Goal: Transaction & Acquisition: Purchase product/service

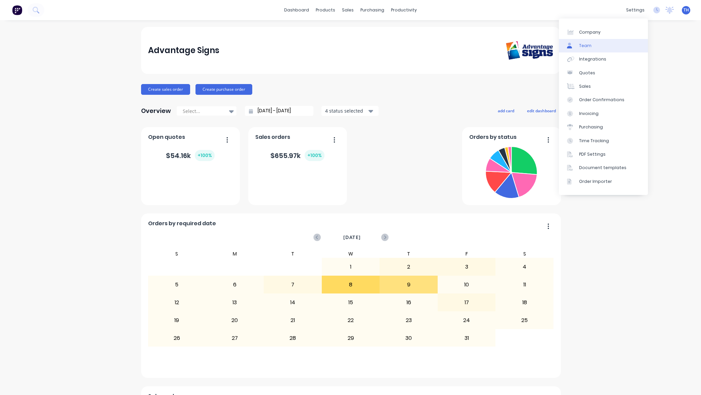
click at [599, 48] on link "Team" at bounding box center [603, 45] width 89 height 13
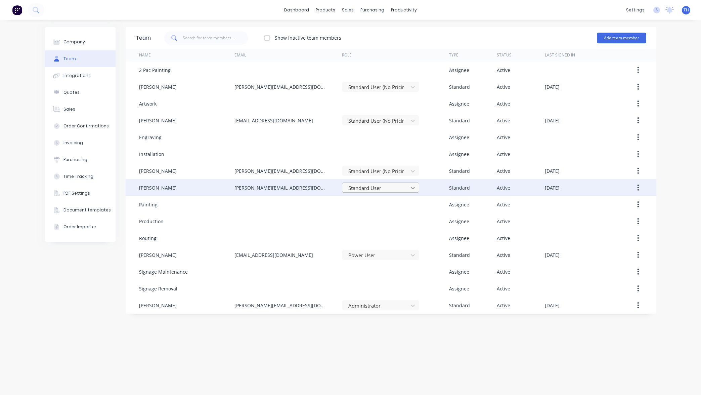
click at [413, 187] on icon at bounding box center [413, 188] width 4 height 2
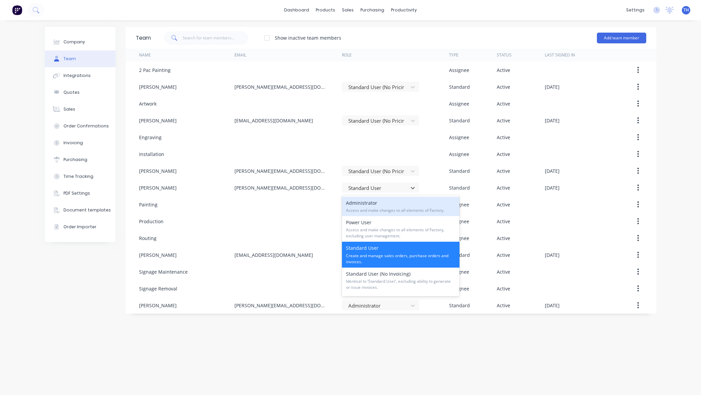
click at [675, 182] on div "Company Team Integrations Quotes Sales Order Confirmations Invoicing Purchasing…" at bounding box center [350, 207] width 701 height 374
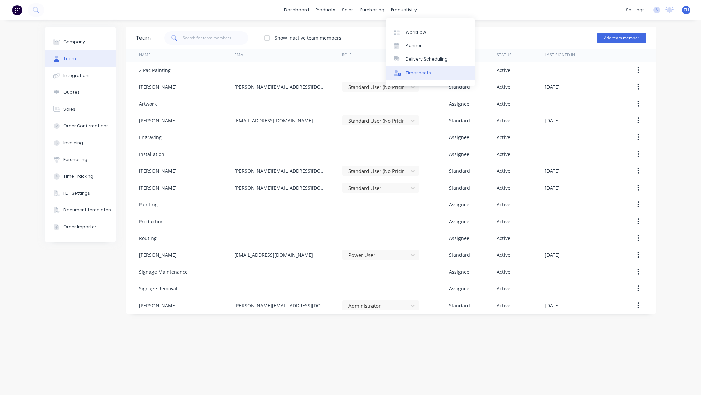
click at [417, 76] on div "Timesheets" at bounding box center [418, 73] width 25 height 6
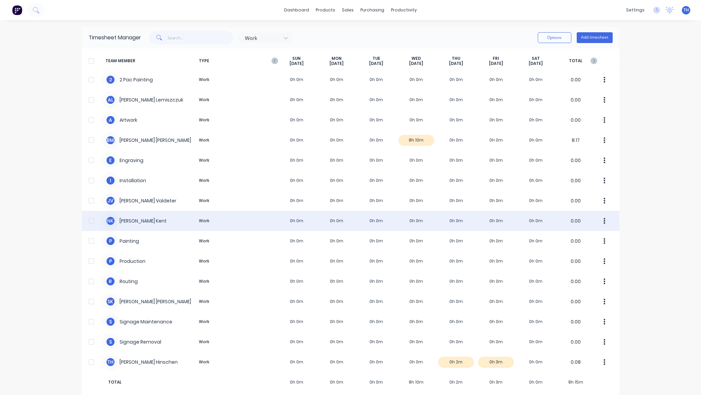
click at [372, 222] on div "N K [PERSON_NAME] Work 0h 0m 0h 0m 0h 0m 0h 0m 0h 0m 0h 0m 0h 0m 0.00" at bounding box center [350, 221] width 537 height 20
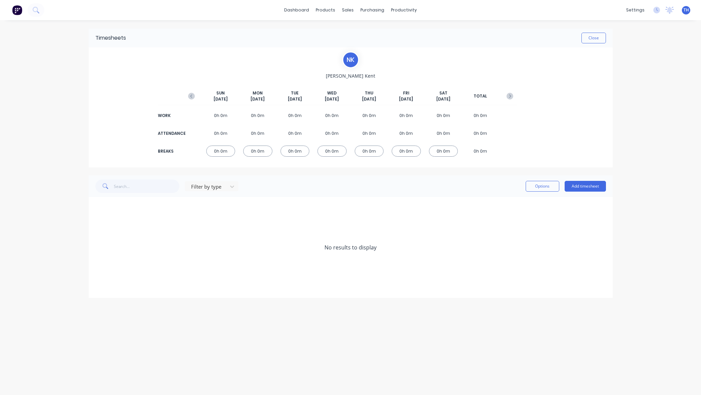
click at [217, 132] on div "0h 0m" at bounding box center [220, 133] width 29 height 11
click at [584, 186] on button "Add timesheet" at bounding box center [584, 186] width 41 height 11
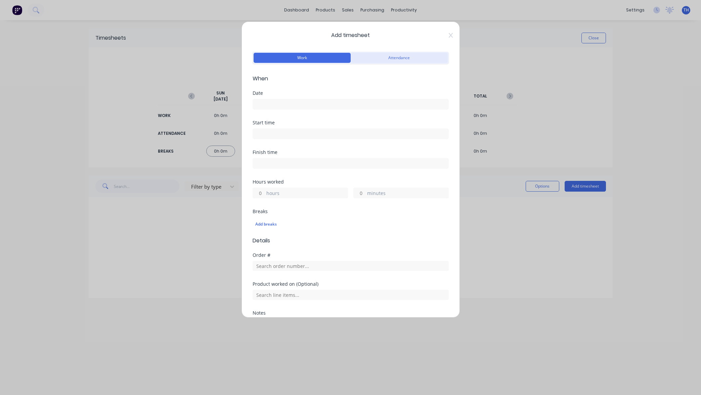
click at [384, 59] on button "Attendance" at bounding box center [399, 58] width 97 height 10
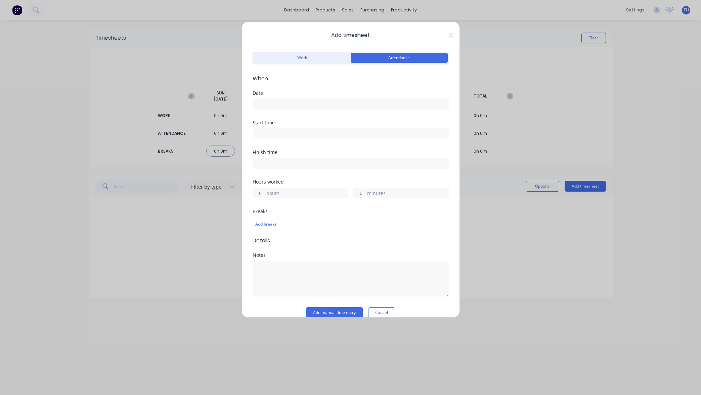
click at [303, 103] on input at bounding box center [350, 104] width 195 height 10
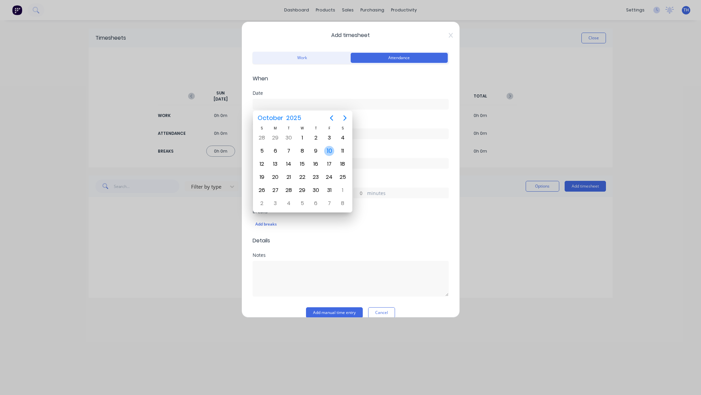
click at [329, 152] on div "10" at bounding box center [329, 151] width 10 height 10
type input "[DATE]"
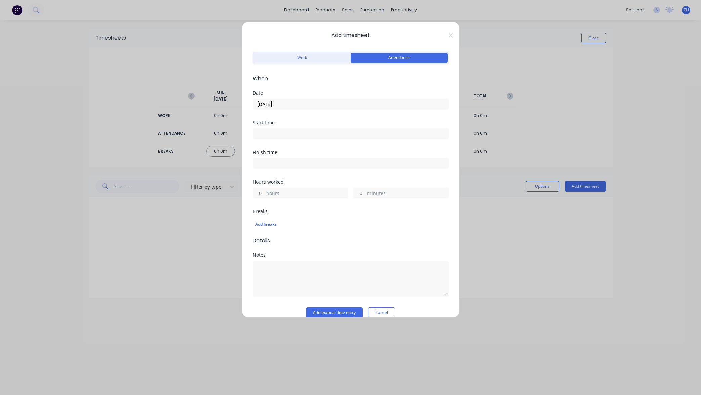
click at [289, 131] on input at bounding box center [350, 134] width 195 height 10
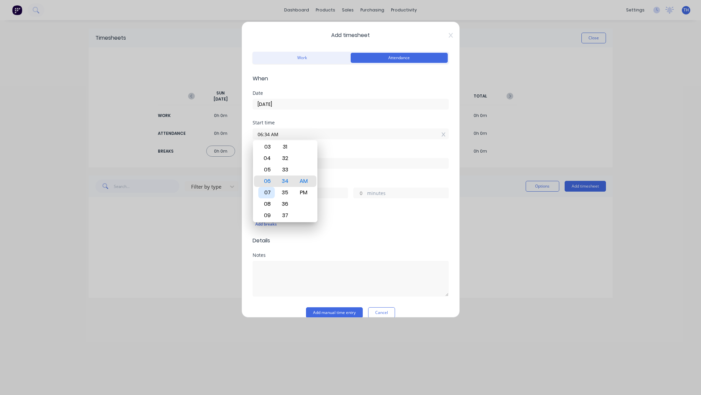
click at [270, 190] on div "07" at bounding box center [266, 192] width 16 height 11
click at [285, 147] on div "00" at bounding box center [285, 146] width 16 height 11
type input "07:00 AM"
click at [367, 162] on input at bounding box center [350, 163] width 195 height 10
type input "10:34 AM"
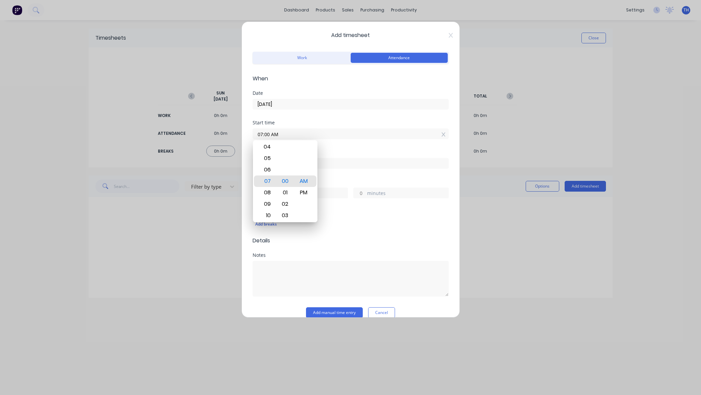
type input "3"
type input "34"
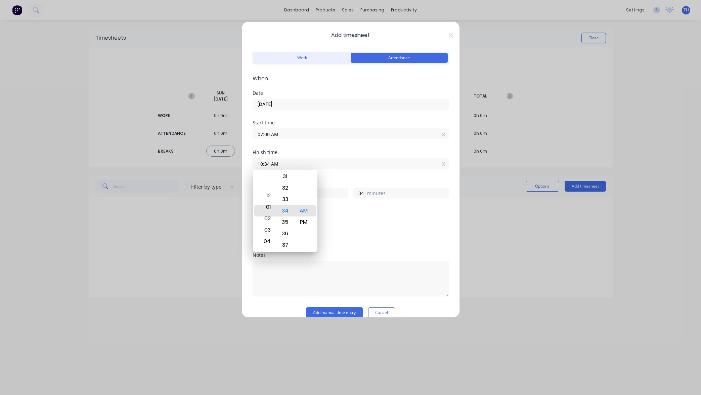
type input "01:34 AM"
type input "18"
type input "02:34 AM"
type input "19"
click at [269, 241] on div "05" at bounding box center [266, 244] width 16 height 11
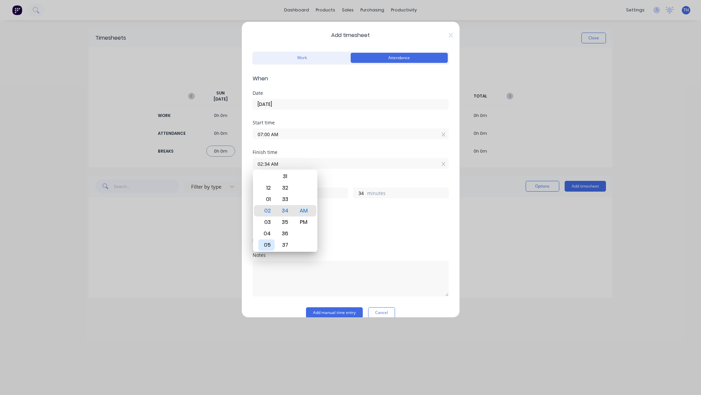
type input "05:34 AM"
type input "22"
type input "05:16 AM"
type input "16"
type input "05:10 AM"
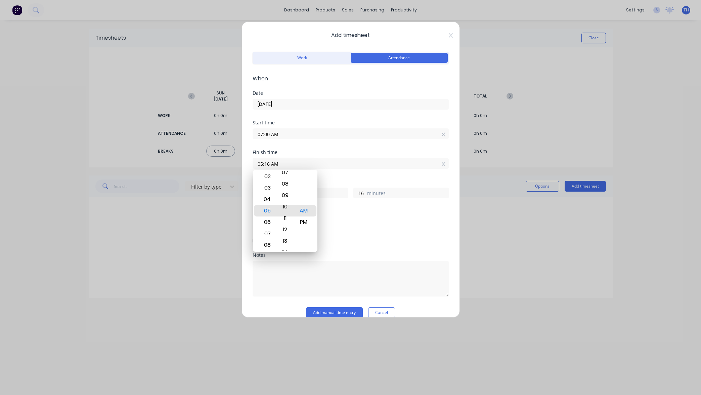
type input "10"
click at [308, 223] on div "PM" at bounding box center [303, 221] width 16 height 11
type input "05:10 PM"
type input "10"
type input "05:00 PM"
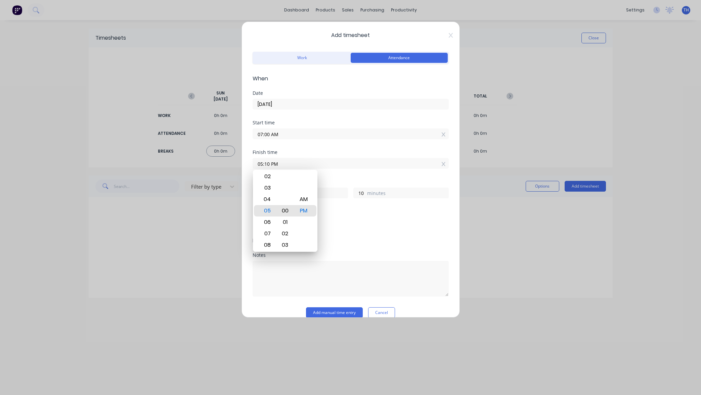
type input "0"
click at [285, 211] on div "00" at bounding box center [285, 210] width 16 height 11
click at [396, 177] on div "Finish time 05:00 PM" at bounding box center [351, 165] width 196 height 30
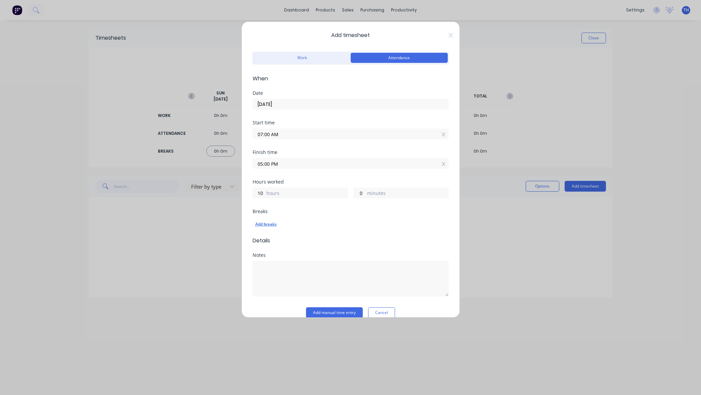
click at [265, 223] on div "Add breaks" at bounding box center [350, 224] width 191 height 9
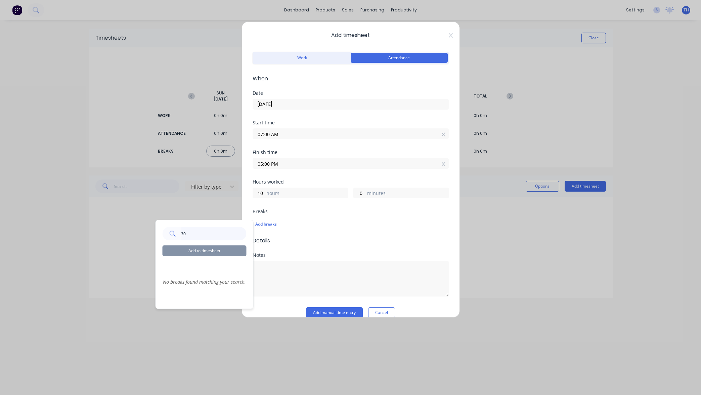
click at [205, 236] on input "30" at bounding box center [213, 233] width 65 height 13
drag, startPoint x: 180, startPoint y: 235, endPoint x: 163, endPoint y: 234, distance: 17.2
click at [164, 234] on div "30" at bounding box center [205, 233] width 84 height 13
type input "30in"
drag, startPoint x: 193, startPoint y: 234, endPoint x: 164, endPoint y: 232, distance: 29.6
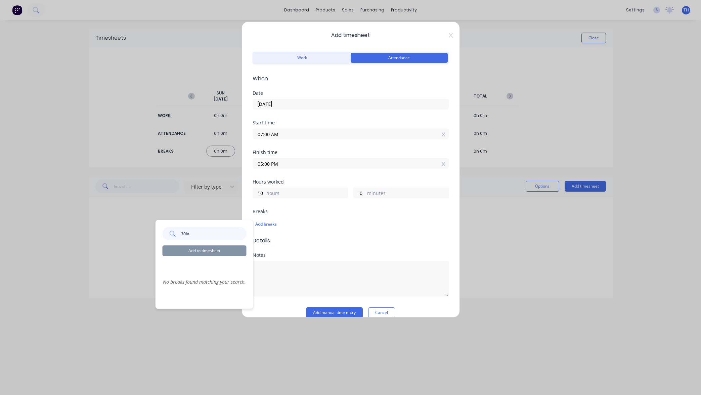
click at [164, 232] on div "30in" at bounding box center [205, 233] width 84 height 13
click at [198, 234] on input "text" at bounding box center [213, 233] width 65 height 13
type input ".5"
drag, startPoint x: 196, startPoint y: 230, endPoint x: 159, endPoint y: 230, distance: 36.6
click at [159, 230] on div ".5 Add to timesheet No breaks found matching your search." at bounding box center [204, 264] width 97 height 88
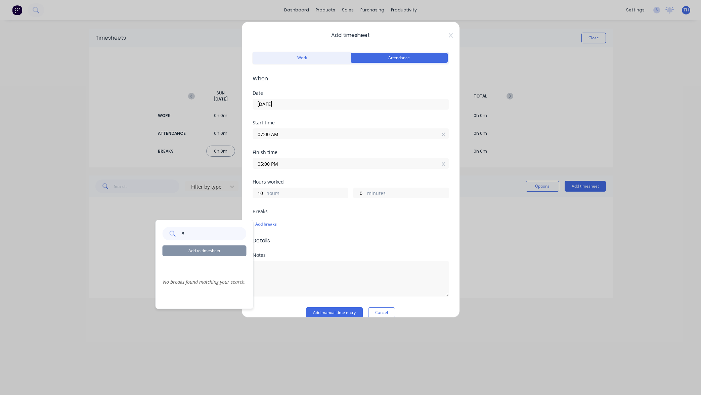
drag, startPoint x: 190, startPoint y: 236, endPoint x: 153, endPoint y: 232, distance: 37.5
click at [149, 232] on body "dashboard products sales purchasing productivity dashboard products Product Cat…" at bounding box center [350, 197] width 701 height 395
drag, startPoint x: 183, startPoint y: 233, endPoint x: 178, endPoint y: 233, distance: 5.4
click at [178, 233] on div ".5" at bounding box center [205, 233] width 84 height 13
type input "5"
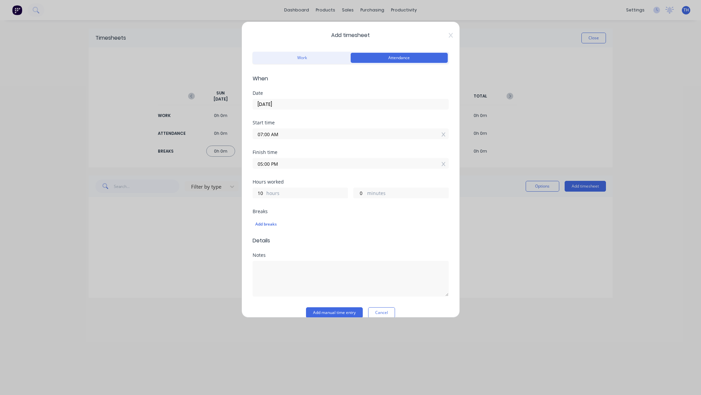
click at [267, 252] on form "Work Attendance When Date [DATE] Start time 07:00 AM Finish time 05:00 PM Hours…" at bounding box center [351, 184] width 196 height 268
click at [336, 312] on button "Add manual time entry" at bounding box center [334, 312] width 57 height 11
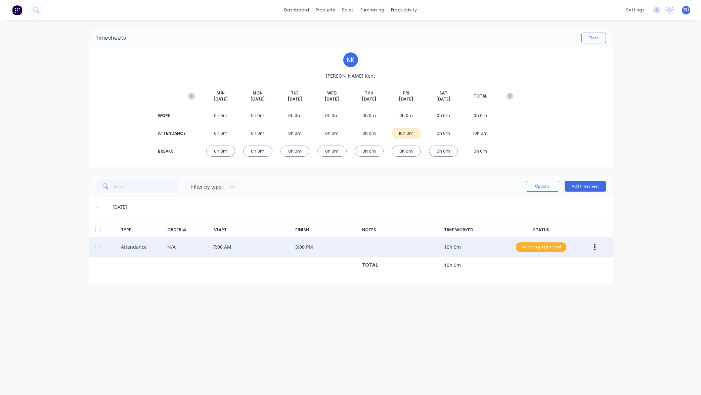
click at [550, 246] on div "Awaiting Approval" at bounding box center [541, 246] width 50 height 9
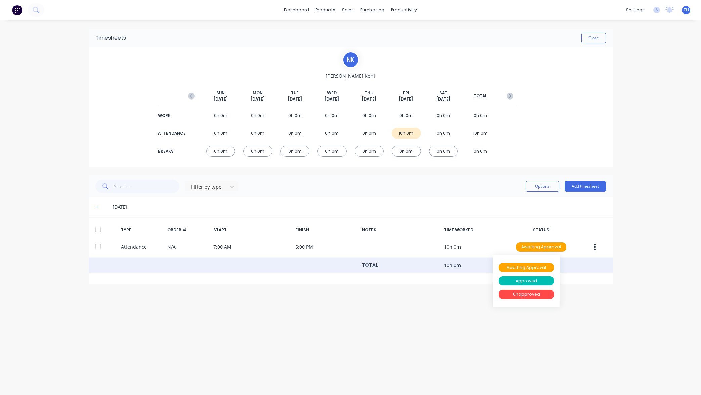
click at [601, 261] on div "TOTAL 10h 0m" at bounding box center [351, 264] width 524 height 15
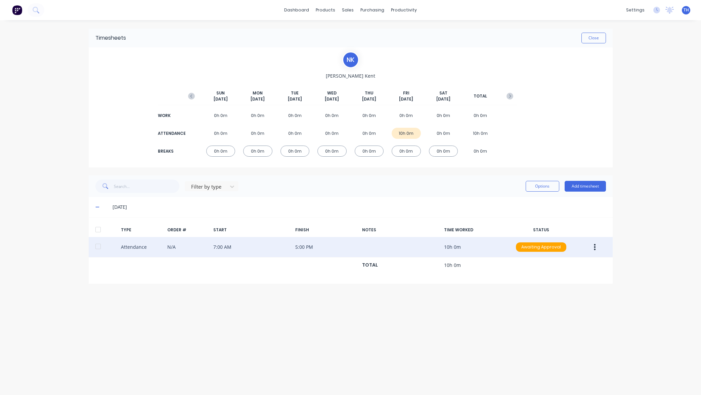
click at [594, 246] on icon "button" at bounding box center [595, 247] width 2 height 6
click at [563, 224] on div "Edit" at bounding box center [571, 222] width 52 height 10
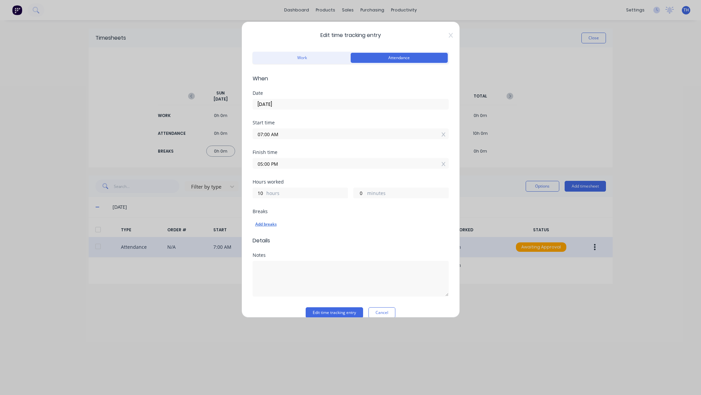
click at [267, 222] on div "Add breaks" at bounding box center [350, 224] width 191 height 9
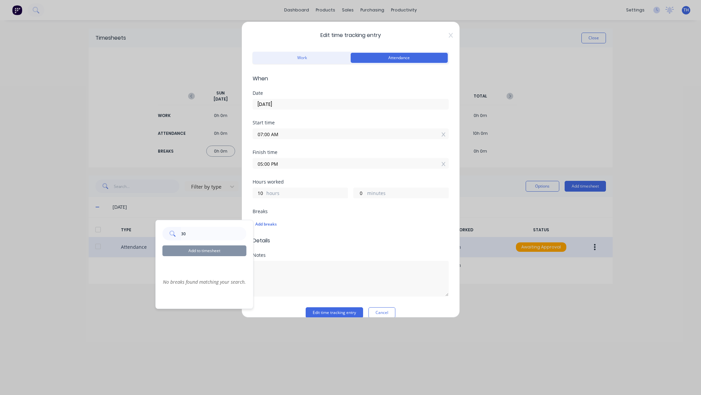
scroll to position [2, 0]
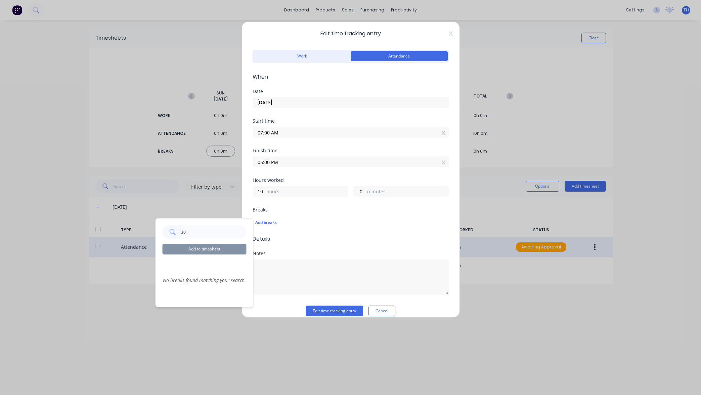
type input "3"
click at [399, 295] on div "Notes" at bounding box center [351, 278] width 196 height 54
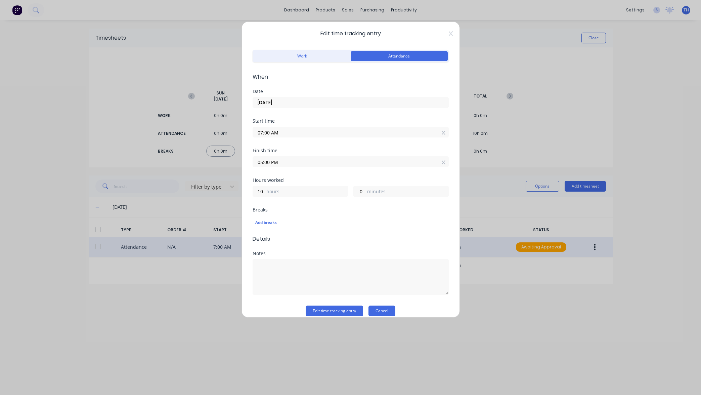
click at [387, 313] on button "Cancel" at bounding box center [381, 310] width 27 height 11
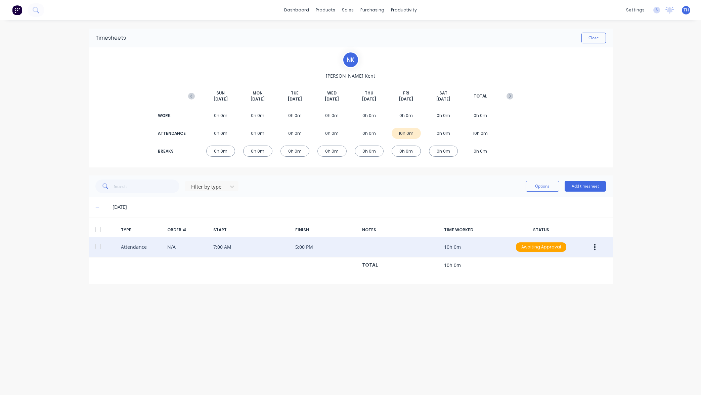
scroll to position [0, 0]
click at [407, 152] on div "0h 0m" at bounding box center [406, 150] width 29 height 11
click at [405, 151] on div "0h 0m" at bounding box center [406, 150] width 29 height 11
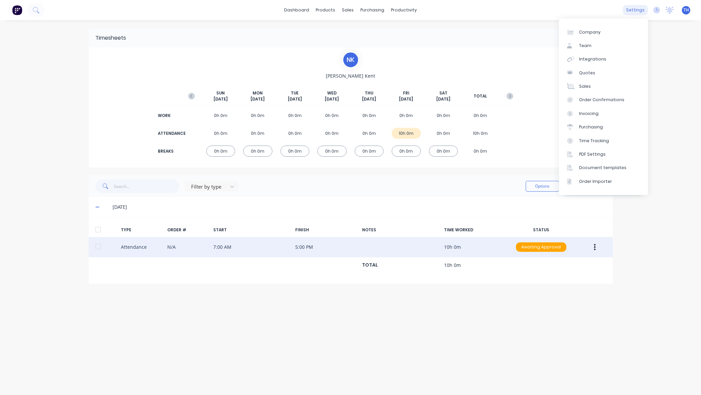
click at [637, 10] on div "settings" at bounding box center [635, 10] width 25 height 10
click at [603, 141] on div "Time Tracking" at bounding box center [594, 141] width 30 height 6
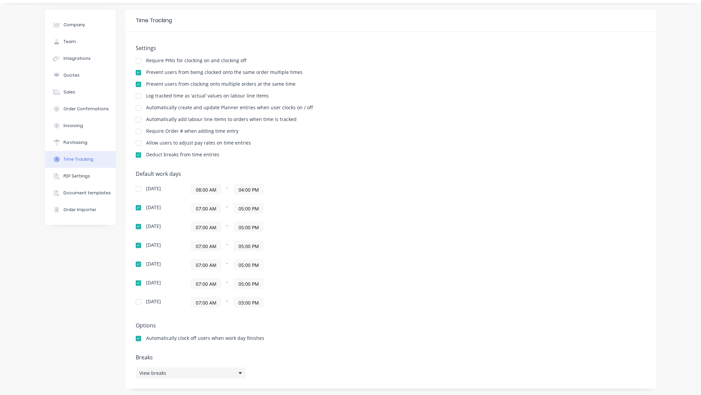
click at [237, 372] on div "View breaks" at bounding box center [191, 372] width 110 height 11
type input "Lunch Break"
click at [311, 333] on button "Add break" at bounding box center [303, 333] width 84 height 11
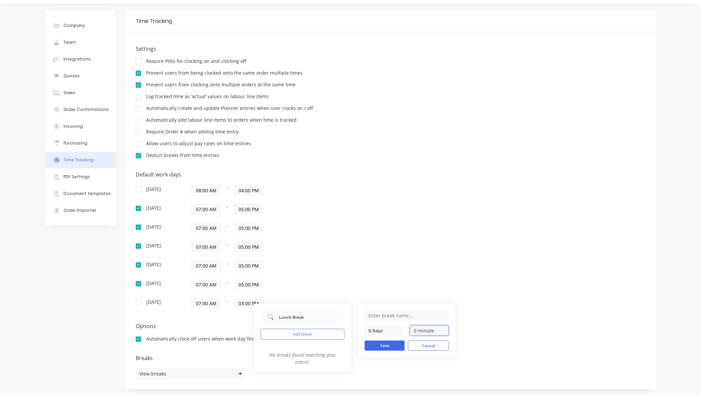
click at [412, 330] on input "0 minute" at bounding box center [429, 330] width 39 height 10
type input "30 minutes"
click at [393, 347] on button "Save" at bounding box center [385, 345] width 40 height 10
click at [401, 315] on input "text" at bounding box center [407, 315] width 84 height 10
type input "Lunch Break"
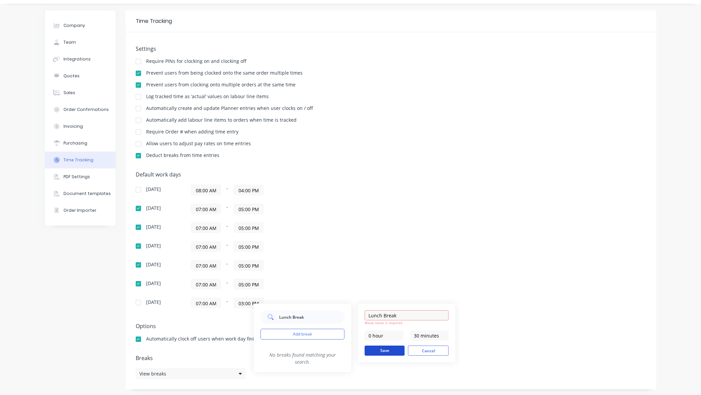
click at [395, 349] on button "Save" at bounding box center [385, 350] width 40 height 10
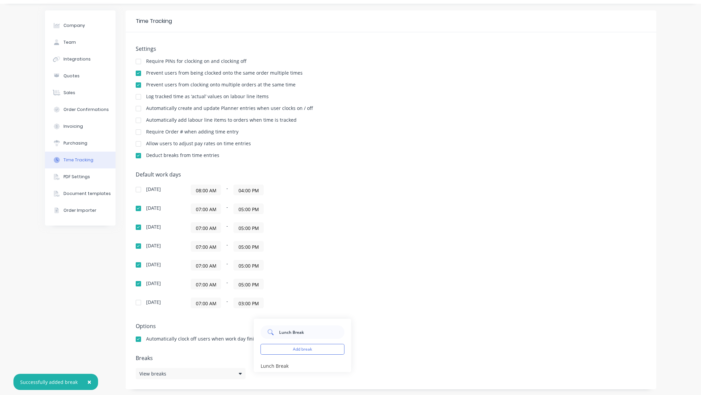
click at [380, 341] on div "Lunch Break Add break Lunch Break edit" at bounding box center [351, 344] width 195 height 53
click at [421, 344] on div "Lunch Break Add break Lunch Break edit" at bounding box center [351, 344] width 195 height 53
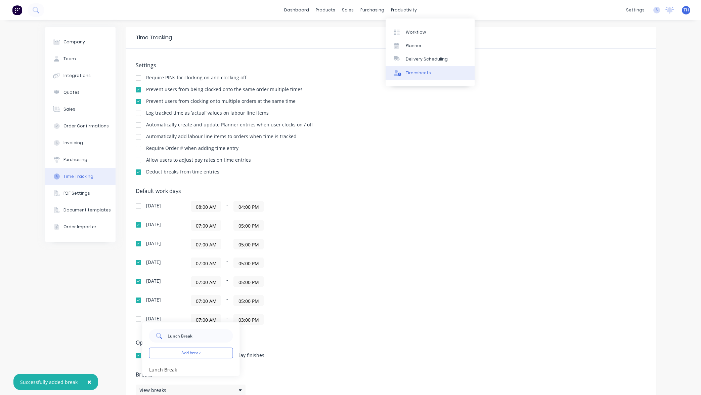
click at [421, 72] on div "Timesheets" at bounding box center [418, 73] width 25 height 6
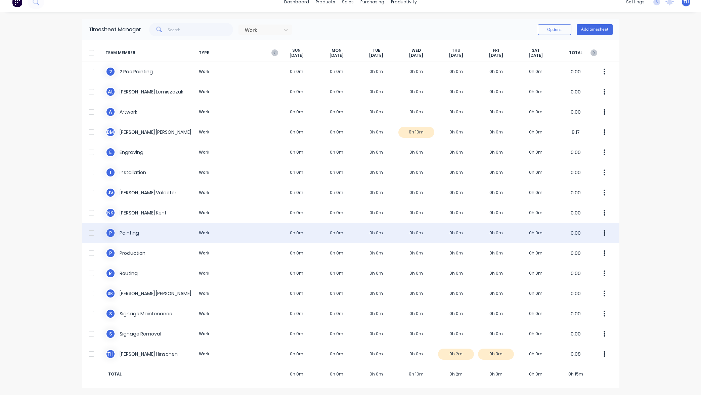
scroll to position [8, 0]
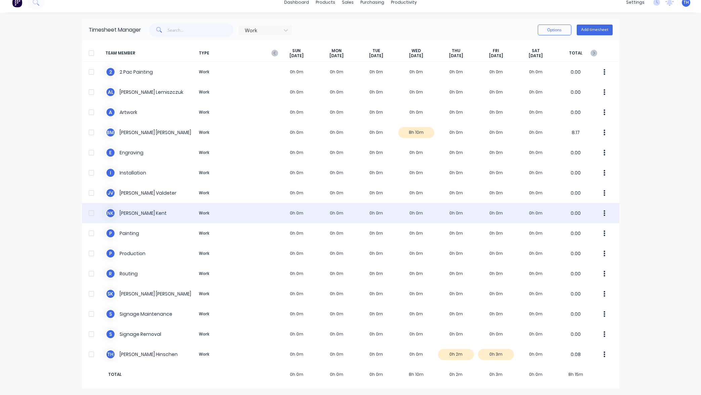
click at [493, 213] on div "N K [PERSON_NAME] Work 0h 0m 0h 0m 0h 0m 0h 0m 0h 0m 0h 0m 0h 0m 0.00" at bounding box center [350, 213] width 537 height 20
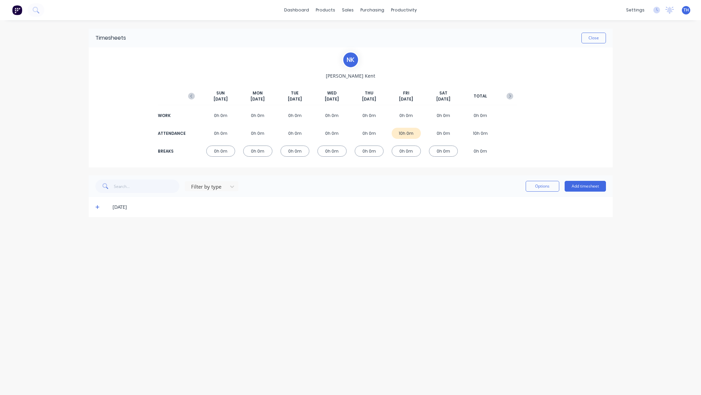
click at [406, 149] on div "0h 0m" at bounding box center [406, 150] width 29 height 11
click at [408, 136] on div "10h 0m" at bounding box center [406, 133] width 29 height 11
click at [406, 133] on div "10h 0m" at bounding box center [406, 133] width 29 height 11
click at [409, 98] on span "[DATE]" at bounding box center [406, 99] width 14 height 6
click at [411, 135] on div "10h 0m" at bounding box center [406, 133] width 29 height 11
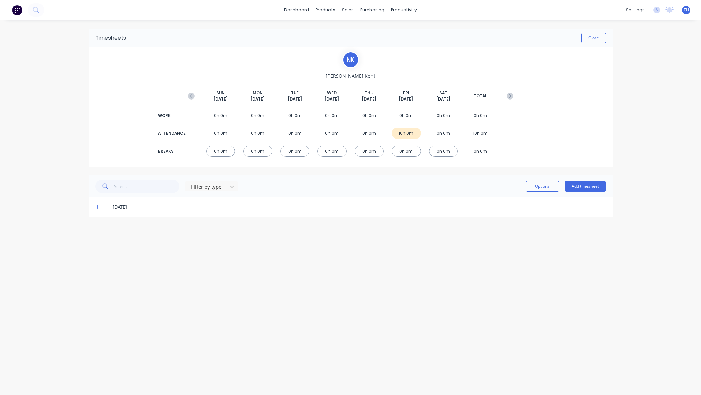
click at [403, 154] on div "0h 0m" at bounding box center [406, 150] width 29 height 11
click at [98, 207] on icon at bounding box center [97, 206] width 4 height 5
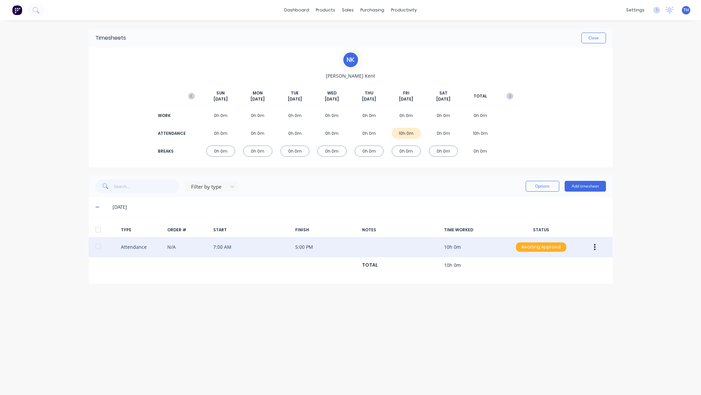
click at [545, 247] on div "Awaiting Approval" at bounding box center [541, 246] width 50 height 9
drag, startPoint x: 583, startPoint y: 245, endPoint x: 598, endPoint y: 246, distance: 15.2
click at [583, 245] on div at bounding box center [590, 247] width 26 height 12
click at [598, 246] on button "button" at bounding box center [595, 247] width 16 height 12
click at [564, 227] on button "Edit" at bounding box center [571, 221] width 64 height 13
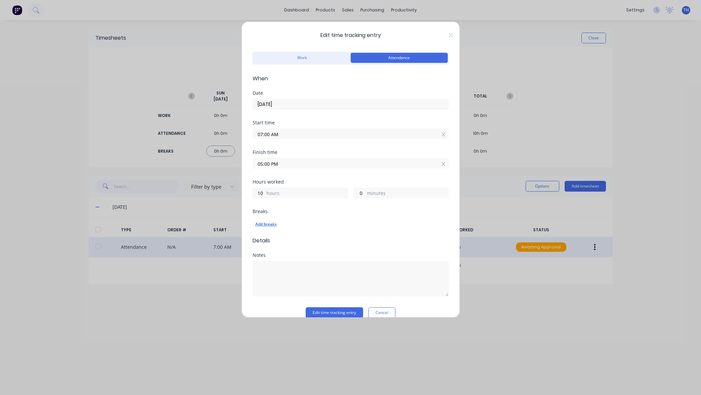
click at [273, 224] on div "Add breaks" at bounding box center [350, 224] width 191 height 9
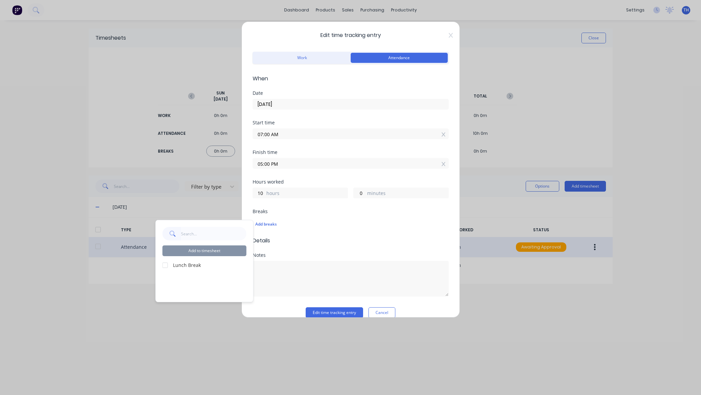
click at [188, 265] on label "Lunch Break" at bounding box center [210, 264] width 74 height 7
click at [167, 265] on div at bounding box center [164, 264] width 13 height 13
click at [221, 251] on button "Add to timesheet" at bounding box center [205, 250] width 84 height 11
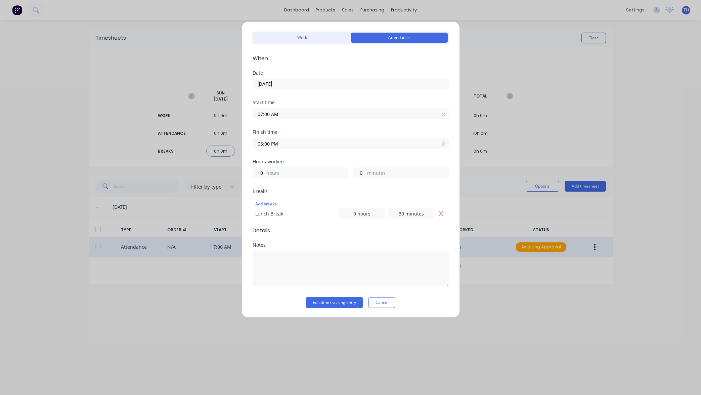
scroll to position [20, 0]
click at [341, 302] on button "Edit time tracking entry" at bounding box center [334, 302] width 57 height 11
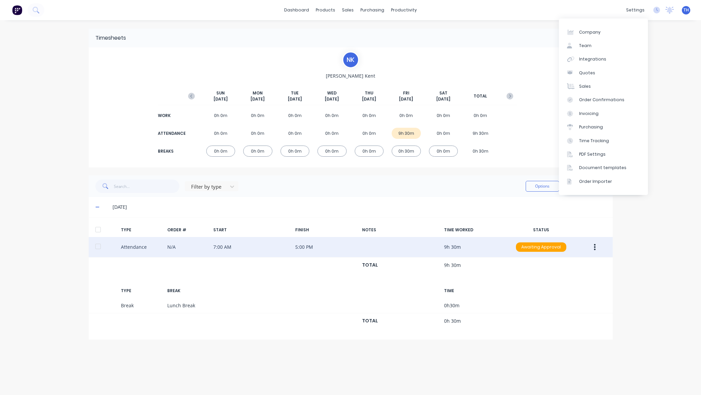
click at [663, 48] on div "dashboard products sales purchasing productivity dashboard products Product Cat…" at bounding box center [350, 197] width 701 height 395
click at [636, 10] on div "settings" at bounding box center [635, 10] width 25 height 10
click at [596, 140] on div "Time Tracking" at bounding box center [594, 141] width 30 height 6
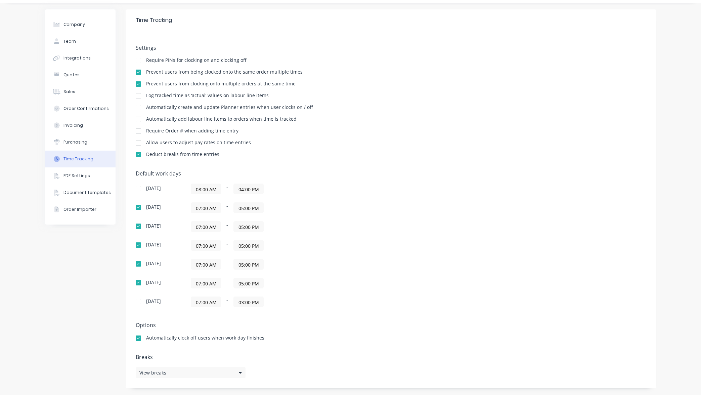
scroll to position [17, 0]
click at [139, 143] on div at bounding box center [138, 142] width 13 height 13
click at [138, 143] on div at bounding box center [138, 142] width 13 height 13
click at [225, 373] on div "View breaks" at bounding box center [191, 372] width 110 height 11
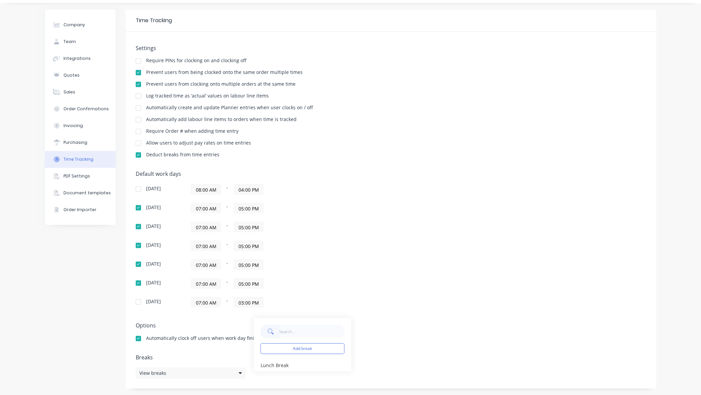
click at [365, 327] on div "Add break Lunch Break edit" at bounding box center [351, 344] width 195 height 53
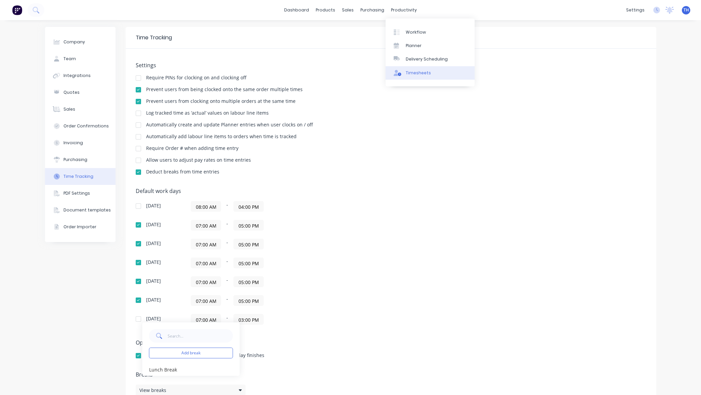
click at [425, 72] on div "Timesheets" at bounding box center [418, 73] width 25 height 6
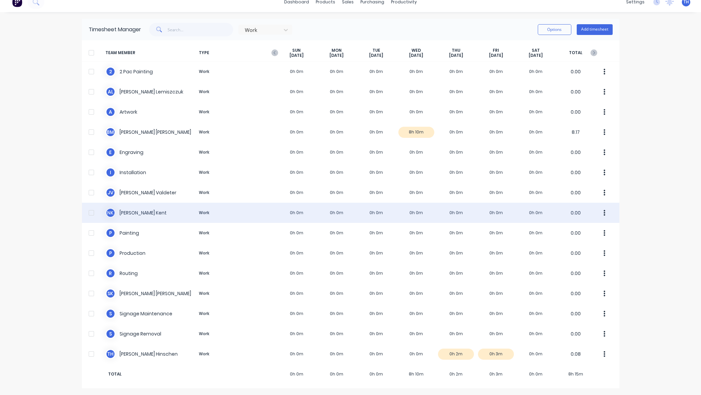
scroll to position [8, 0]
click at [454, 213] on div "N K [PERSON_NAME] Work 0h 0m 0h 0m 0h 0m 0h 0m 0h 0m 0h 0m 0h 0m 0.00" at bounding box center [350, 213] width 537 height 20
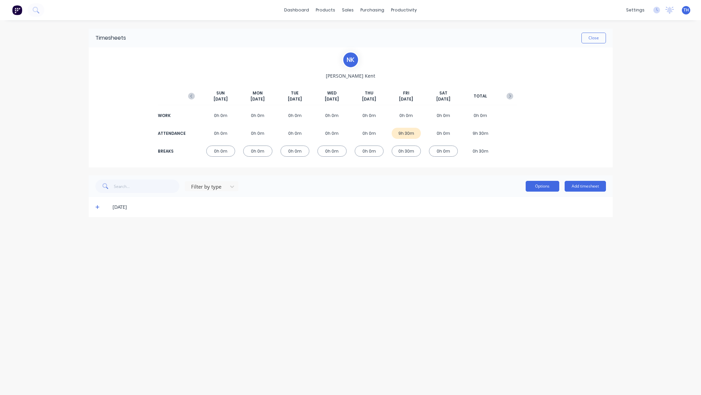
click at [541, 186] on button "Options" at bounding box center [543, 186] width 34 height 11
click at [583, 216] on div "[DATE]" at bounding box center [351, 207] width 524 height 20
click at [98, 206] on icon at bounding box center [97, 206] width 4 height 5
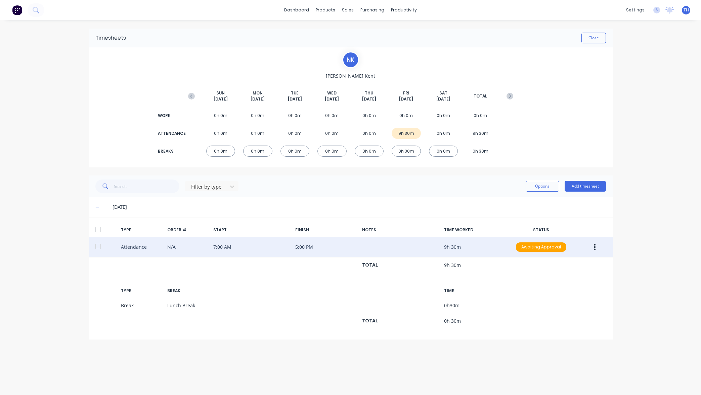
click at [596, 247] on button "button" at bounding box center [595, 247] width 16 height 12
click at [571, 219] on div "Edit" at bounding box center [571, 222] width 52 height 10
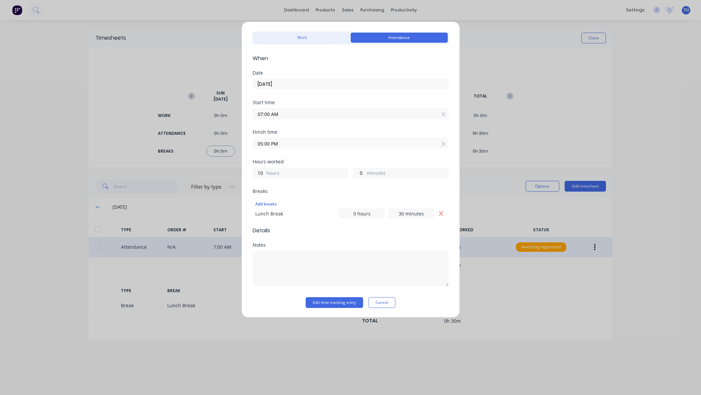
scroll to position [20, 0]
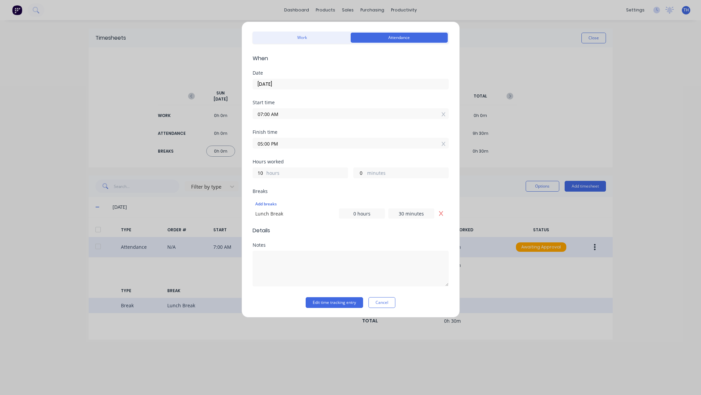
click at [385, 301] on button "Cancel" at bounding box center [381, 302] width 27 height 11
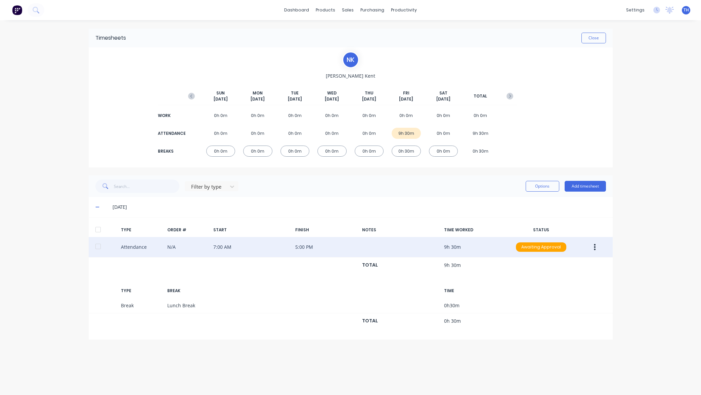
click at [594, 246] on icon "button" at bounding box center [595, 247] width 2 height 6
click at [576, 225] on div "Edit" at bounding box center [571, 222] width 52 height 10
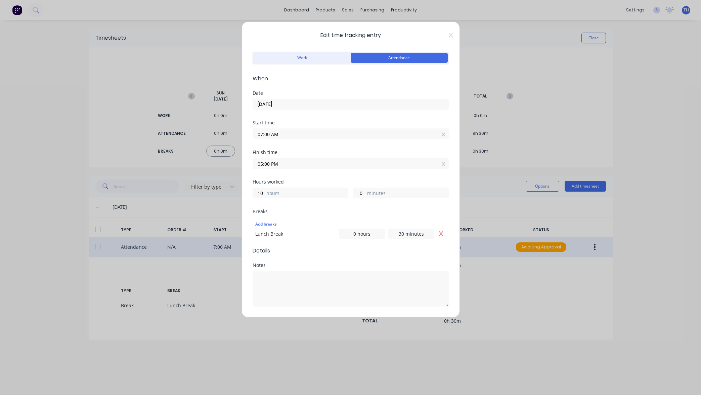
click at [262, 133] on input "07:00 AM" at bounding box center [350, 134] width 195 height 10
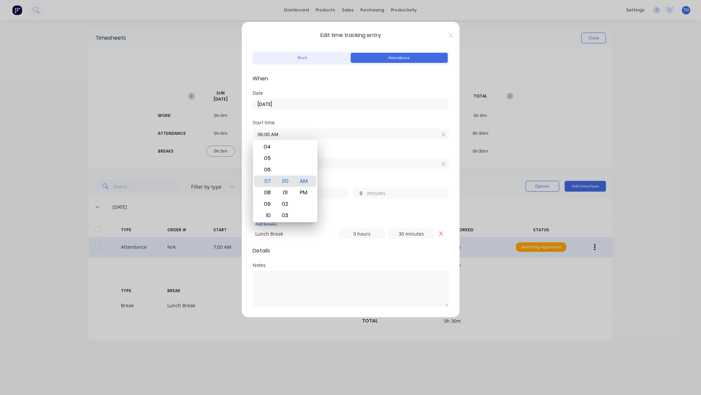
type input "06:00 AM"
type input "11"
click at [350, 166] on input "05:00 PM" at bounding box center [350, 163] width 195 height 10
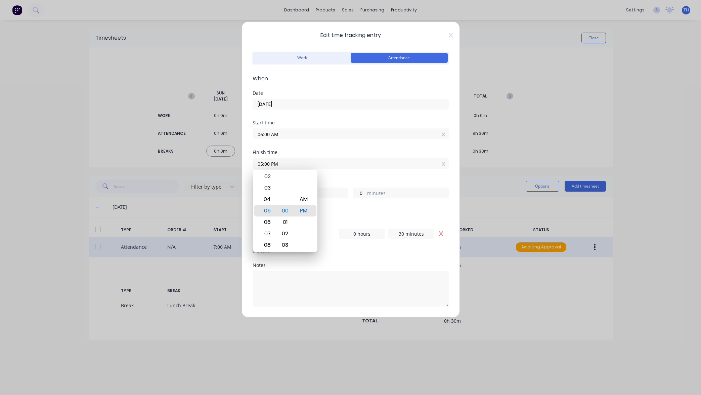
click at [383, 145] on div "Start time 06:00 AM" at bounding box center [351, 135] width 196 height 30
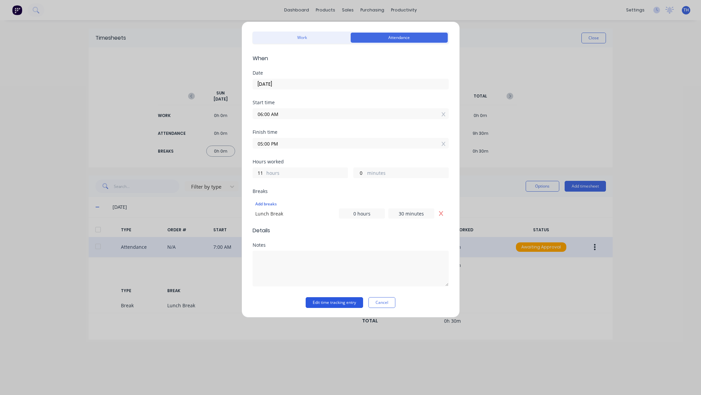
click at [344, 302] on button "Edit time tracking entry" at bounding box center [334, 302] width 57 height 11
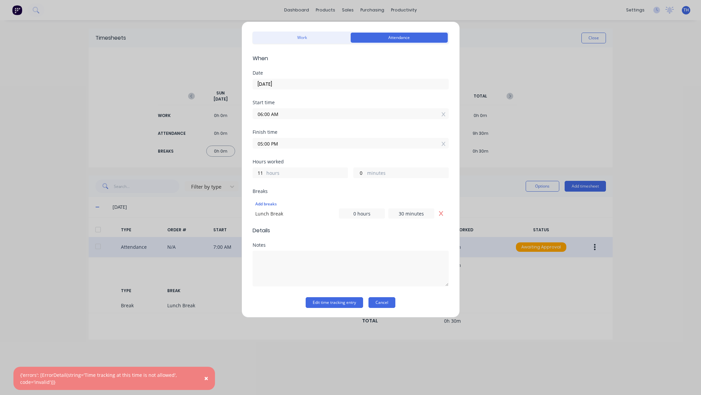
click at [383, 300] on button "Cancel" at bounding box center [381, 302] width 27 height 11
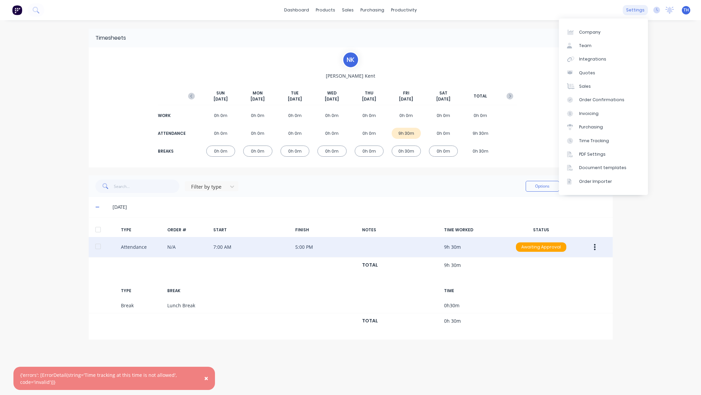
click at [637, 9] on div "settings" at bounding box center [635, 10] width 25 height 10
click at [598, 139] on div "Time Tracking" at bounding box center [594, 141] width 30 height 6
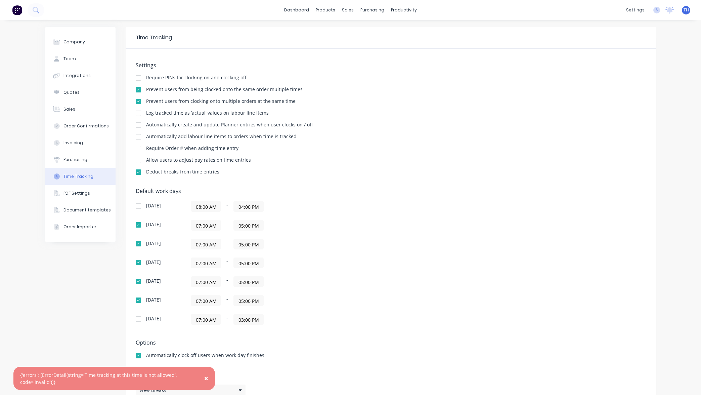
click at [199, 226] on input "07:00 AM" at bounding box center [206, 225] width 30 height 10
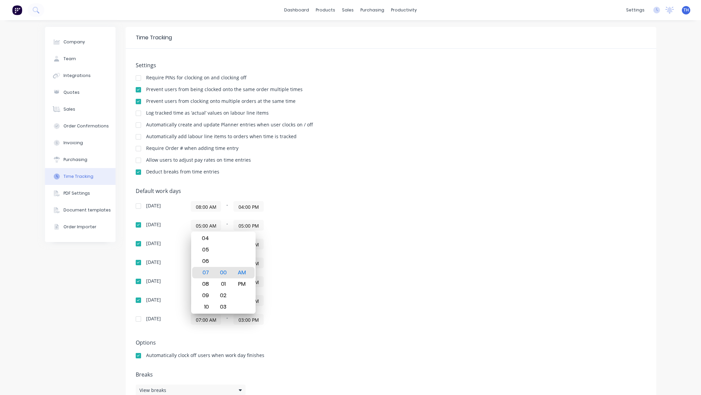
type input "05:00 AM"
click at [241, 225] on input "05:00 PM" at bounding box center [249, 225] width 30 height 10
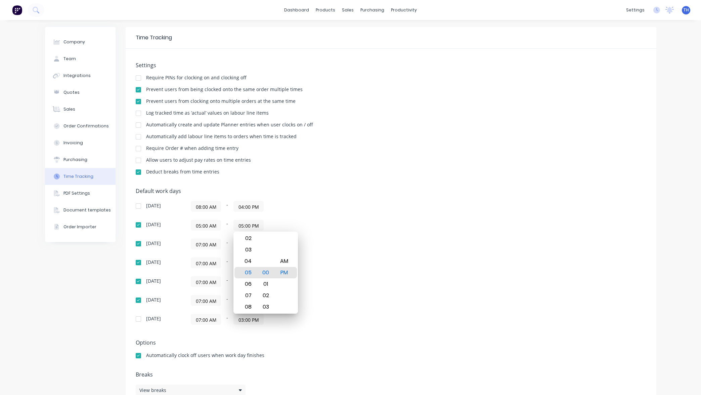
click at [244, 224] on input "05:00 PM" at bounding box center [249, 225] width 30 height 10
click at [242, 225] on input "05:00 PM" at bounding box center [249, 225] width 30 height 10
type input "08:00 PM"
drag, startPoint x: 215, startPoint y: 226, endPoint x: 189, endPoint y: 224, distance: 26.6
click at [189, 224] on div "[DATE] 05:00 AM - 08:00 PM" at bounding box center [253, 225] width 235 height 11
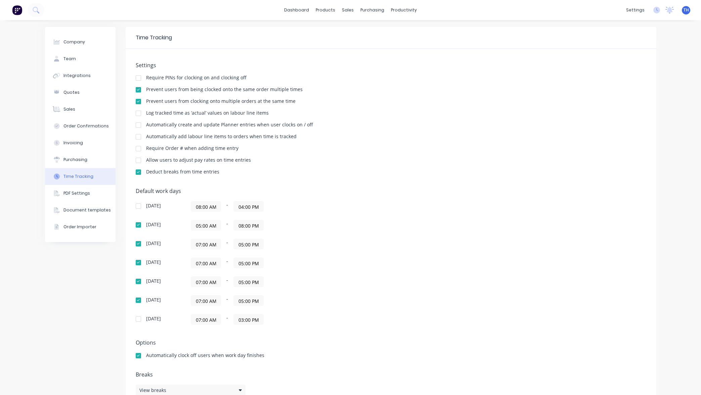
drag, startPoint x: 213, startPoint y: 225, endPoint x: 188, endPoint y: 223, distance: 24.9
click at [188, 223] on div "[DATE] 05:00 AM - 08:00 PM" at bounding box center [253, 225] width 235 height 11
drag, startPoint x: 217, startPoint y: 301, endPoint x: 171, endPoint y: 297, distance: 45.8
click at [171, 297] on div "[DATE] 07:00 AM - 05:00 PM" at bounding box center [253, 300] width 235 height 11
paste input "5"
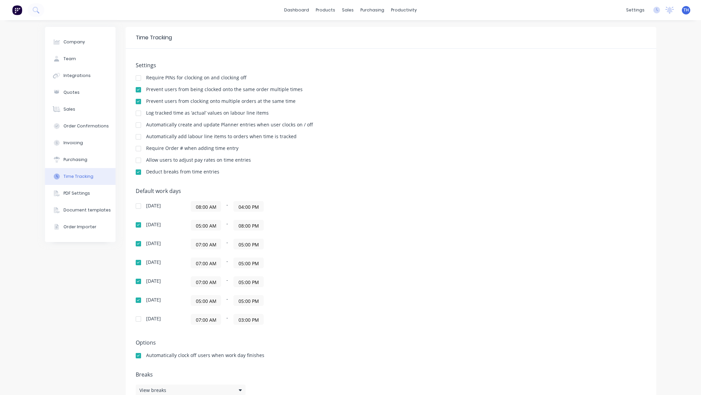
type input "05:00 AM"
drag, startPoint x: 218, startPoint y: 281, endPoint x: 185, endPoint y: 283, distance: 32.6
click at [172, 277] on div "[DATE] 07:00 AM - 05:00 PM" at bounding box center [253, 281] width 235 height 11
paste input "5"
type input "05:00 AM"
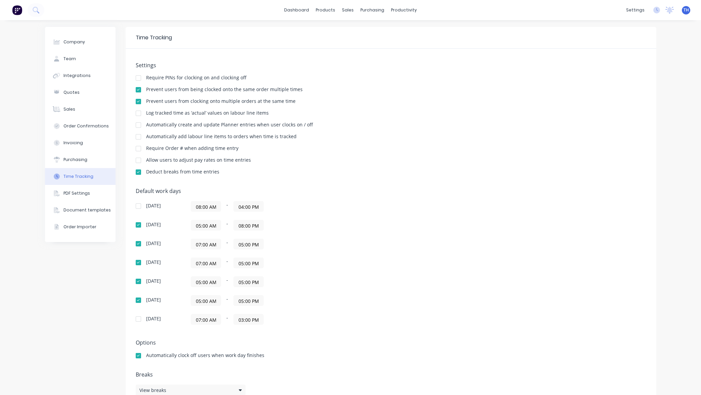
click at [220, 263] on input "07:00 AM" at bounding box center [206, 263] width 30 height 10
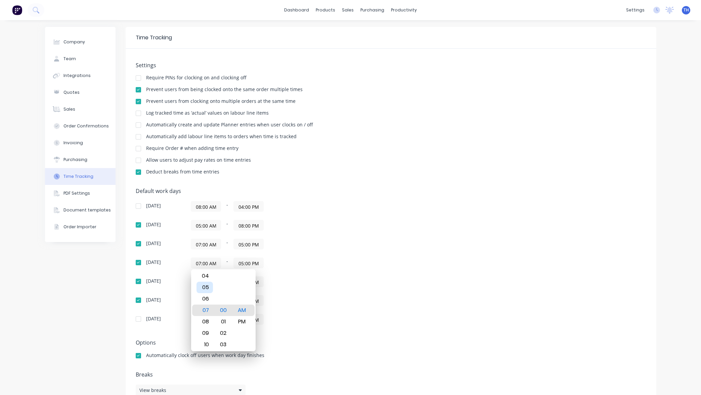
click at [208, 286] on div "05" at bounding box center [204, 286] width 16 height 11
type input "05:00 AM"
click at [216, 241] on input "07:00 AM" at bounding box center [206, 244] width 30 height 10
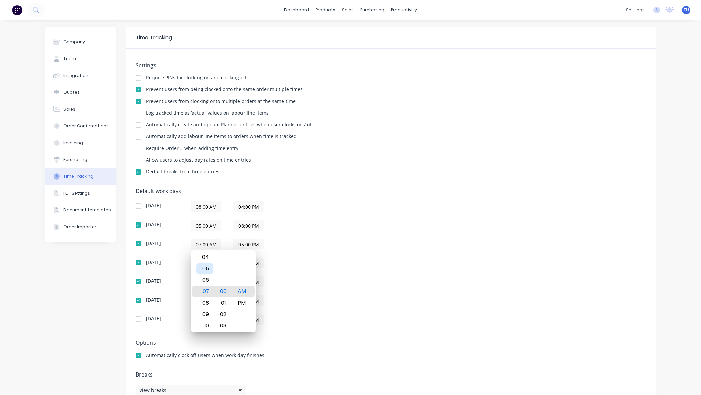
drag, startPoint x: 210, startPoint y: 267, endPoint x: 216, endPoint y: 255, distance: 13.8
click at [210, 267] on div "05" at bounding box center [204, 268] width 16 height 11
type input "05:00 AM"
click at [213, 224] on input "05:00 AM" at bounding box center [206, 225] width 30 height 10
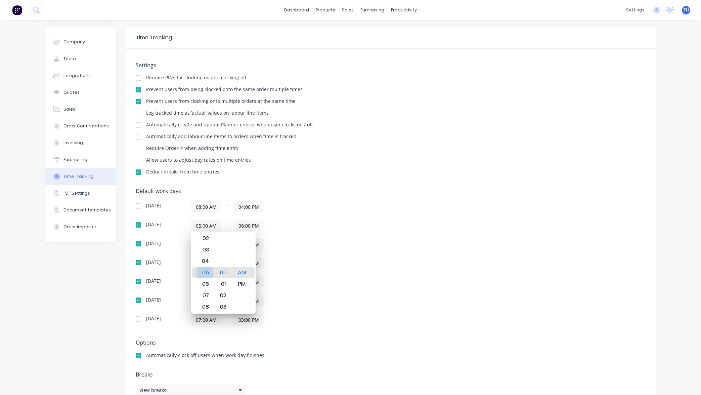
click at [207, 273] on div "05" at bounding box center [204, 272] width 16 height 11
click at [403, 253] on div "Default work days [DATE] 08:00 AM - 04:00 PM [DATE] 05:00 AM - 08:00 PM [DATE] …" at bounding box center [391, 260] width 510 height 145
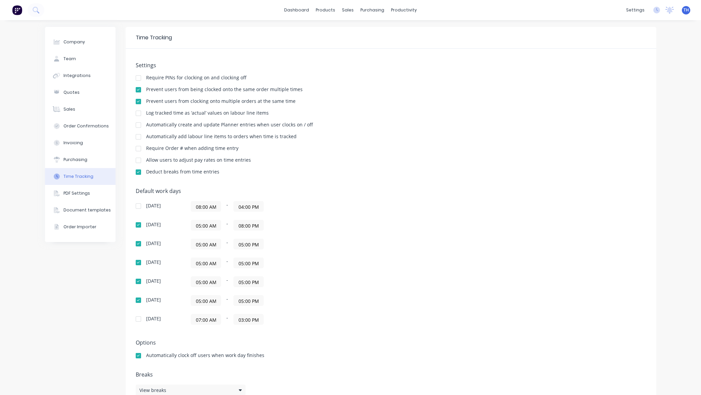
click at [340, 255] on div "[DATE] 08:00 AM - 04:00 PM [DATE] 05:00 AM - 08:00 PM [DATE] 05:00 AM - 05:00 P…" at bounding box center [253, 263] width 235 height 124
click at [241, 300] on input "05:00 PM" at bounding box center [249, 300] width 30 height 10
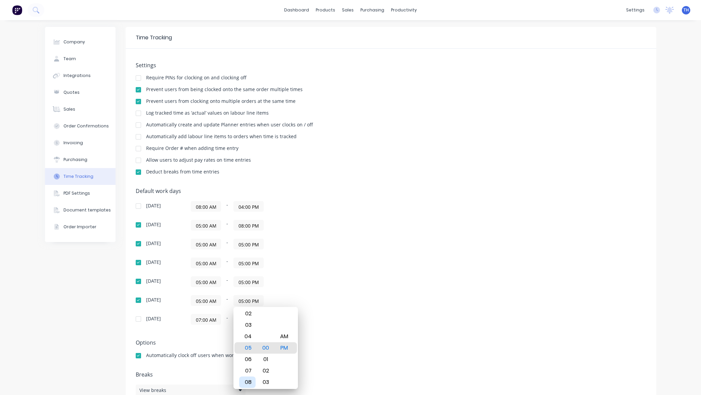
click at [252, 380] on div "08" at bounding box center [247, 381] width 16 height 11
type input "08:00 PM"
click at [240, 281] on input "05:00 PM" at bounding box center [249, 281] width 30 height 10
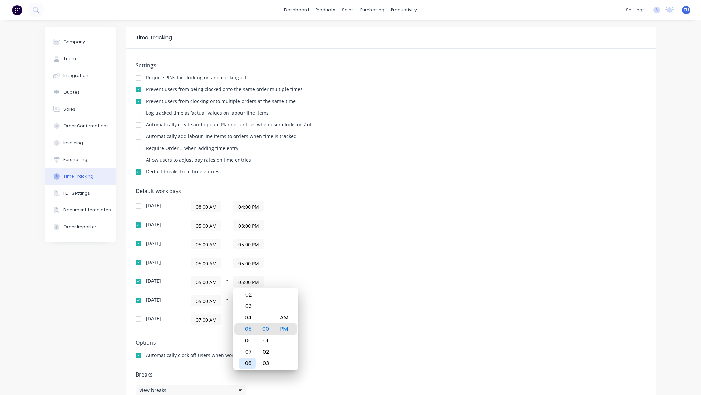
click at [251, 364] on div "08" at bounding box center [247, 362] width 16 height 11
type input "08:00 PM"
click at [241, 262] on input "05:00 PM" at bounding box center [249, 263] width 30 height 10
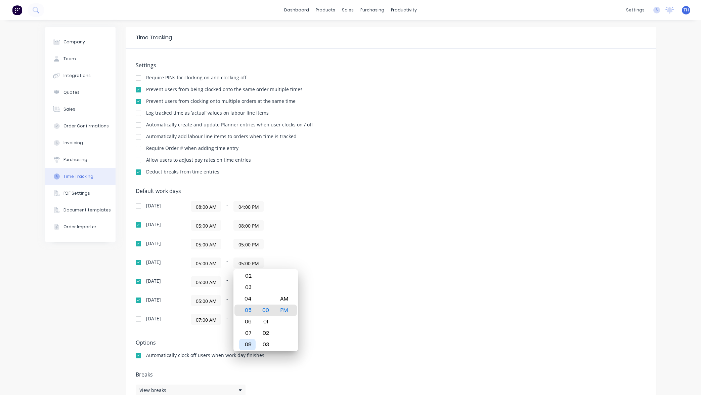
click at [249, 341] on div "08" at bounding box center [247, 343] width 16 height 11
type input "08:00 PM"
click at [240, 242] on input "05:00 PM" at bounding box center [249, 244] width 30 height 10
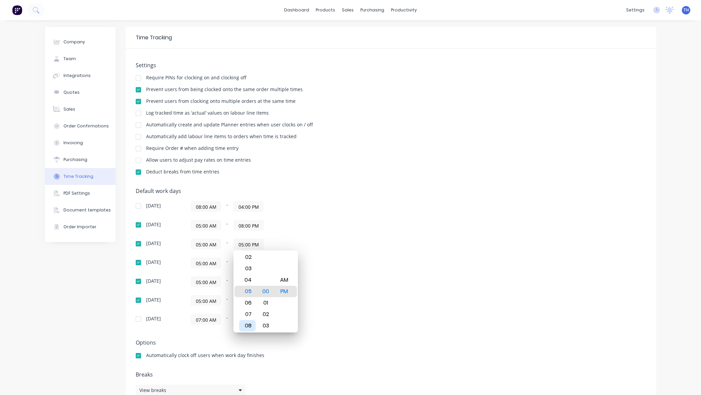
click at [251, 324] on div "08" at bounding box center [247, 325] width 16 height 11
type input "08:00 PM"
click at [293, 229] on div "05:00 AM - 08:00 PM" at bounding box center [275, 225] width 168 height 11
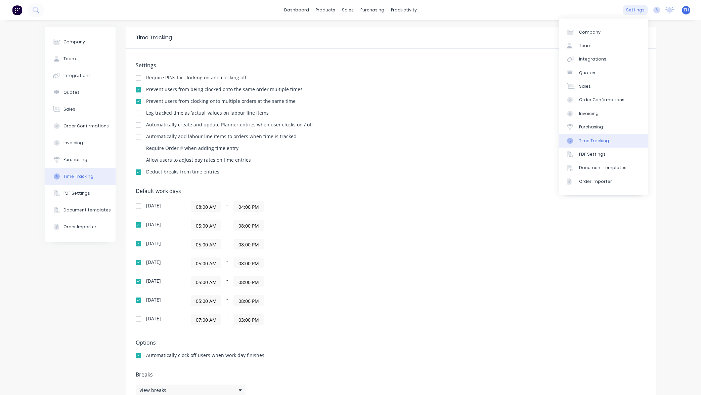
click at [633, 7] on div "settings" at bounding box center [635, 10] width 25 height 10
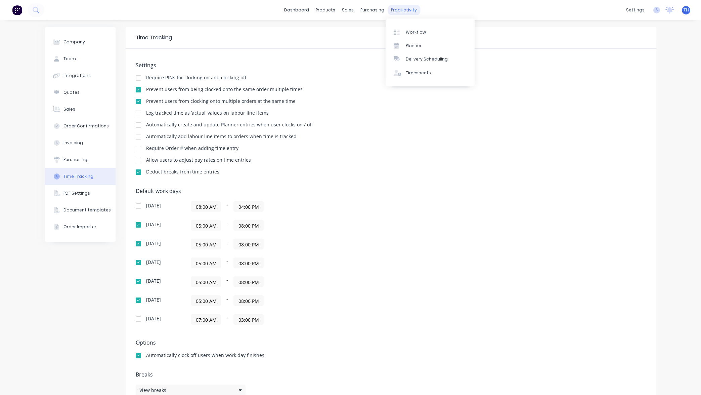
click at [397, 10] on div "productivity" at bounding box center [404, 10] width 33 height 10
click at [417, 73] on div "Timesheets" at bounding box center [418, 73] width 25 height 6
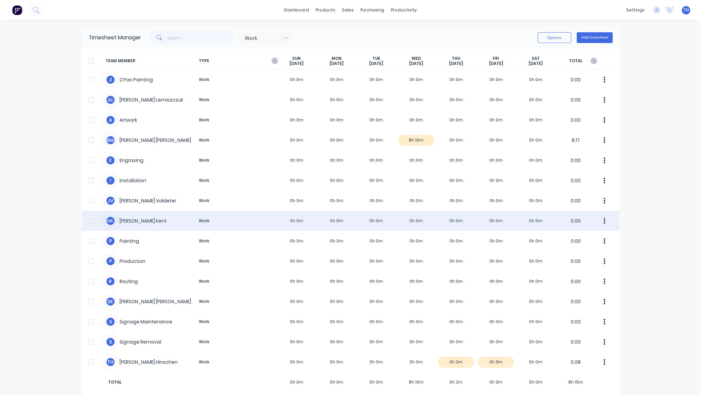
click at [567, 222] on div "N K [PERSON_NAME] Work 0h 0m 0h 0m 0h 0m 0h 0m 0h 0m 0h 0m 0h 0m 0.00" at bounding box center [350, 221] width 537 height 20
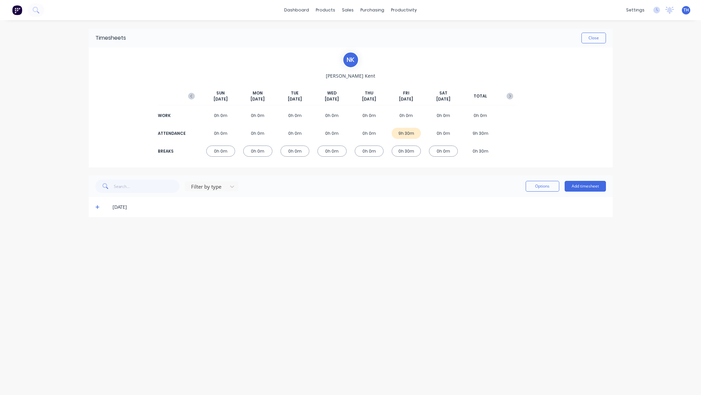
drag, startPoint x: 98, startPoint y: 208, endPoint x: 127, endPoint y: 210, distance: 29.0
click at [98, 208] on icon at bounding box center [97, 207] width 4 height 4
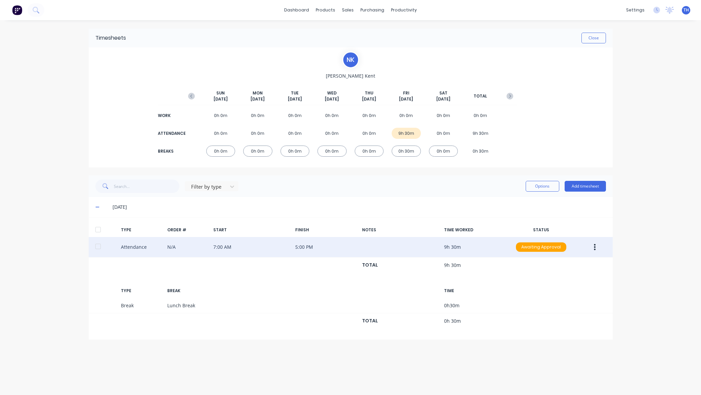
click at [594, 248] on icon "button" at bounding box center [595, 246] width 2 height 7
click at [569, 220] on div "Edit" at bounding box center [571, 222] width 52 height 10
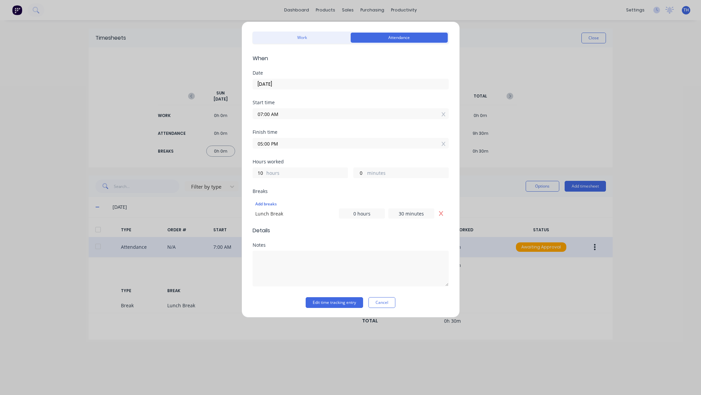
scroll to position [20, 0]
click at [312, 111] on input "07:00 AM" at bounding box center [350, 113] width 195 height 10
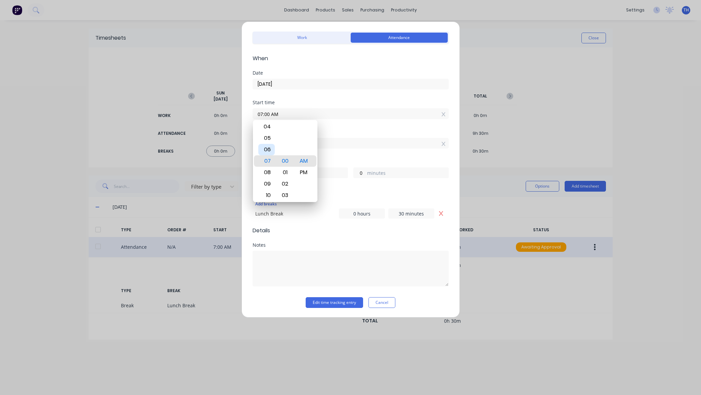
click at [266, 149] on div "06" at bounding box center [266, 149] width 16 height 11
type input "06:00 AM"
type input "11"
click at [400, 130] on div "Finish time" at bounding box center [351, 132] width 196 height 5
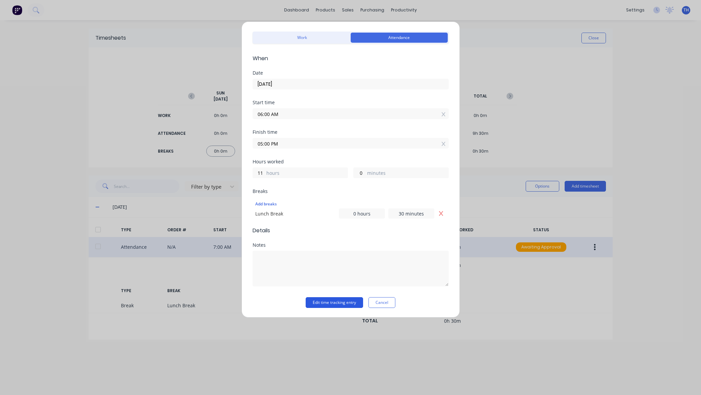
click at [334, 303] on button "Edit time tracking entry" at bounding box center [334, 302] width 57 height 11
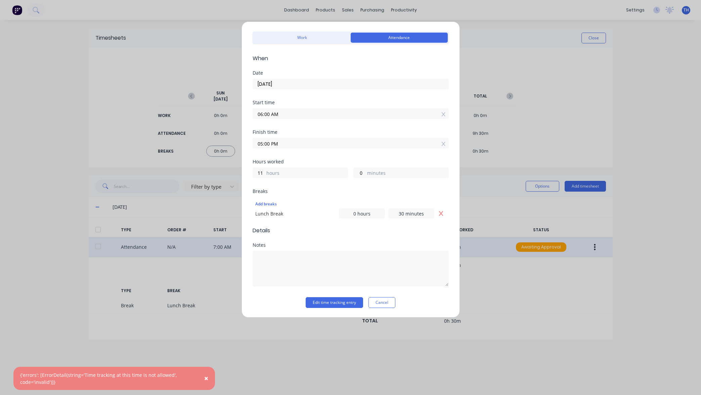
click at [575, 313] on div "Edit time tracking entry Work Attendance When Date [DATE] Start time 06:00 AM F…" at bounding box center [350, 197] width 701 height 395
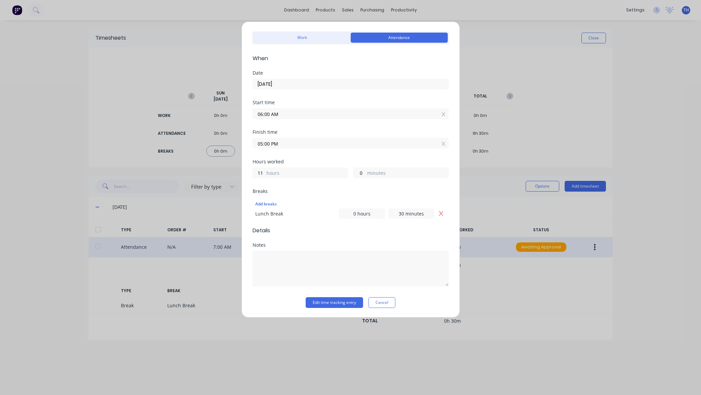
click at [270, 113] on input "06:00 AM" at bounding box center [350, 113] width 195 height 10
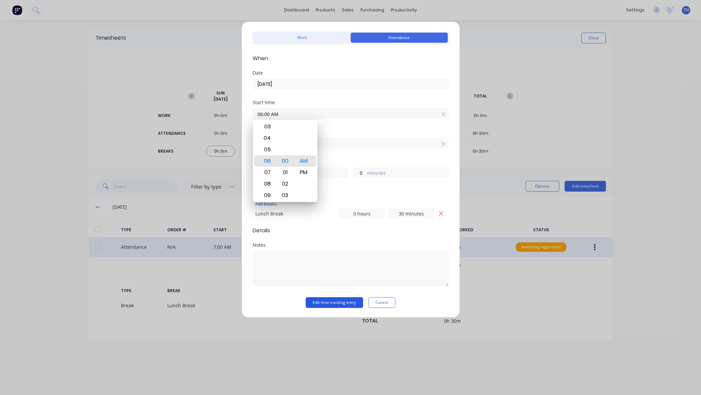
click at [330, 302] on button "Edit time tracking entry" at bounding box center [334, 302] width 57 height 11
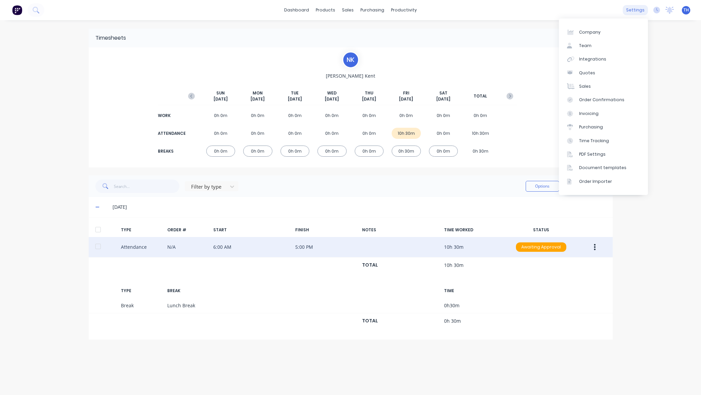
click at [634, 9] on div "settings" at bounding box center [635, 10] width 25 height 10
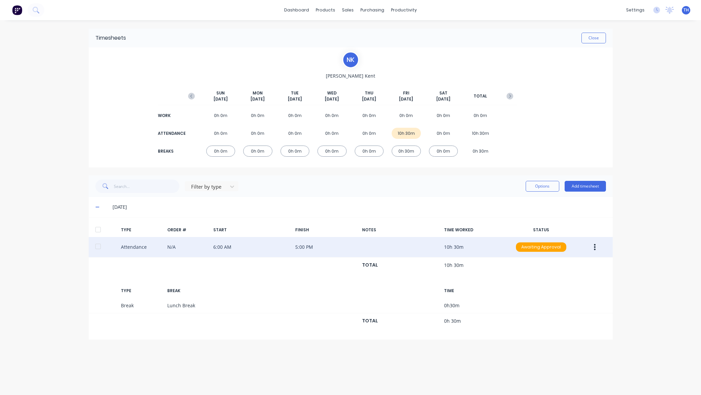
click at [593, 247] on button "button" at bounding box center [595, 247] width 16 height 12
click at [573, 226] on div "Edit" at bounding box center [571, 222] width 52 height 10
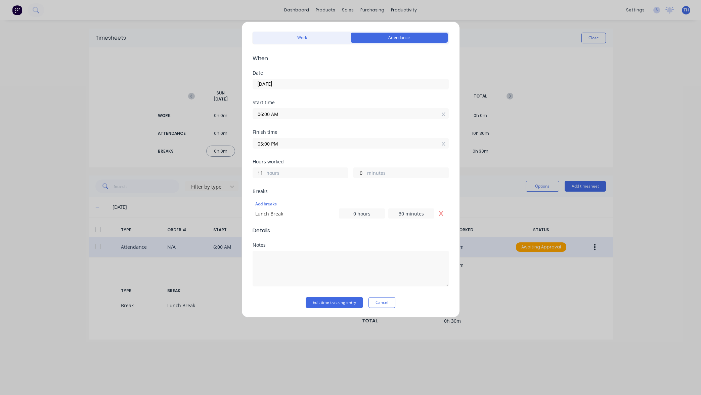
scroll to position [20, 0]
click at [382, 300] on button "Cancel" at bounding box center [381, 302] width 27 height 11
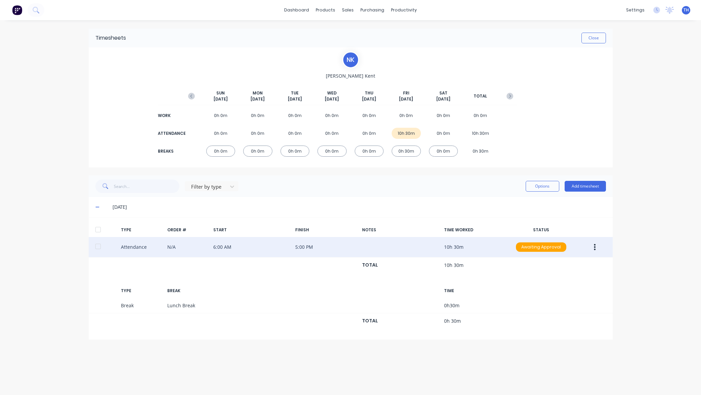
click at [403, 116] on div "0h 0m" at bounding box center [406, 115] width 29 height 11
click at [640, 95] on div "dashboard products sales purchasing productivity dashboard products Product Cat…" at bounding box center [350, 197] width 701 height 395
click at [404, 116] on div "0h 0m" at bounding box center [406, 115] width 29 height 11
click at [352, 35] on div "Product Catalogue" at bounding box center [355, 32] width 42 height 6
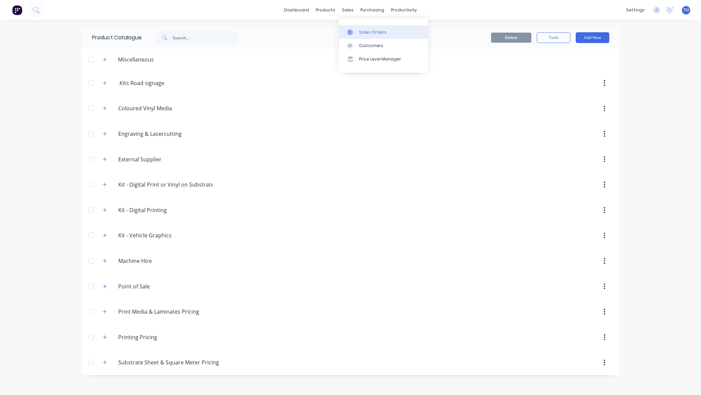
click at [375, 33] on div "Sales Orders" at bounding box center [373, 32] width 28 height 6
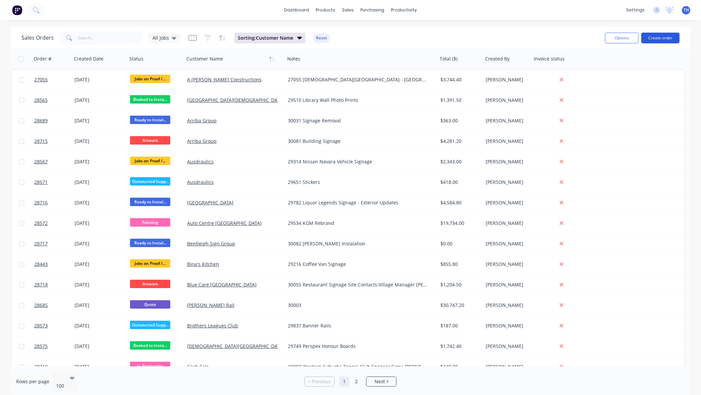
click at [656, 38] on button "Create order" at bounding box center [660, 38] width 38 height 11
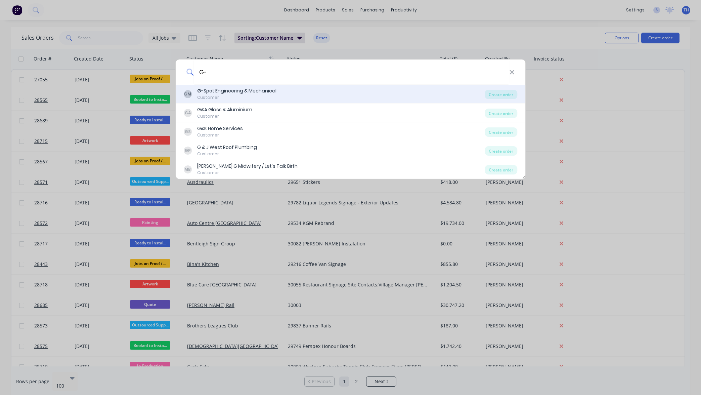
type input "G-"
click at [314, 96] on div "GM [MEDICAL_DATA] Engineering & Mechanical Customer" at bounding box center [334, 93] width 301 height 13
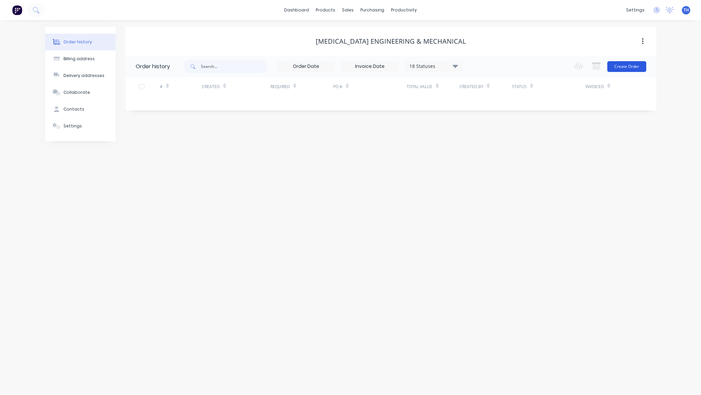
click at [630, 66] on button "Create Order" at bounding box center [626, 66] width 39 height 11
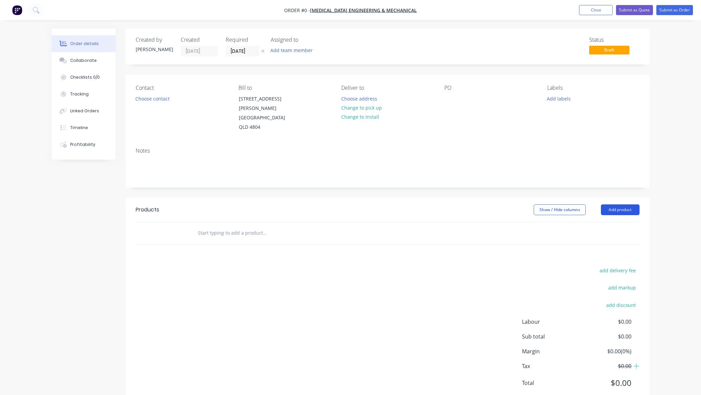
click at [616, 204] on button "Add product" at bounding box center [620, 209] width 39 height 11
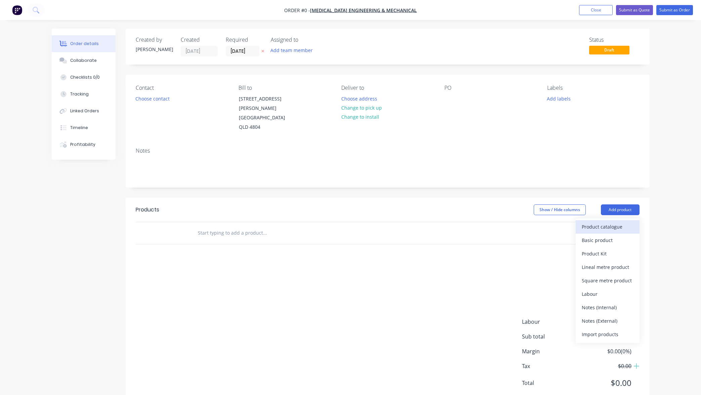
click at [617, 222] on div "Product catalogue" at bounding box center [608, 227] width 52 height 10
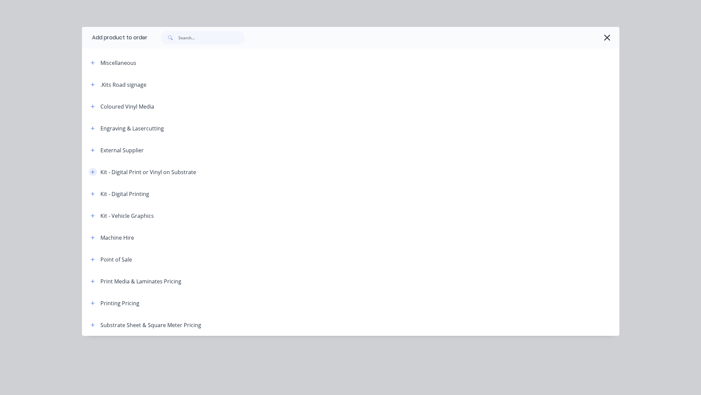
scroll to position [3, 0]
click at [91, 171] on icon "button" at bounding box center [93, 172] width 4 height 5
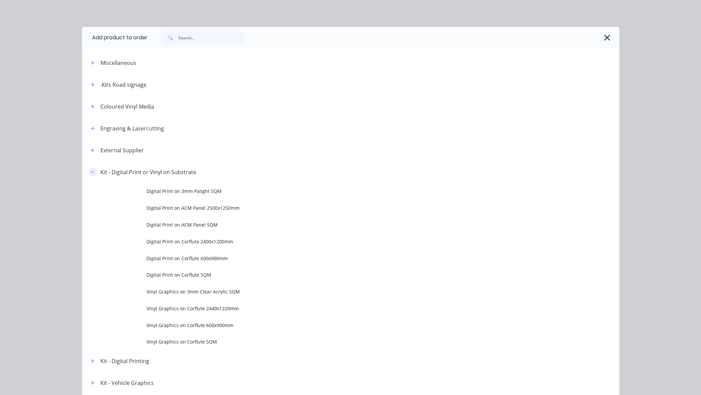
click at [91, 171] on icon "button" at bounding box center [93, 172] width 4 height 5
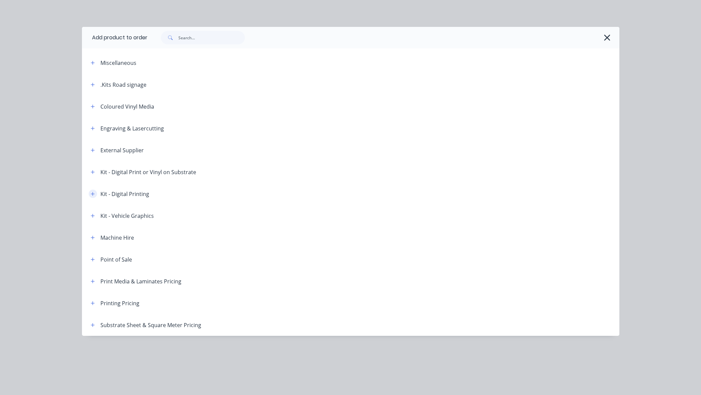
click at [93, 194] on icon "button" at bounding box center [93, 194] width 4 height 4
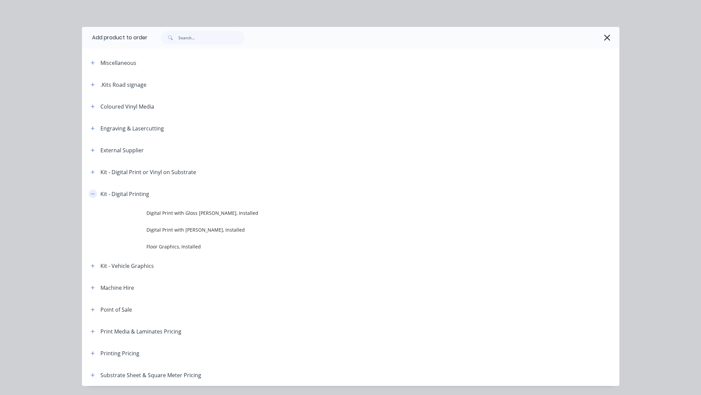
click at [93, 194] on icon "button" at bounding box center [93, 193] width 4 height 0
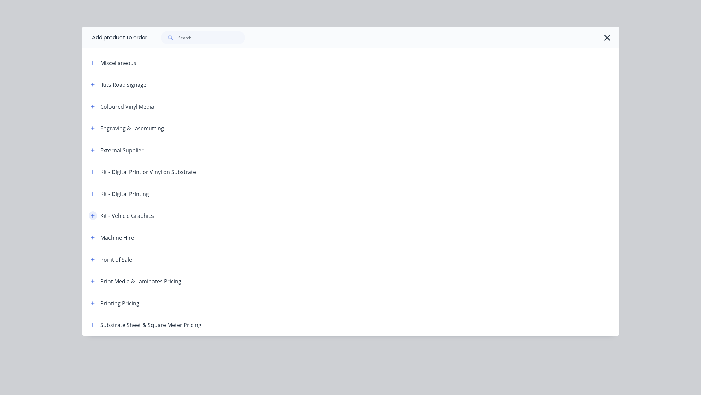
click at [91, 214] on icon "button" at bounding box center [93, 215] width 4 height 5
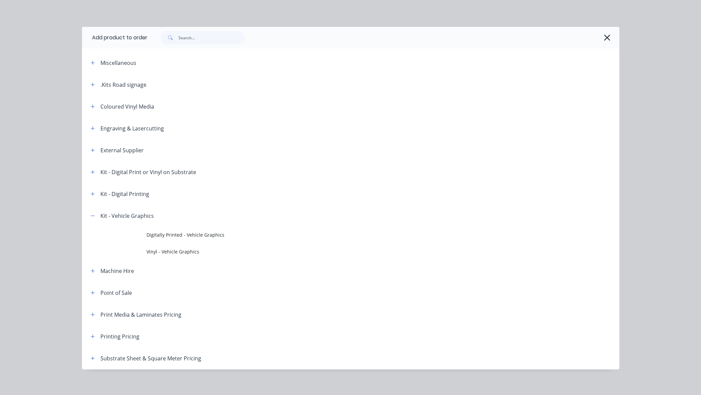
click at [608, 36] on icon "button" at bounding box center [607, 38] width 6 height 6
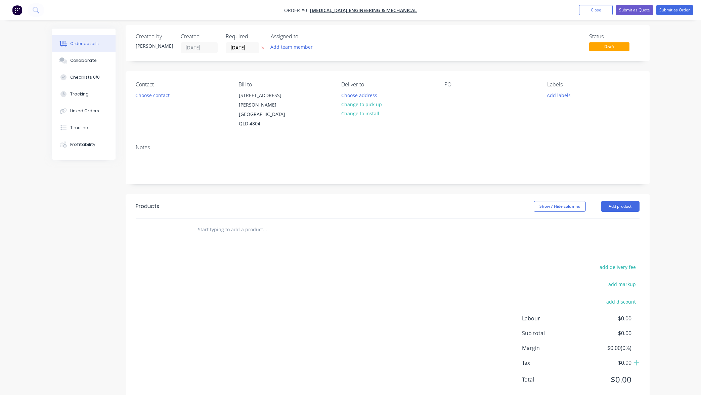
click at [661, 45] on div "Order details Collaborate Checklists 0/0 Tracking Linked Orders Timeline Profit…" at bounding box center [350, 204] width 701 height 415
click at [595, 7] on button "Close" at bounding box center [596, 10] width 34 height 10
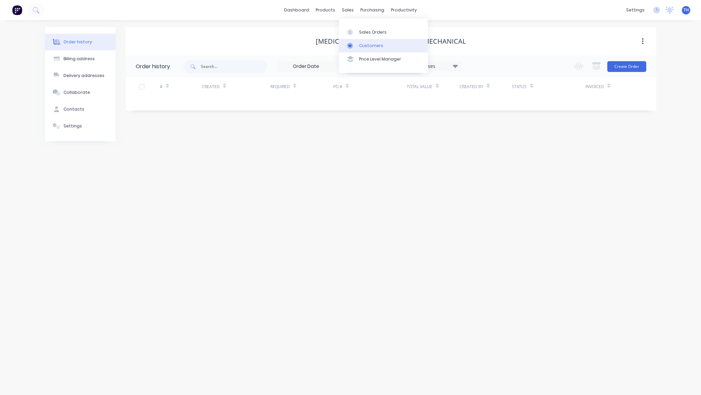
click at [371, 46] on div "Customers" at bounding box center [371, 46] width 24 height 6
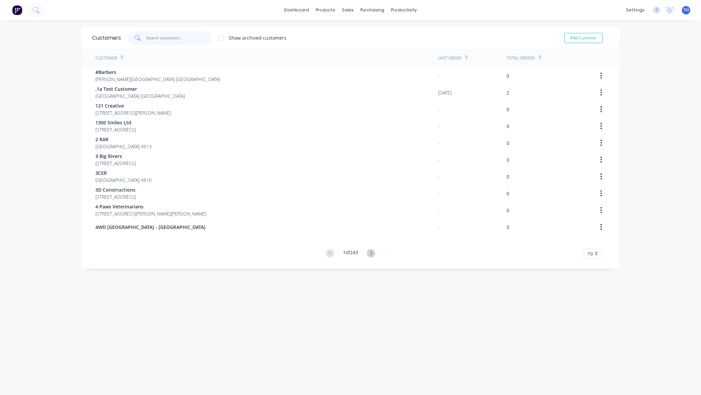
click at [163, 34] on input "text" at bounding box center [178, 37] width 65 height 13
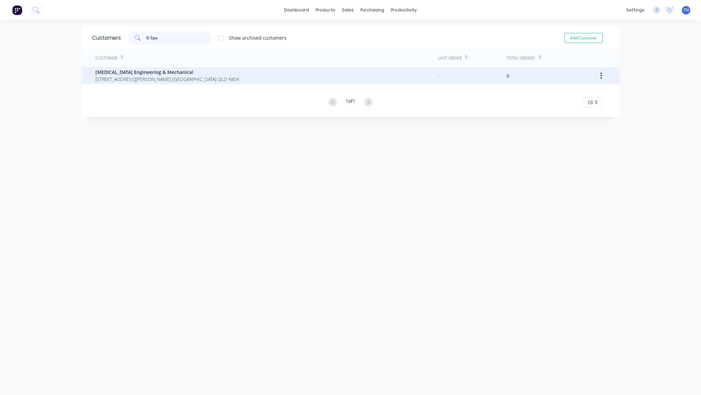
type input "G-Spo"
click at [162, 76] on span "[STREET_ADDRESS][PERSON_NAME] [GEOGRAPHIC_DATA] QLD 4804" at bounding box center [167, 79] width 144 height 7
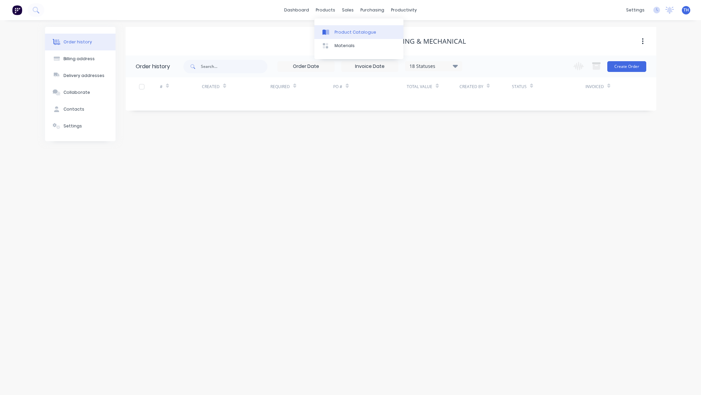
click at [344, 33] on div "Product Catalogue" at bounding box center [355, 32] width 42 height 6
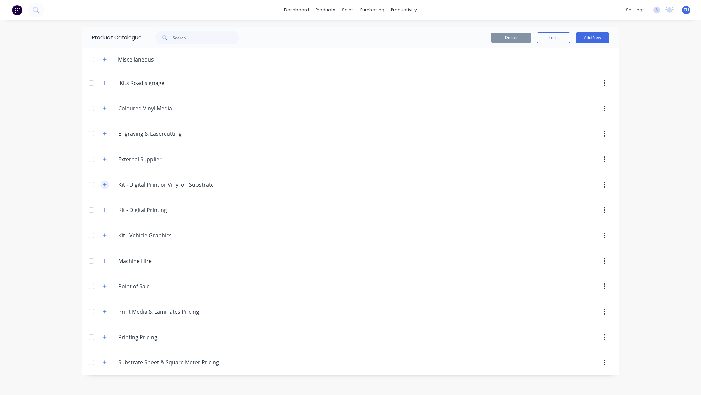
click at [106, 184] on icon "button" at bounding box center [105, 184] width 4 height 4
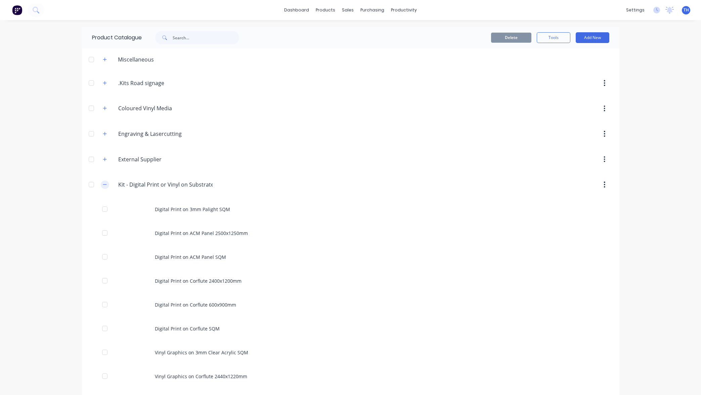
click at [106, 184] on icon "button" at bounding box center [105, 184] width 4 height 0
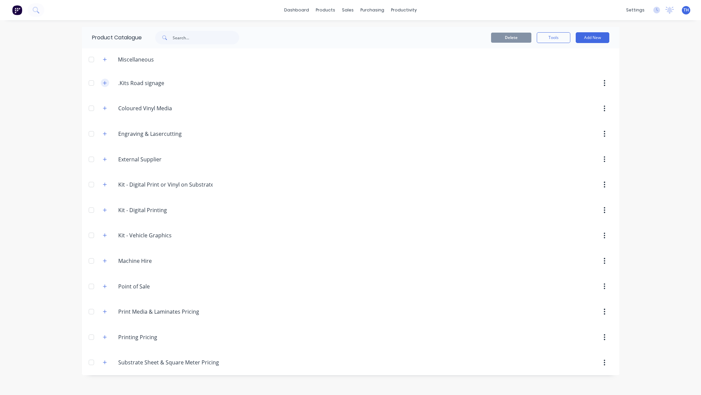
click at [107, 82] on button "button" at bounding box center [105, 83] width 8 height 8
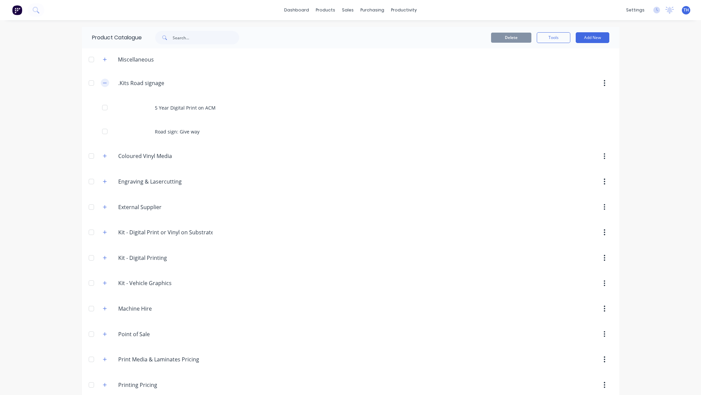
click at [106, 82] on icon "button" at bounding box center [105, 83] width 4 height 5
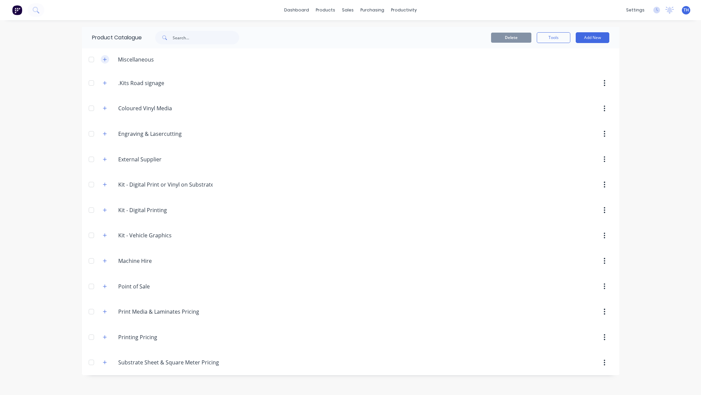
click at [106, 58] on icon "button" at bounding box center [105, 59] width 4 height 5
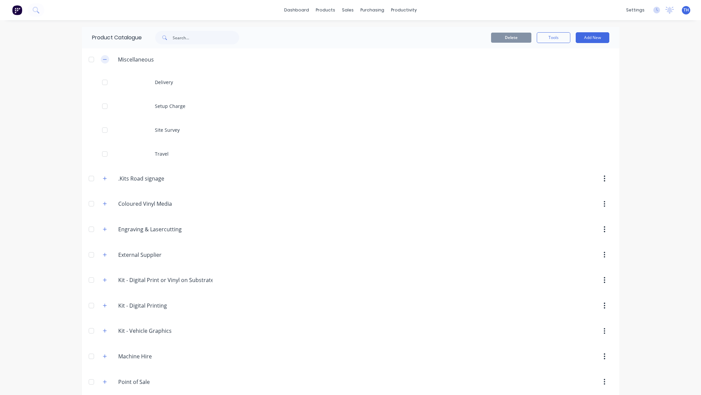
click at [106, 58] on icon "button" at bounding box center [105, 59] width 4 height 5
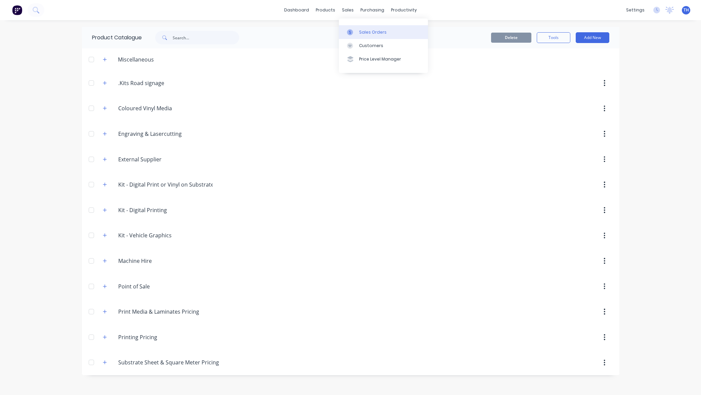
click at [368, 31] on div "Sales Orders" at bounding box center [373, 32] width 28 height 6
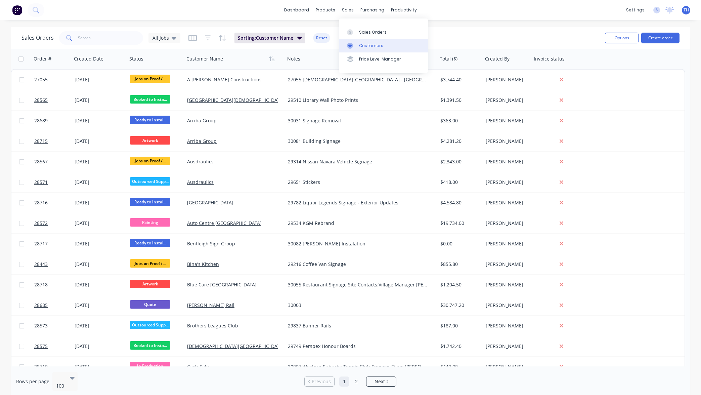
click at [367, 46] on div "Customers" at bounding box center [371, 46] width 24 height 6
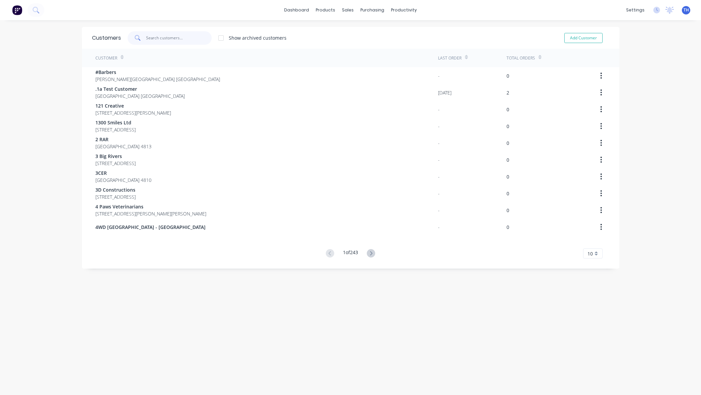
click at [167, 35] on input "text" at bounding box center [178, 37] width 65 height 13
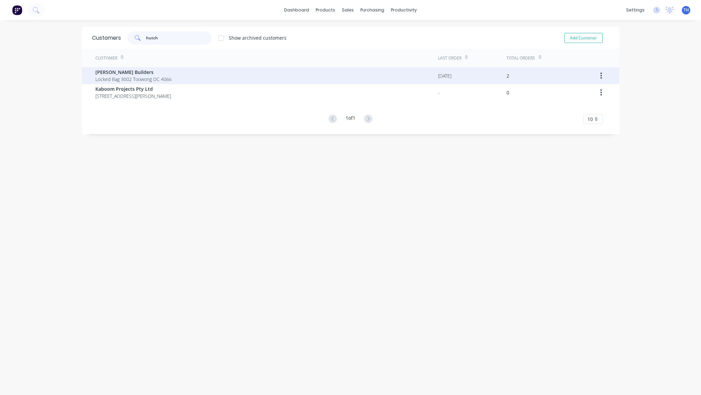
type input "hutch"
click at [149, 76] on span "Locked Bag 3002 Toowong DC 4066" at bounding box center [133, 79] width 76 height 7
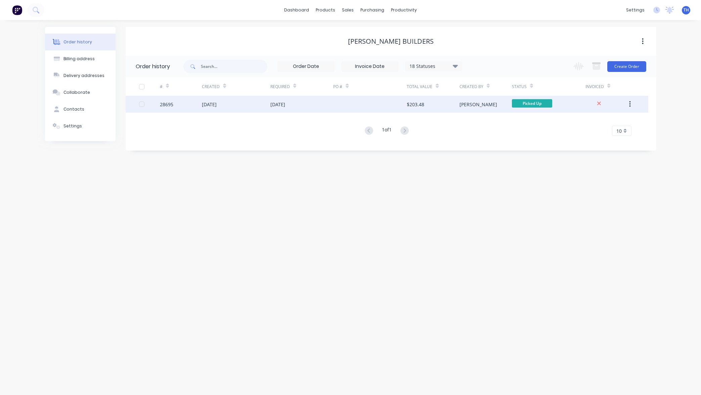
click at [284, 104] on div "[DATE]" at bounding box center [277, 104] width 15 height 7
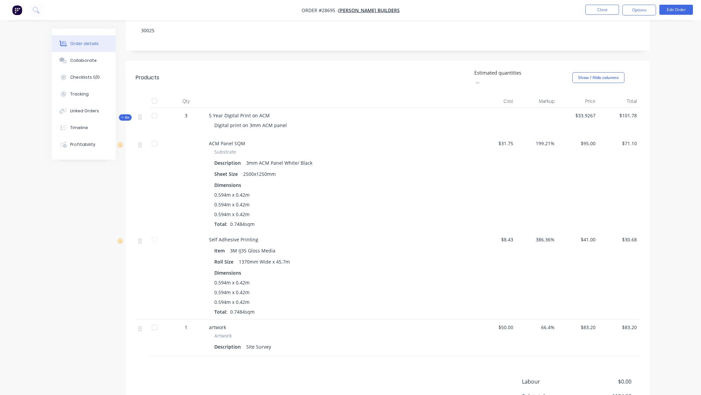
scroll to position [126, 0]
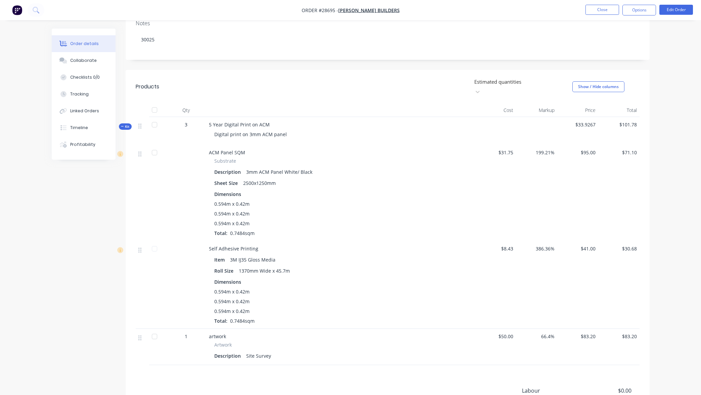
click at [123, 125] on icon "button" at bounding box center [122, 126] width 3 height 3
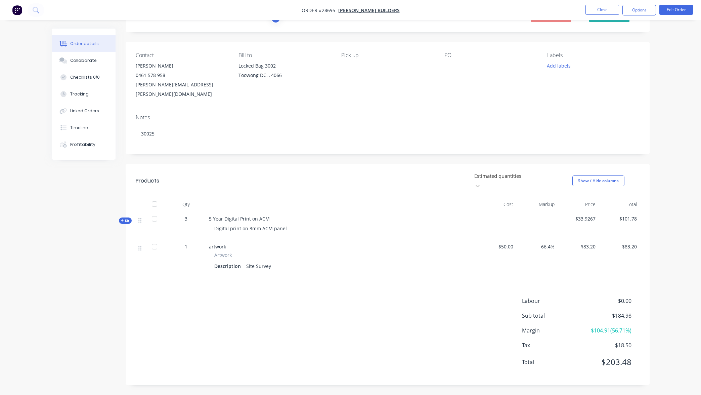
scroll to position [12, 0]
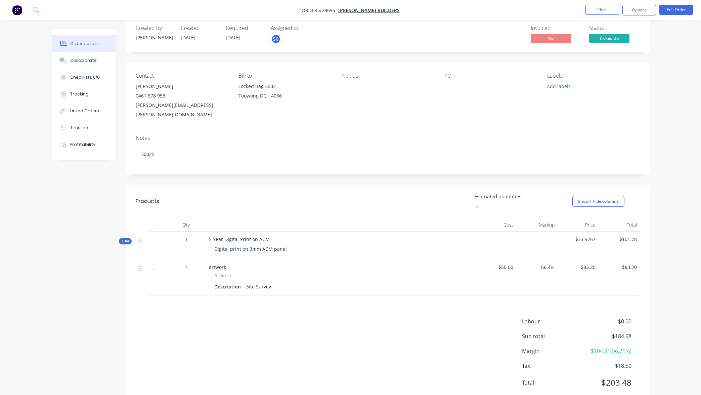
click at [124, 239] on icon "button" at bounding box center [122, 240] width 3 height 3
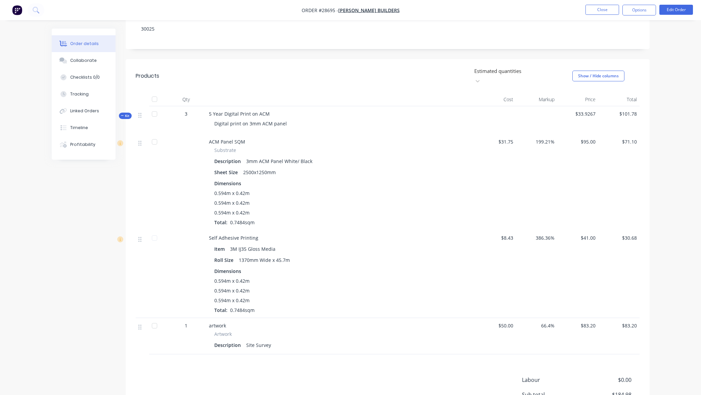
scroll to position [136, 0]
click at [605, 9] on button "Close" at bounding box center [602, 10] width 34 height 10
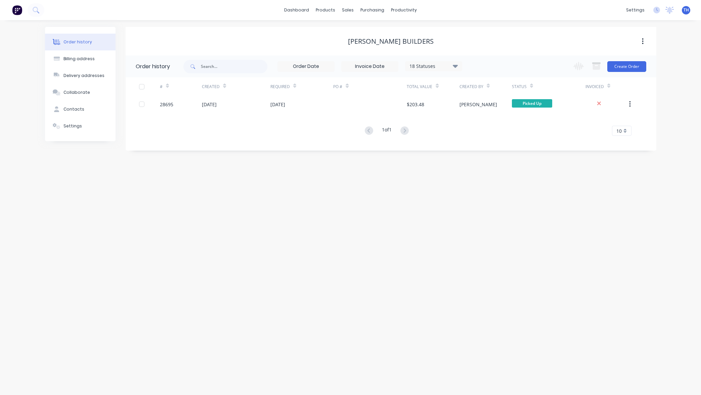
click at [483, 48] on div "[PERSON_NAME] Builders" at bounding box center [391, 41] width 531 height 29
click at [367, 47] on div "Customers" at bounding box center [371, 46] width 24 height 6
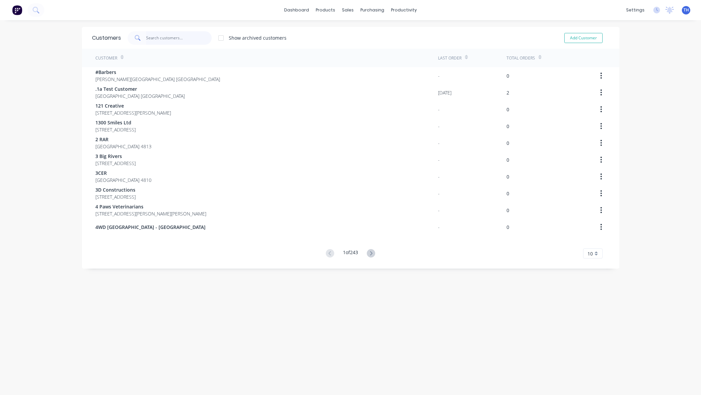
click at [161, 40] on input "text" at bounding box center [178, 37] width 65 height 13
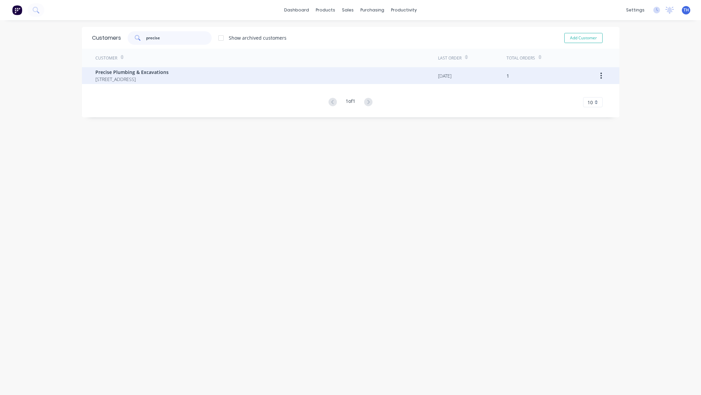
type input "precise"
click at [130, 80] on span "[STREET_ADDRESS]" at bounding box center [131, 79] width 73 height 7
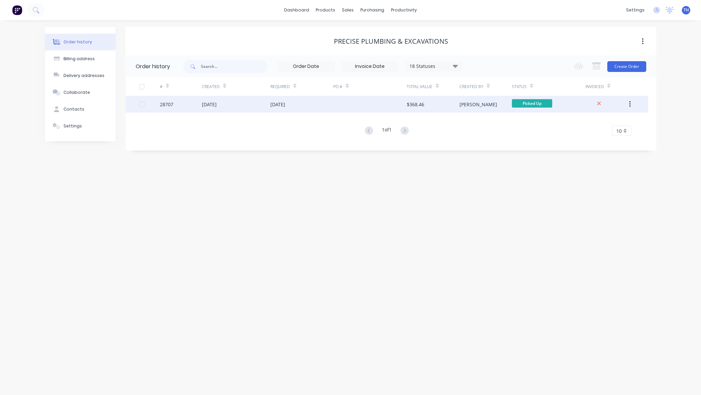
click at [628, 105] on button "button" at bounding box center [630, 104] width 16 height 12
click at [598, 136] on div "Duplicate" at bounding box center [606, 135] width 52 height 10
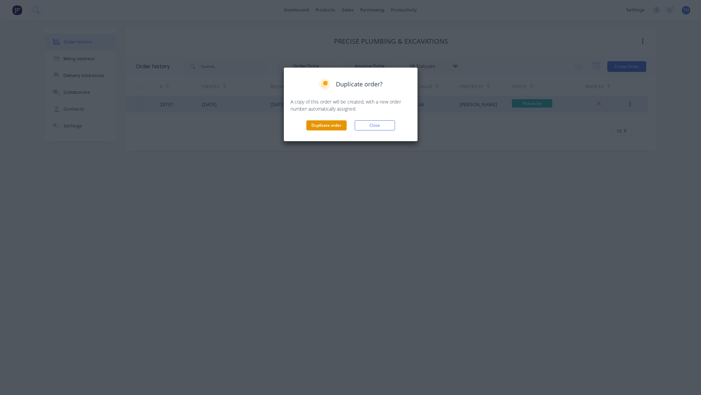
click at [328, 124] on button "Duplicate order" at bounding box center [326, 125] width 40 height 10
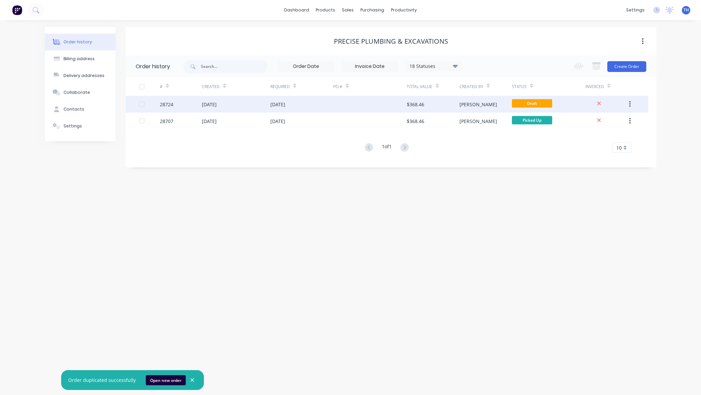
click at [313, 105] on div "[DATE]" at bounding box center [301, 104] width 63 height 17
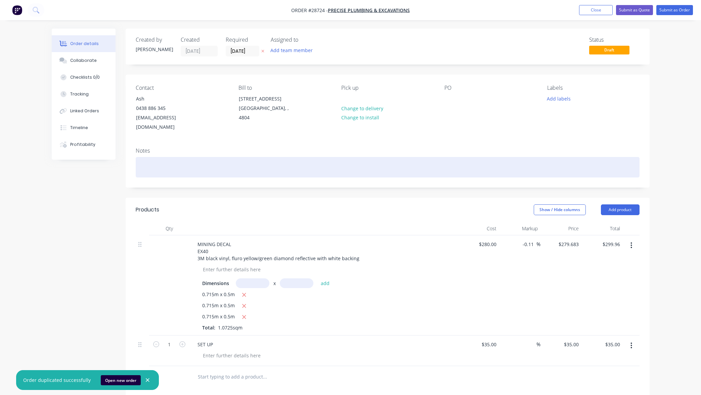
click at [220, 160] on div at bounding box center [388, 167] width 504 height 20
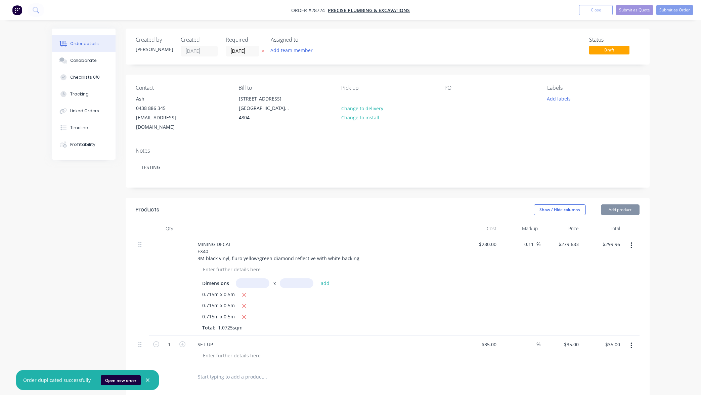
click at [659, 184] on div "Order details Collaborate Checklists 0/0 Tracking Linked Orders Timeline Profit…" at bounding box center [350, 279] width 701 height 559
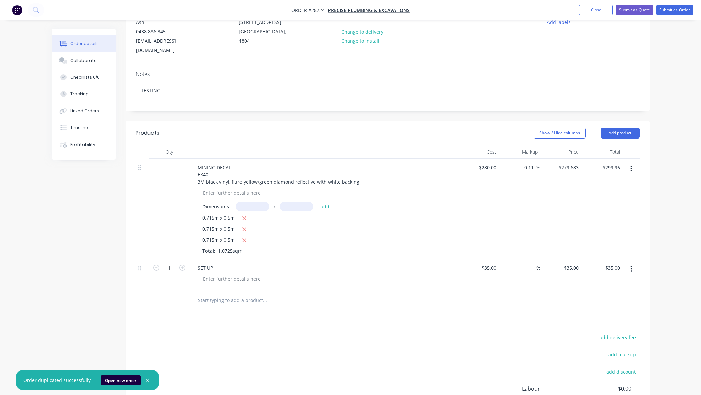
scroll to position [79, 0]
click at [624, 125] on button "Add product" at bounding box center [620, 130] width 39 height 11
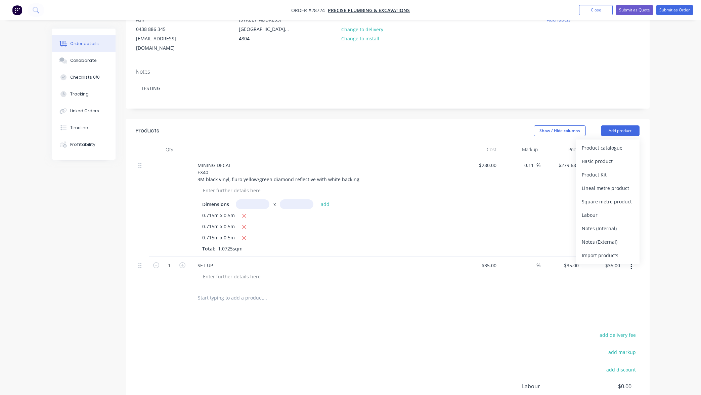
click at [229, 291] on input "text" at bounding box center [264, 297] width 134 height 13
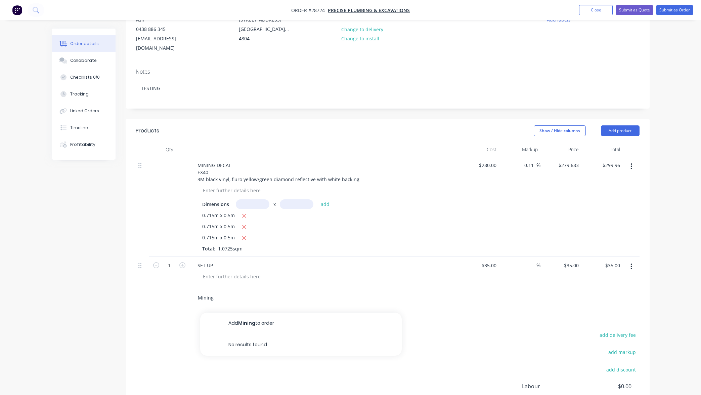
type input "Mining"
drag, startPoint x: 661, startPoint y: 188, endPoint x: 656, endPoint y: 181, distance: 8.5
click at [660, 187] on div "Order details Collaborate Checklists 0/0 Tracking Linked Orders Timeline Profit…" at bounding box center [350, 200] width 701 height 559
click at [616, 125] on button "Add product" at bounding box center [620, 130] width 39 height 11
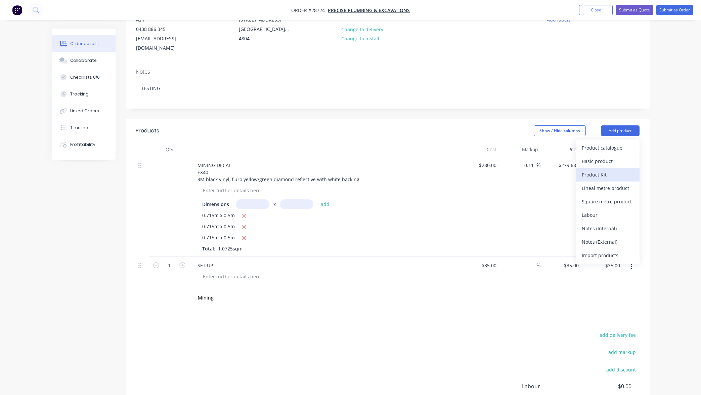
click at [602, 170] on div "Product Kit" at bounding box center [608, 175] width 52 height 10
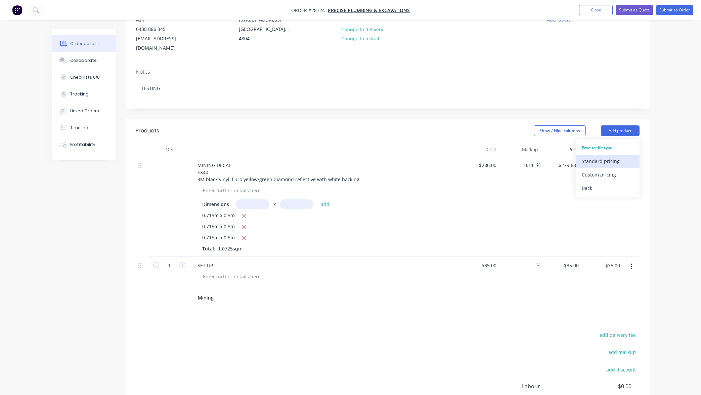
click at [605, 156] on div "Standard pricing" at bounding box center [608, 161] width 52 height 10
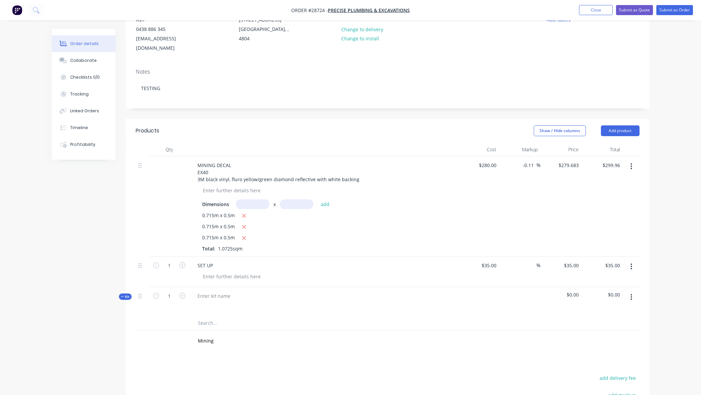
click at [630, 293] on icon "button" at bounding box center [631, 296] width 2 height 7
click at [606, 363] on div "Delete" at bounding box center [608, 368] width 52 height 10
click at [218, 291] on input "Mining" at bounding box center [264, 297] width 134 height 13
drag, startPoint x: 213, startPoint y: 286, endPoint x: 184, endPoint y: 284, distance: 28.3
click at [185, 287] on div "Mining Add Mining to order No results found" at bounding box center [388, 298] width 504 height 22
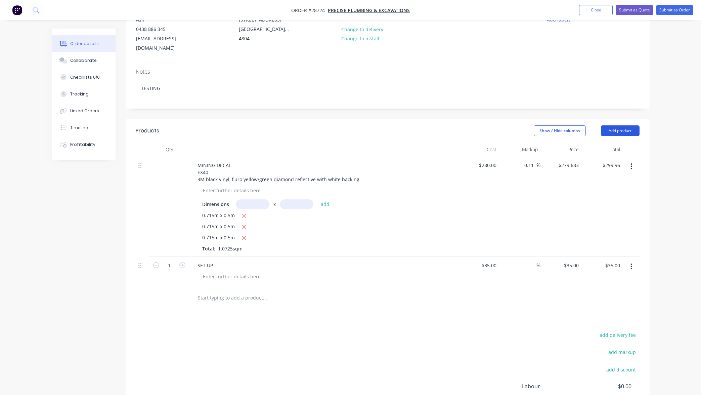
click at [619, 125] on button "Add product" at bounding box center [620, 130] width 39 height 11
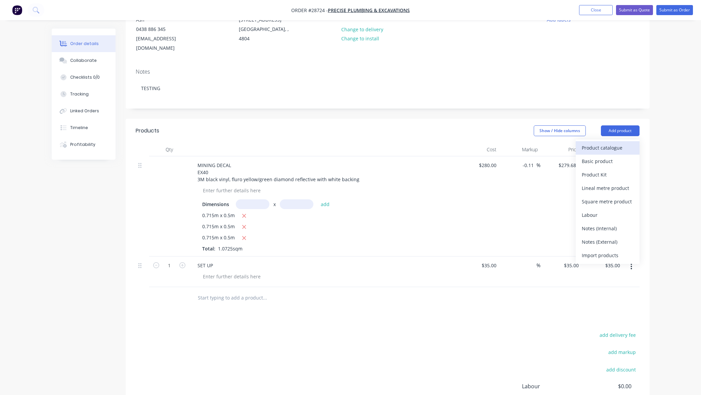
click at [605, 143] on div "Product catalogue" at bounding box center [608, 148] width 52 height 10
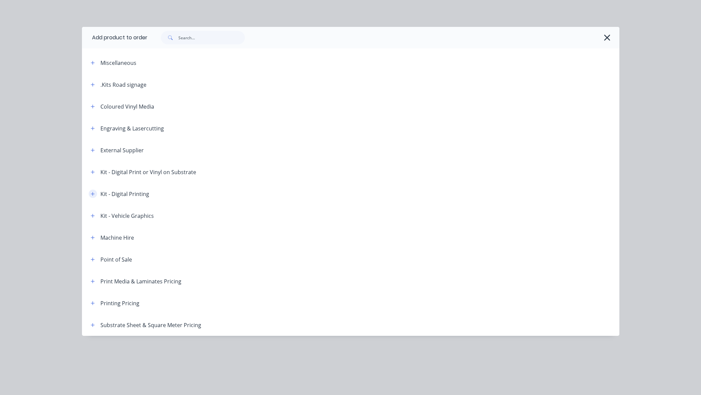
click at [92, 194] on icon "button" at bounding box center [93, 193] width 4 height 5
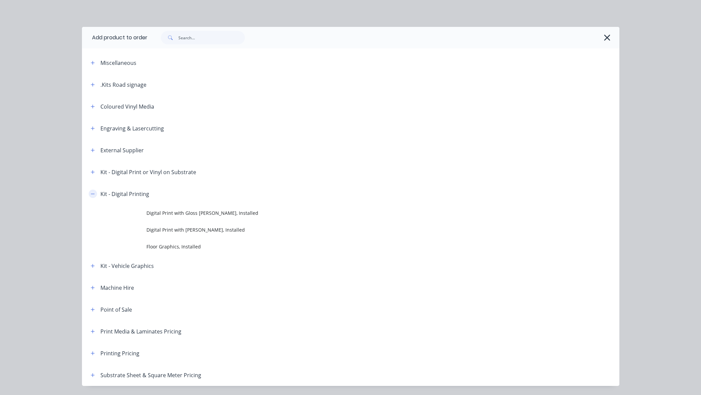
click at [93, 194] on icon "button" at bounding box center [93, 193] width 4 height 5
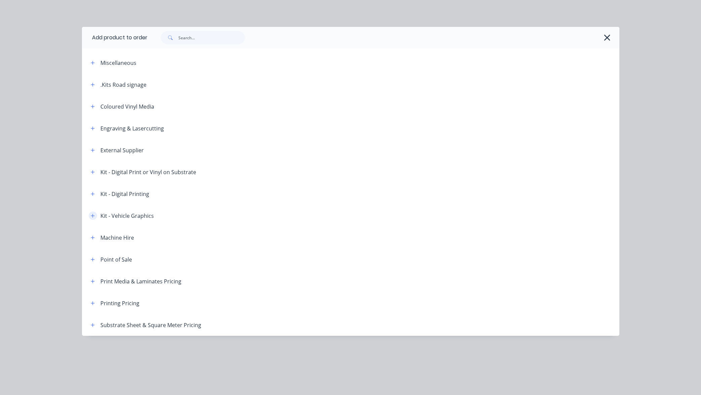
click at [92, 216] on icon "button" at bounding box center [93, 215] width 4 height 5
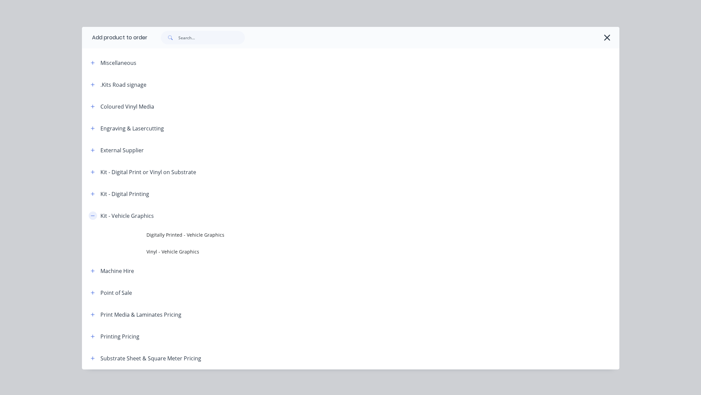
click at [92, 216] on icon "button" at bounding box center [93, 215] width 4 height 5
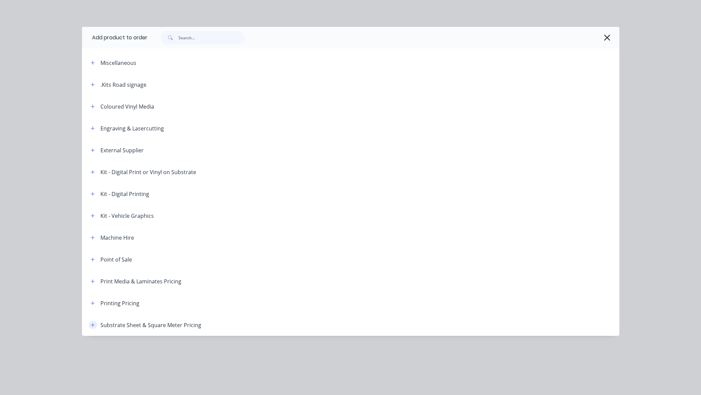
click at [92, 326] on icon "button" at bounding box center [93, 324] width 4 height 5
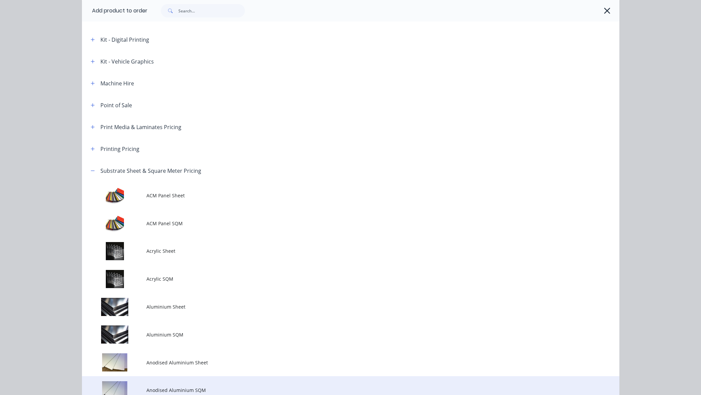
scroll to position [107, 0]
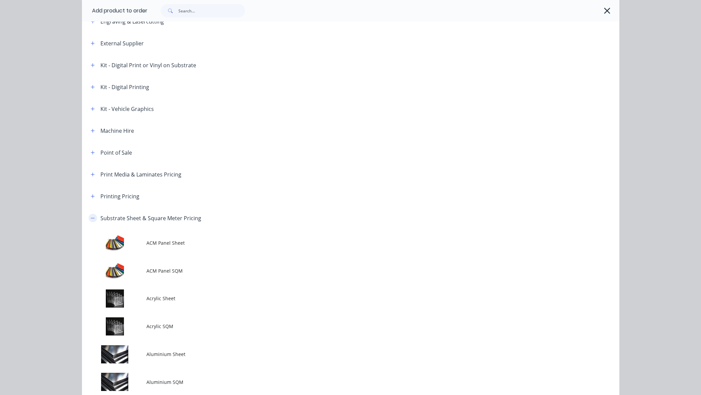
click at [93, 219] on icon "button" at bounding box center [93, 218] width 4 height 5
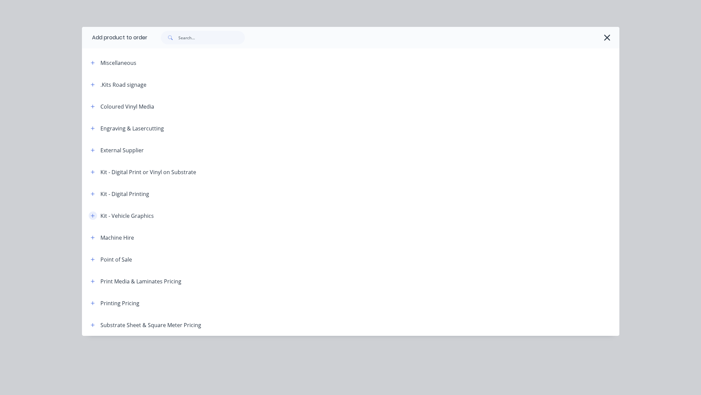
scroll to position [0, 0]
click at [92, 302] on icon "button" at bounding box center [93, 303] width 4 height 5
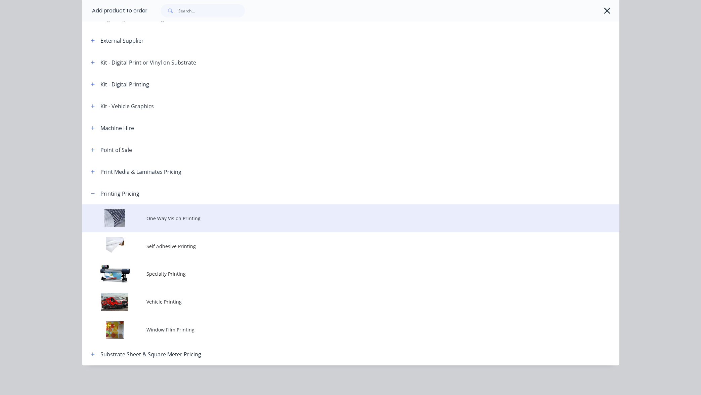
scroll to position [109, 0]
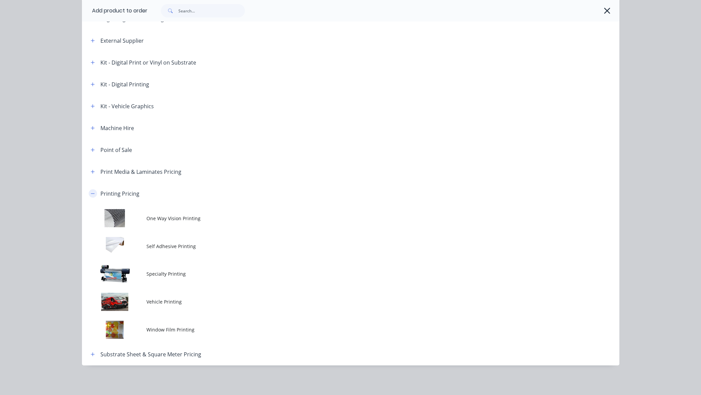
click at [93, 193] on icon "button" at bounding box center [93, 193] width 4 height 0
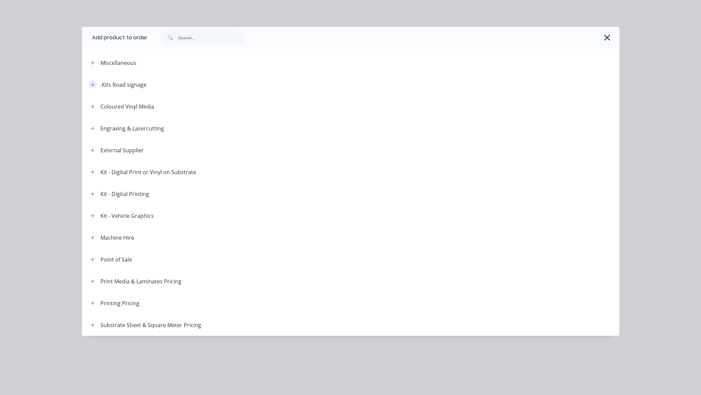
click at [92, 85] on icon "button" at bounding box center [93, 84] width 4 height 5
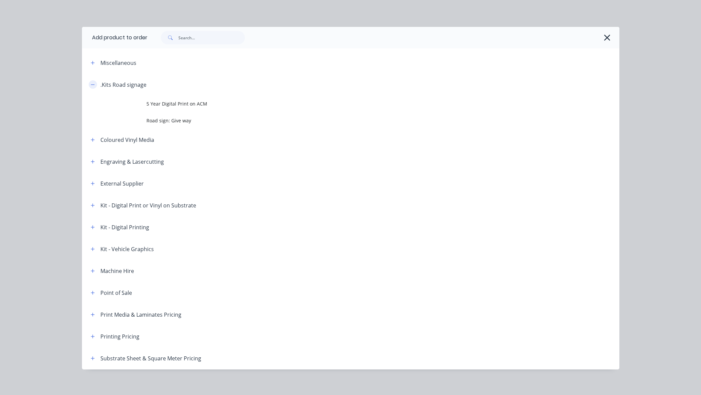
click at [92, 85] on icon "button" at bounding box center [93, 84] width 4 height 5
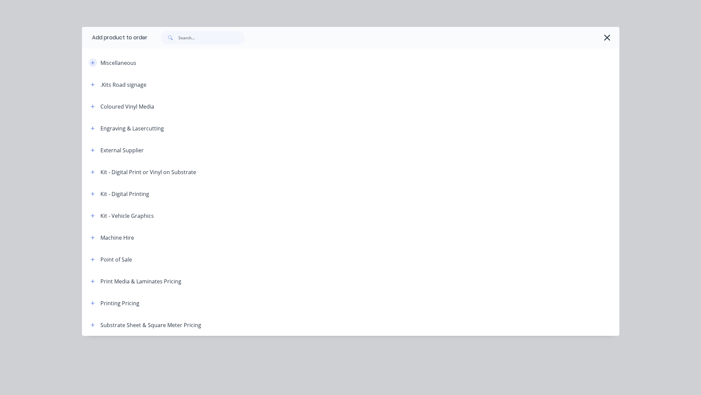
click at [91, 64] on icon "button" at bounding box center [93, 62] width 4 height 5
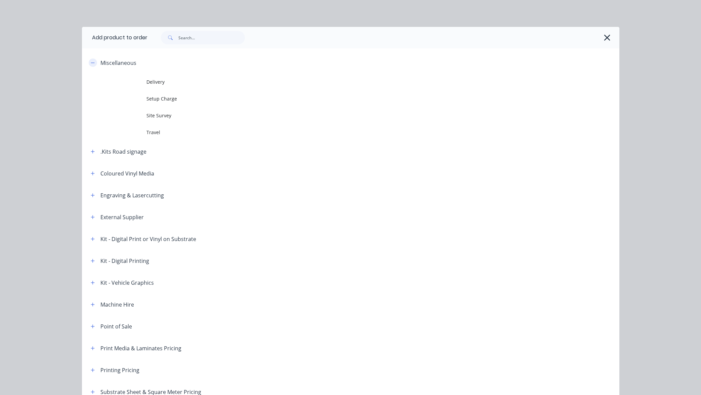
click at [91, 64] on icon "button" at bounding box center [93, 62] width 4 height 5
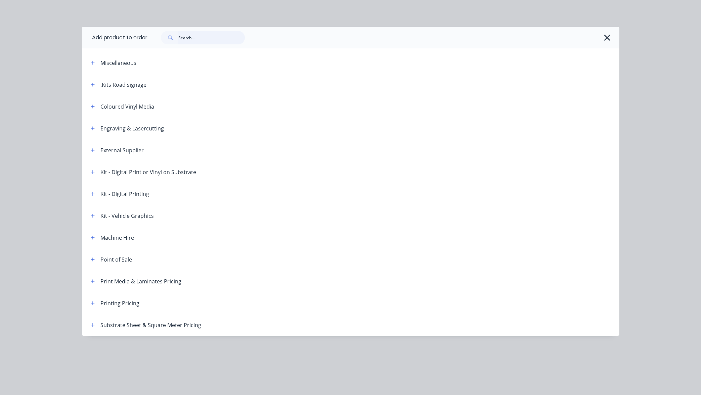
click at [215, 39] on input "text" at bounding box center [211, 37] width 66 height 13
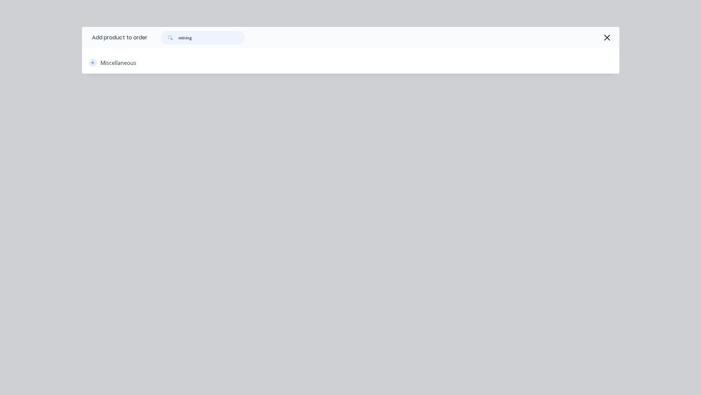
type input "mining"
click at [93, 63] on icon "button" at bounding box center [93, 62] width 4 height 5
click at [93, 64] on icon "button" at bounding box center [93, 62] width 4 height 5
click at [605, 36] on icon "button" at bounding box center [606, 37] width 7 height 9
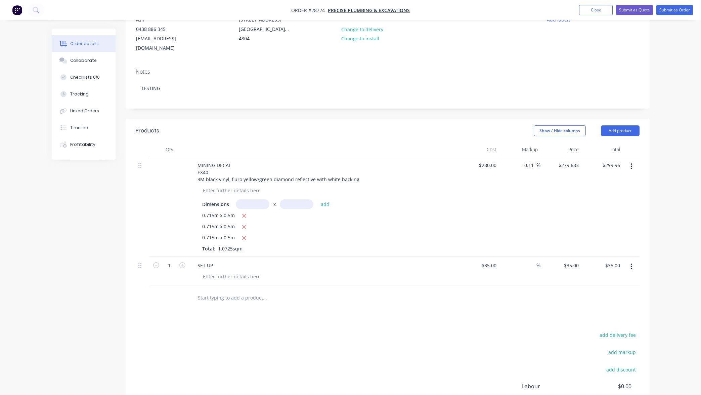
click at [238, 291] on input "text" at bounding box center [264, 297] width 134 height 13
click at [617, 125] on button "Add product" at bounding box center [620, 130] width 39 height 11
click at [606, 143] on div "Product catalogue" at bounding box center [608, 148] width 52 height 10
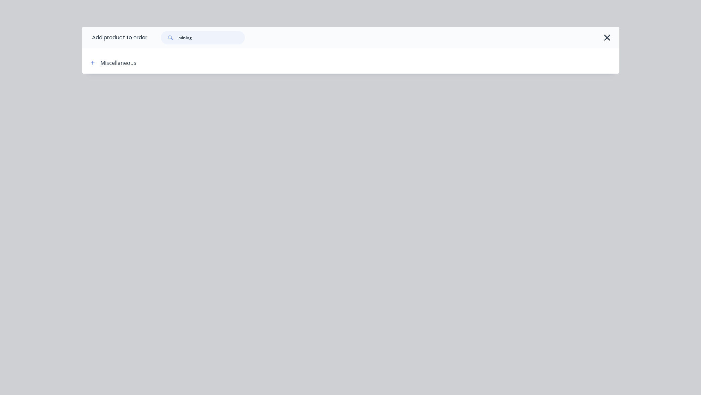
drag, startPoint x: 204, startPoint y: 37, endPoint x: 166, endPoint y: 36, distance: 38.0
click at [163, 35] on div "mining" at bounding box center [203, 37] width 84 height 13
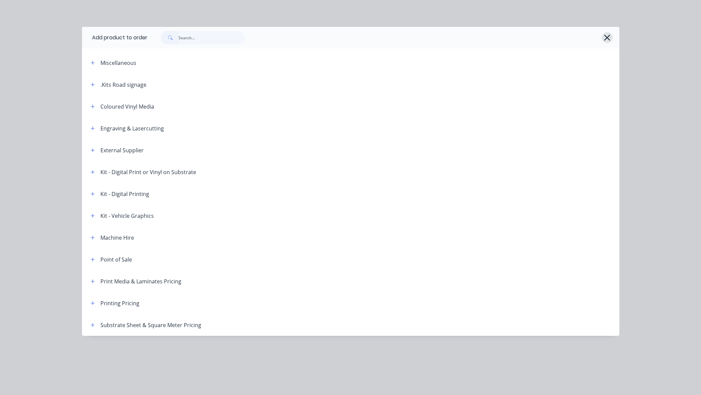
click at [605, 38] on icon "button" at bounding box center [606, 37] width 7 height 9
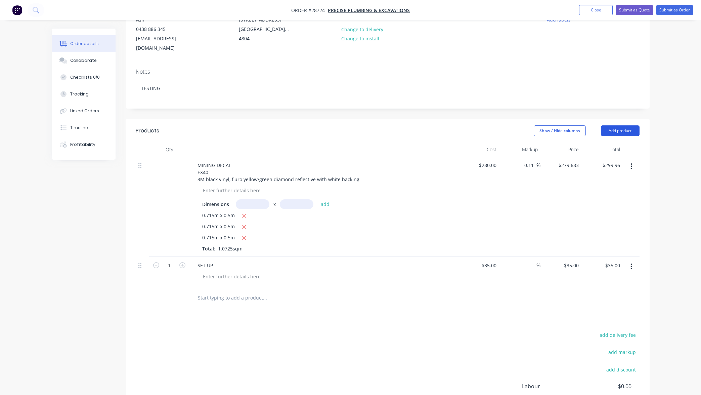
click at [624, 125] on button "Add product" at bounding box center [620, 130] width 39 height 11
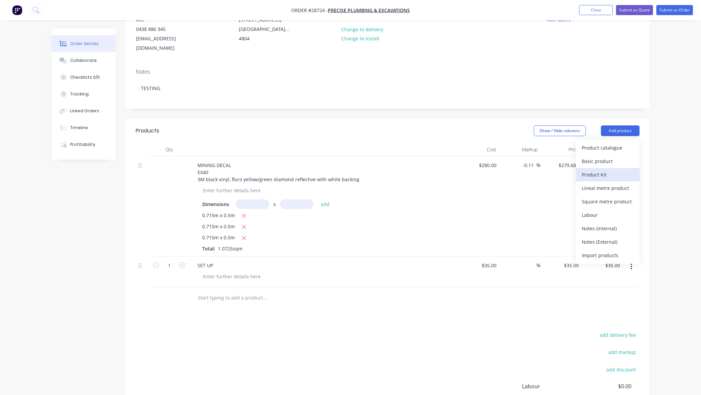
click at [605, 170] on div "Product Kit" at bounding box center [608, 175] width 52 height 10
click at [641, 199] on div "Qty Cost Markup Price Total MINING DECAL EX40 3M black vinyl, fluro yellow/gree…" at bounding box center [388, 226] width 524 height 166
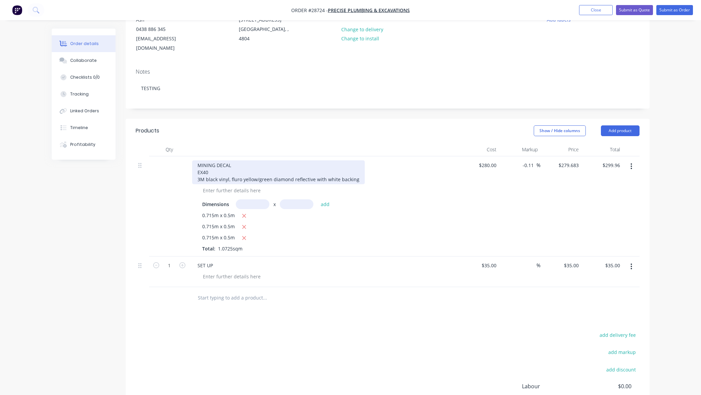
click at [216, 160] on div "MINING DECAL EX40 3M black vinyl, fluro yellow/green diamond reflective with wh…" at bounding box center [278, 172] width 173 height 24
click at [174, 156] on div at bounding box center [169, 206] width 40 height 100
click at [236, 162] on div "MINING DECAL EX40 3M black vinyl, fluro yellow/green diamond reflective with wh…" at bounding box center [278, 172] width 173 height 24
click at [249, 291] on input "text" at bounding box center [264, 297] width 134 height 13
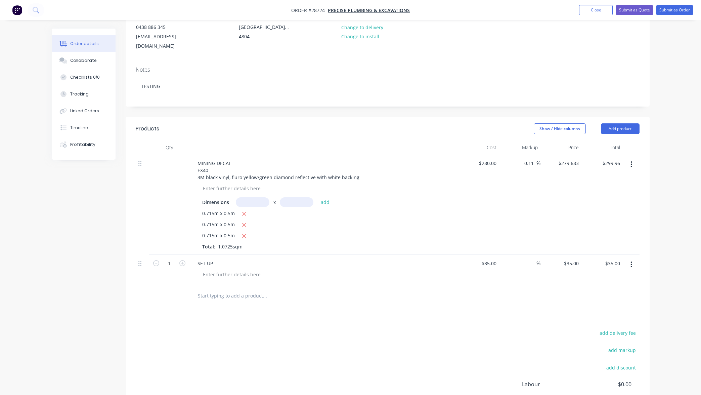
click at [634, 158] on button "button" at bounding box center [631, 164] width 16 height 12
click at [605, 190] on div "Duplicate" at bounding box center [608, 195] width 52 height 10
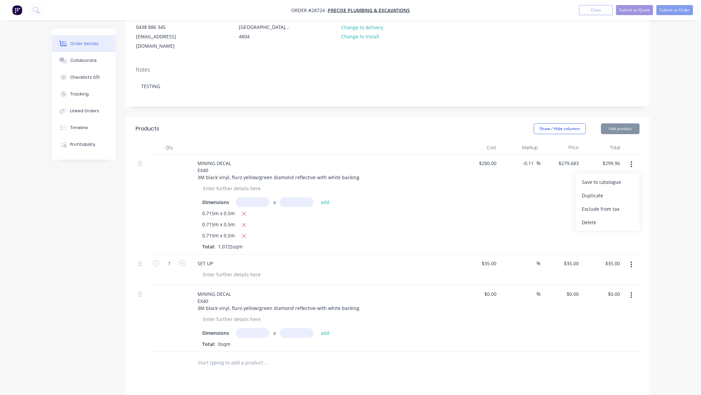
type input "$280.00"
type input "-0.11"
type input "$279.683"
click at [164, 285] on div at bounding box center [169, 318] width 40 height 67
click at [138, 291] on icon at bounding box center [139, 294] width 3 height 6
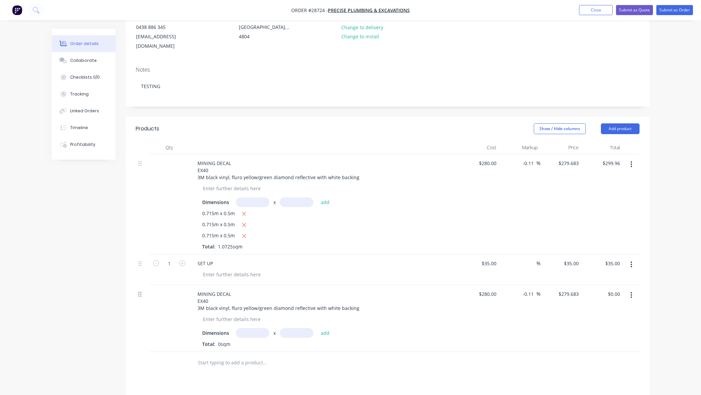
click at [141, 291] on icon at bounding box center [139, 293] width 3 height 5
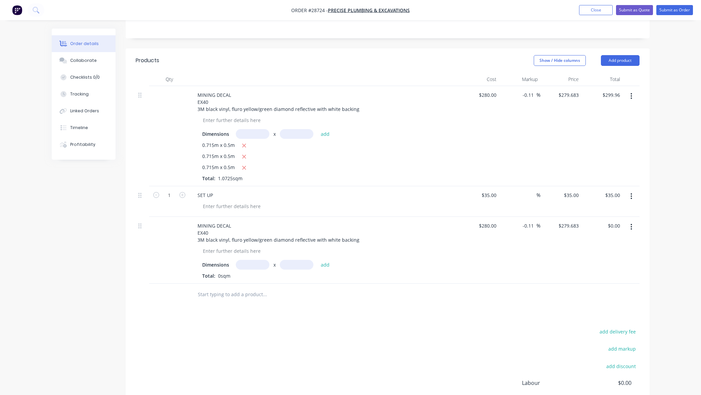
scroll to position [150, 0]
click at [245, 286] on input "text" at bounding box center [264, 292] width 134 height 13
click at [622, 54] on button "Add product" at bounding box center [620, 59] width 39 height 11
drag, startPoint x: 666, startPoint y: 66, endPoint x: 662, endPoint y: 65, distance: 4.4
click at [666, 66] on div "Order details Collaborate Checklists 0/0 Tracking Linked Orders Timeline Profit…" at bounding box center [350, 163] width 701 height 626
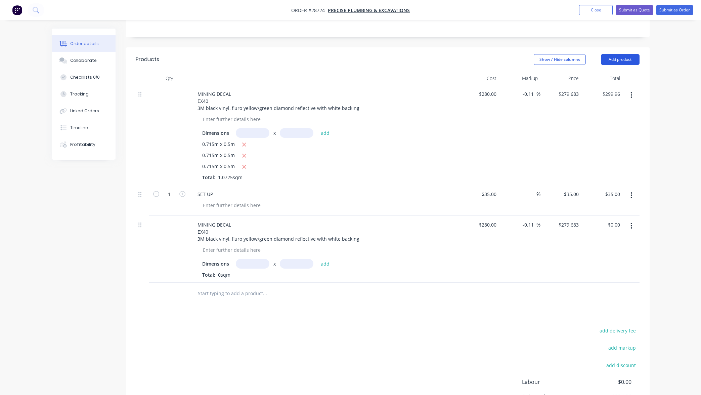
click at [621, 54] on button "Add product" at bounding box center [620, 59] width 39 height 11
drag, startPoint x: 680, startPoint y: 104, endPoint x: 603, endPoint y: 144, distance: 86.8
click at [680, 104] on div "Order details Collaborate Checklists 0/0 Tracking Linked Orders Timeline Profit…" at bounding box center [350, 163] width 701 height 626
click at [256, 286] on input "text" at bounding box center [264, 292] width 134 height 13
click at [630, 54] on button "Add product" at bounding box center [620, 59] width 39 height 11
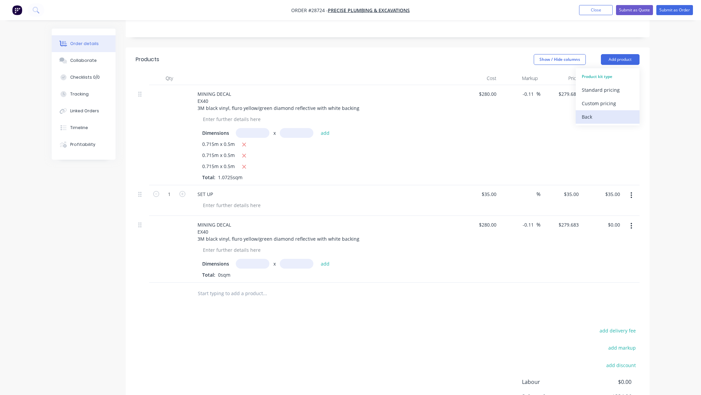
click at [589, 112] on div "Back" at bounding box center [608, 117] width 52 height 10
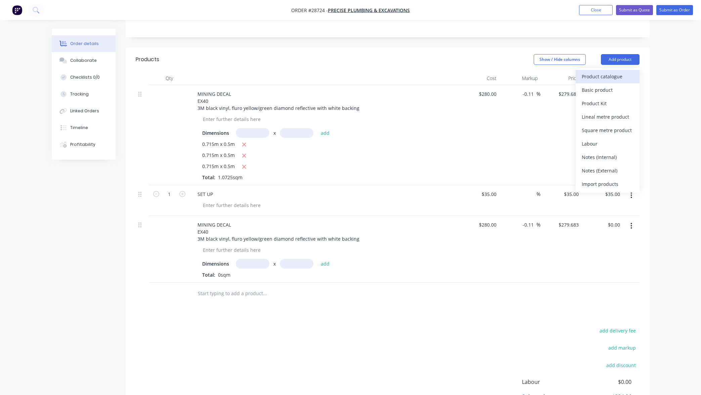
click at [608, 72] on div "Product catalogue" at bounding box center [608, 77] width 52 height 10
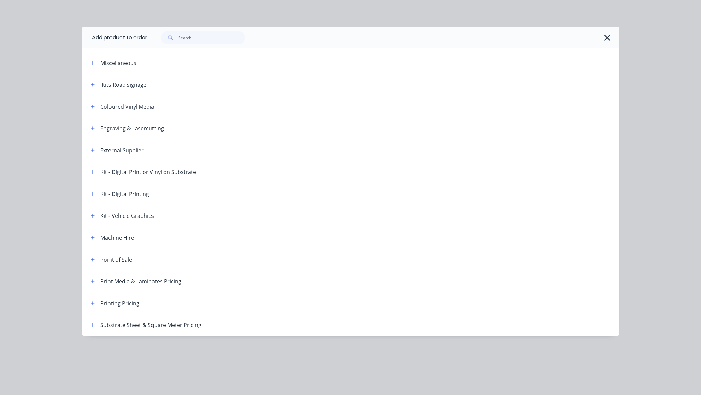
scroll to position [68, 0]
click at [605, 36] on icon "button" at bounding box center [607, 38] width 6 height 6
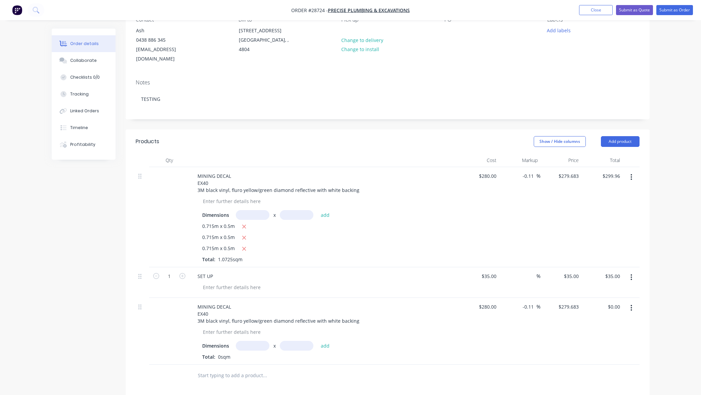
click at [521, 55] on div "Contact Ash [PHONE_NUMBER] [EMAIL_ADDRESS][DOMAIN_NAME] Bill to [STREET_ADDRESS…" at bounding box center [388, 39] width 524 height 67
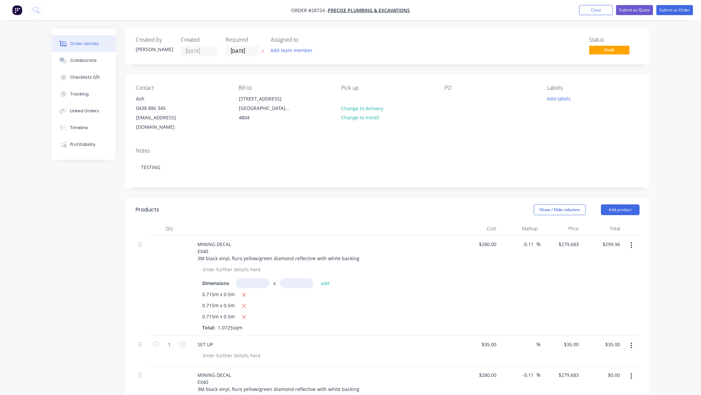
scroll to position [0, 0]
click at [598, 11] on button "Close" at bounding box center [596, 10] width 34 height 10
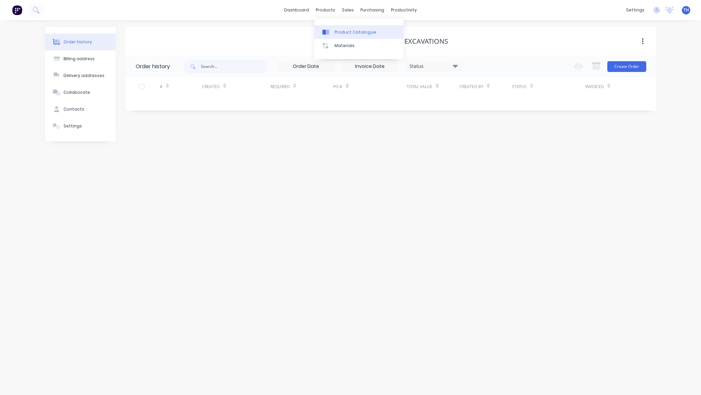
click at [347, 32] on div "Product Catalogue" at bounding box center [355, 32] width 42 height 6
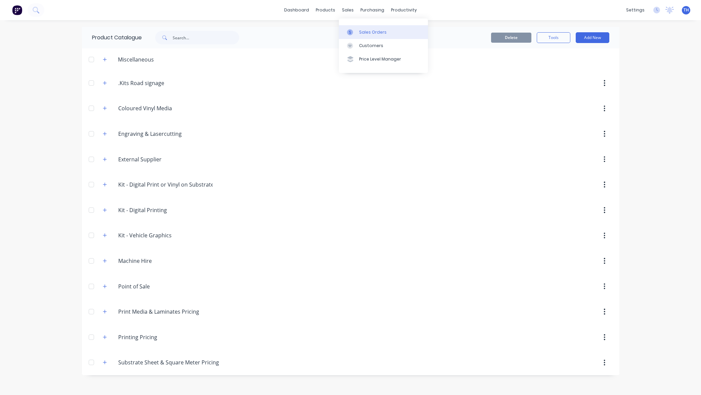
click at [368, 33] on div "Sales Orders" at bounding box center [373, 32] width 28 height 6
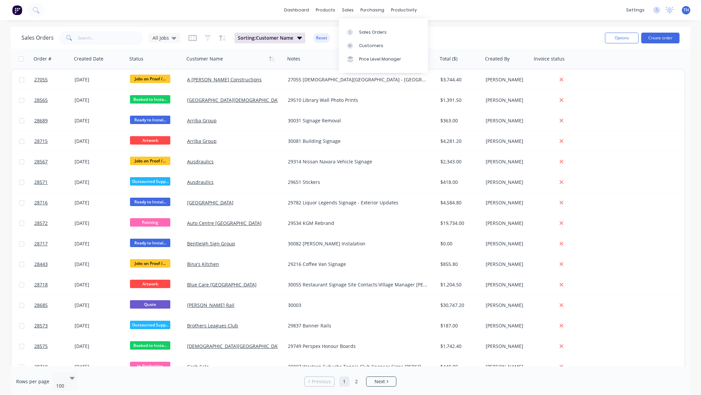
scroll to position [0, 0]
click at [346, 31] on div "Product Catalogue" at bounding box center [355, 32] width 42 height 6
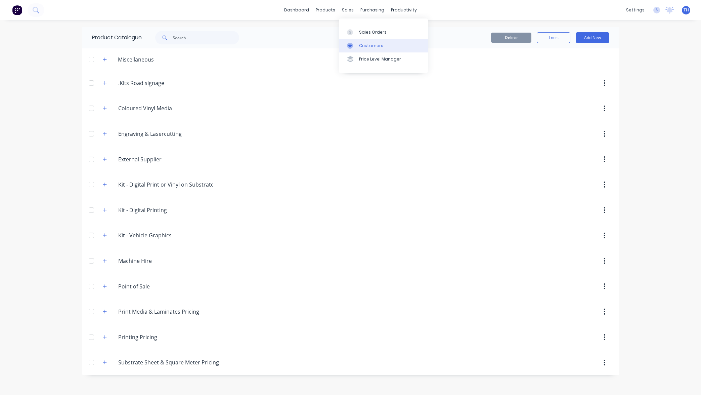
click at [372, 46] on div "Customers" at bounding box center [371, 46] width 24 height 6
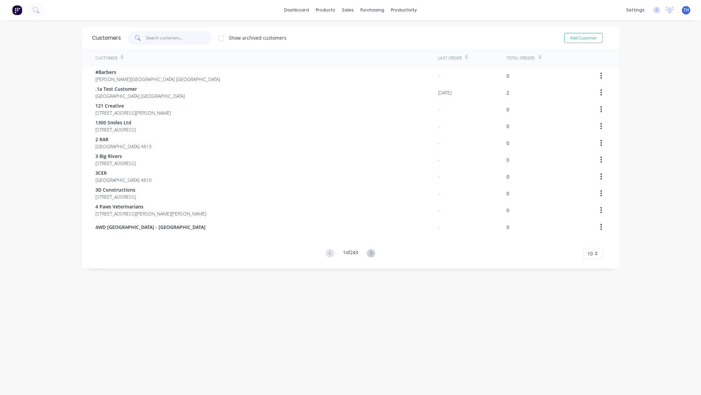
click at [187, 36] on input "text" at bounding box center [178, 37] width 65 height 13
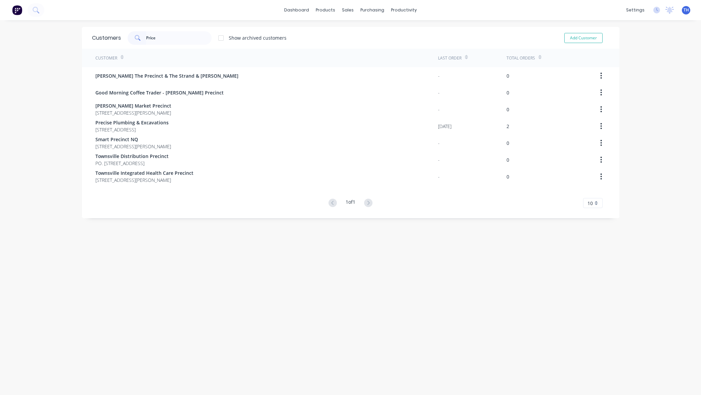
drag, startPoint x: 187, startPoint y: 36, endPoint x: 154, endPoint y: 125, distance: 94.6
click at [154, 125] on div "Customers Price Show archived customers Add Customer Customer Last Order Total …" at bounding box center [350, 122] width 537 height 191
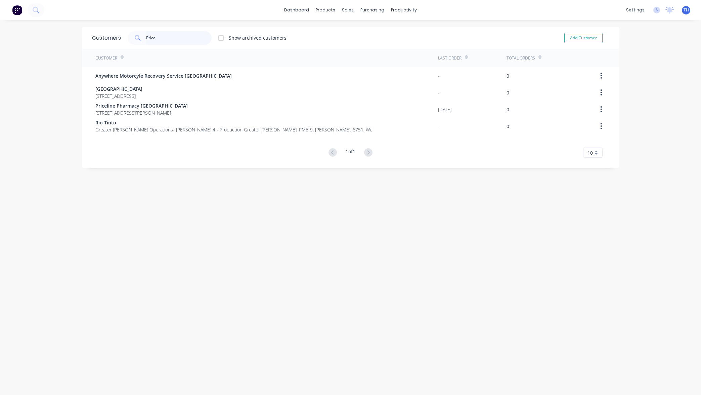
click at [167, 39] on input "Price" at bounding box center [178, 37] width 65 height 13
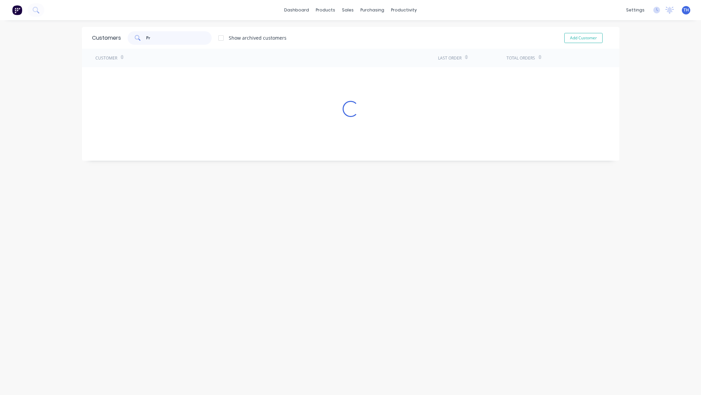
type input "P"
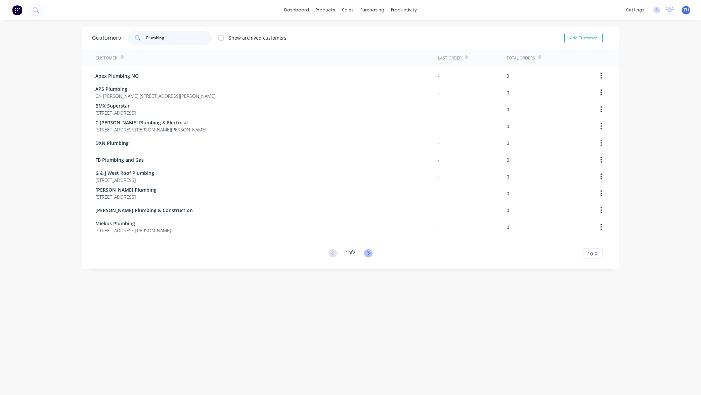
type input "Plumbing"
click at [371, 255] on icon at bounding box center [368, 253] width 8 height 8
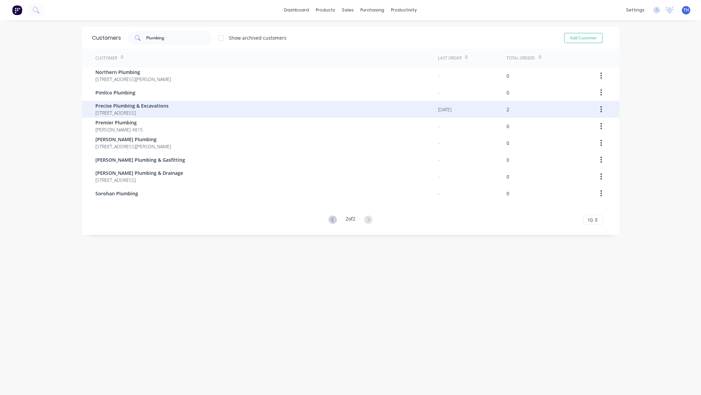
click at [125, 112] on span "[STREET_ADDRESS]" at bounding box center [131, 112] width 73 height 7
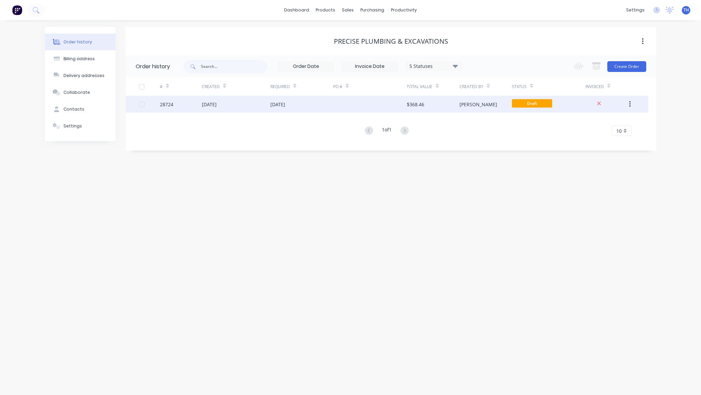
click at [323, 103] on div "[DATE]" at bounding box center [301, 104] width 63 height 17
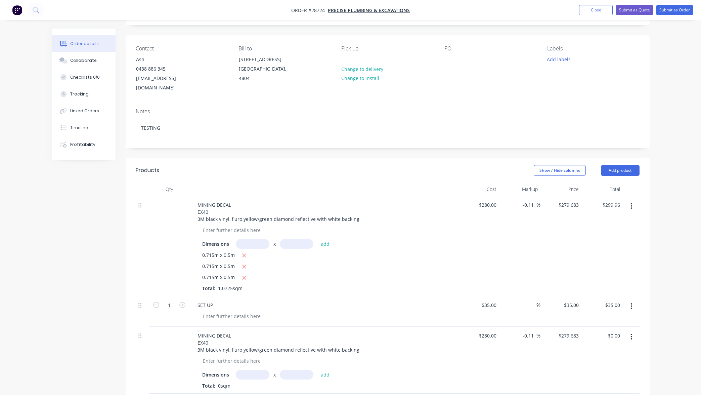
scroll to position [145, 0]
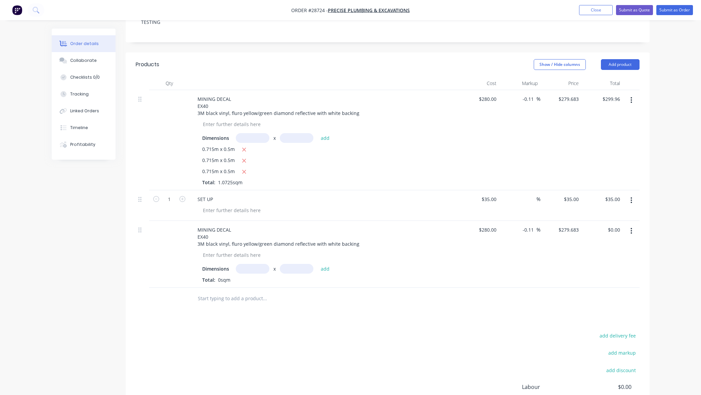
click at [177, 94] on div at bounding box center [169, 140] width 40 height 100
drag, startPoint x: 177, startPoint y: 88, endPoint x: 170, endPoint y: 88, distance: 6.4
click at [175, 90] on div at bounding box center [169, 140] width 40 height 100
click at [170, 90] on div at bounding box center [169, 140] width 40 height 100
click at [166, 91] on div at bounding box center [169, 140] width 40 height 100
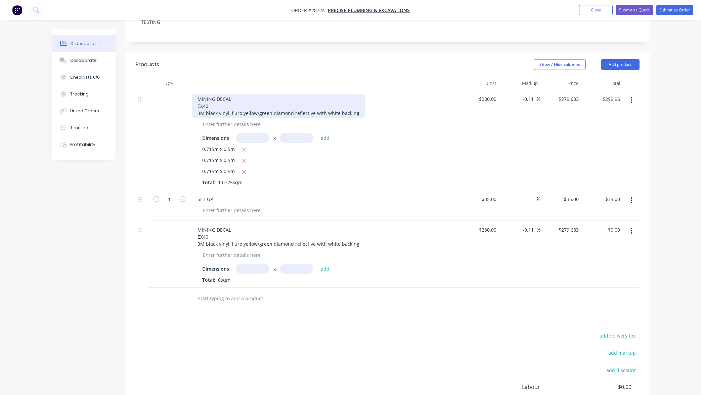
click at [213, 94] on div "MINING DECAL EX40 3M black vinyl, fluro yellow/green diamond reflective with wh…" at bounding box center [278, 106] width 173 height 24
click at [164, 90] on div at bounding box center [169, 140] width 40 height 100
click at [169, 90] on div at bounding box center [169, 140] width 40 height 100
click at [243, 291] on input "text" at bounding box center [264, 297] width 134 height 13
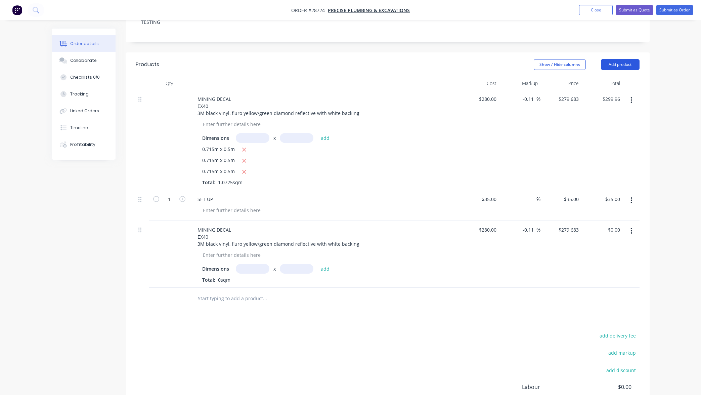
click at [626, 59] on button "Add product" at bounding box center [620, 64] width 39 height 11
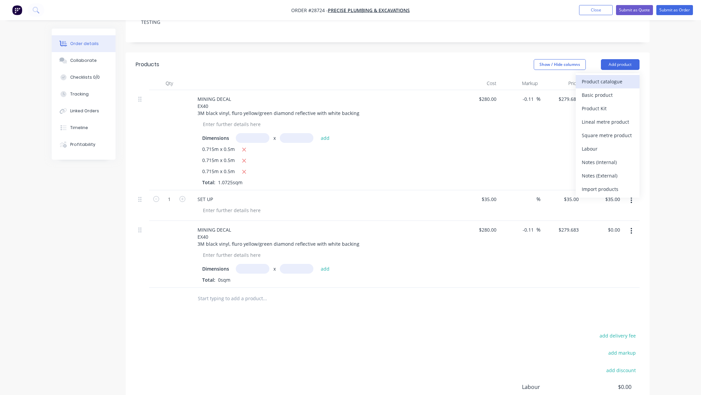
click at [607, 77] on div "Product catalogue" at bounding box center [608, 82] width 52 height 10
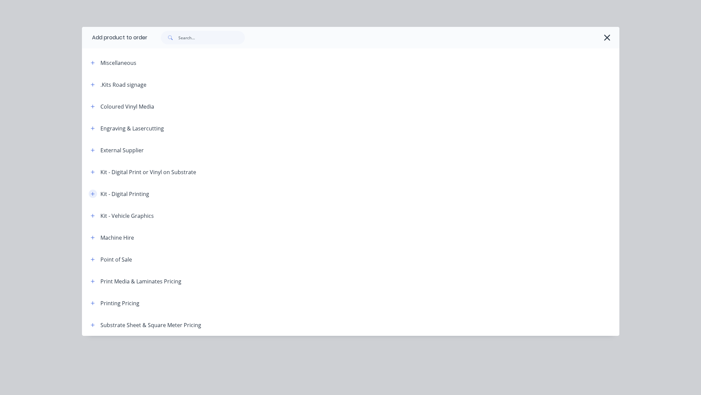
click at [92, 193] on icon "button" at bounding box center [93, 193] width 4 height 5
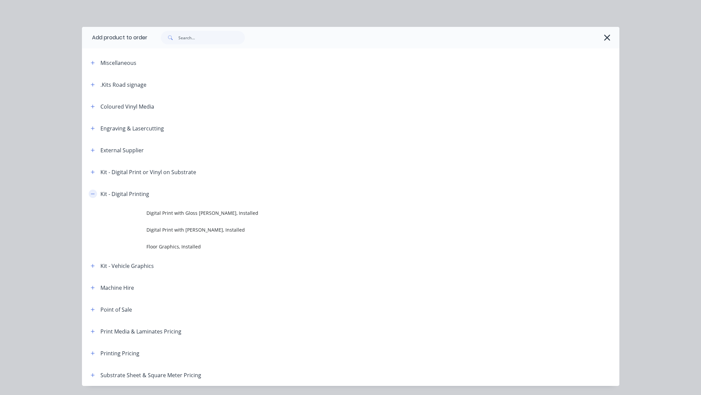
click at [92, 193] on icon "button" at bounding box center [93, 193] width 4 height 5
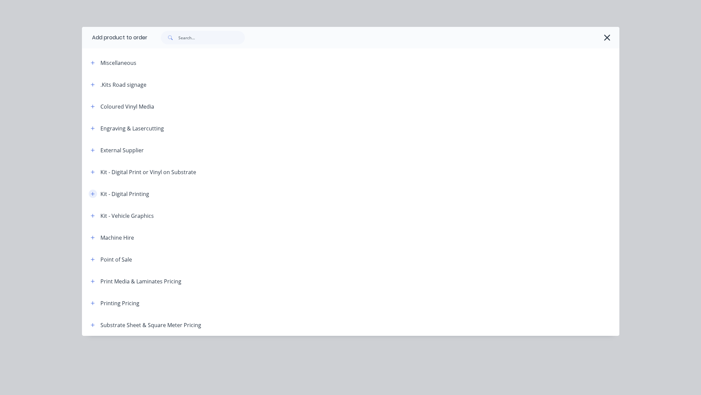
click at [92, 194] on icon "button" at bounding box center [93, 193] width 4 height 5
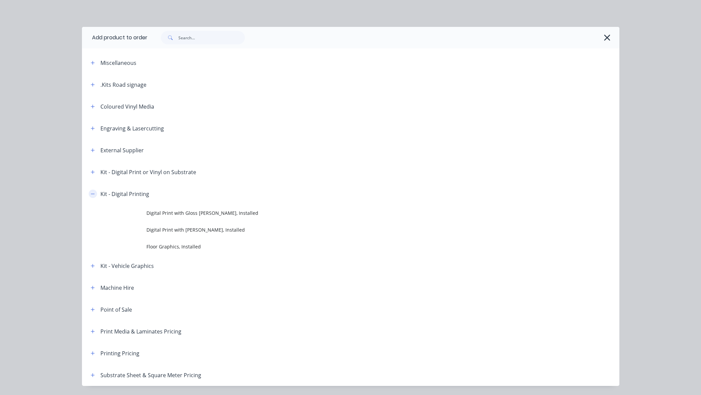
click at [93, 194] on icon "button" at bounding box center [93, 193] width 4 height 5
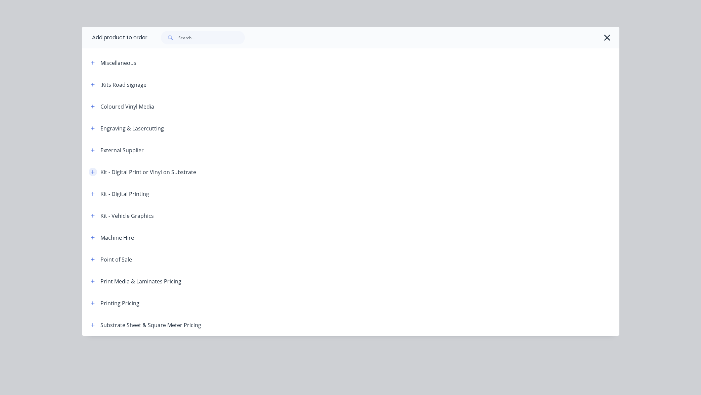
click at [91, 171] on icon "button" at bounding box center [93, 172] width 4 height 5
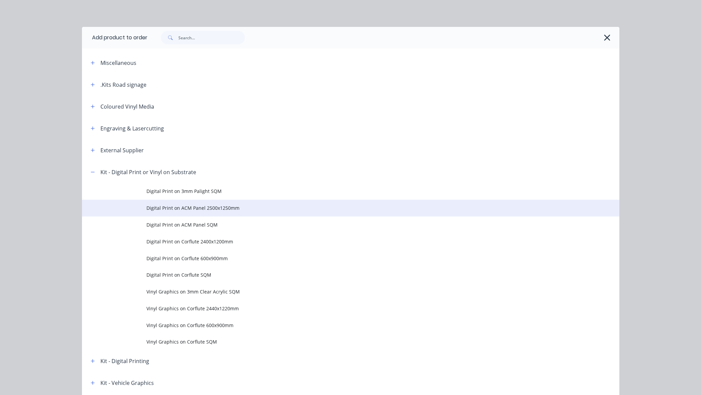
click at [218, 208] on span "Digital Print on ACM Panel 2500x1250mm" at bounding box center [335, 207] width 378 height 7
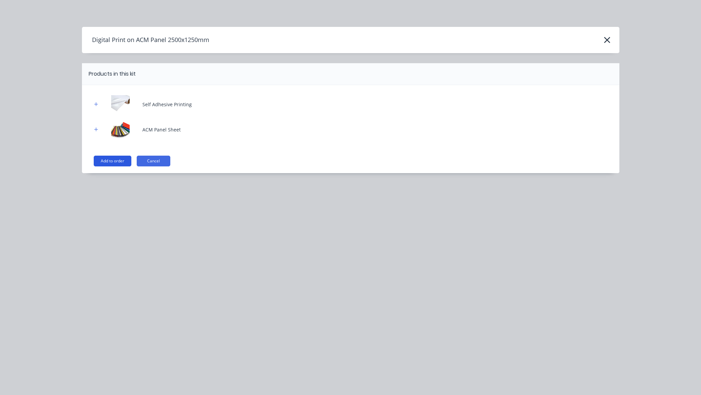
click at [118, 160] on button "Add to order" at bounding box center [113, 160] width 38 height 11
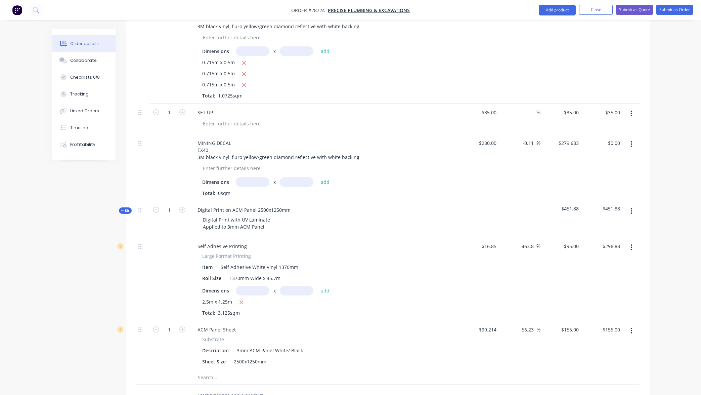
scroll to position [234, 0]
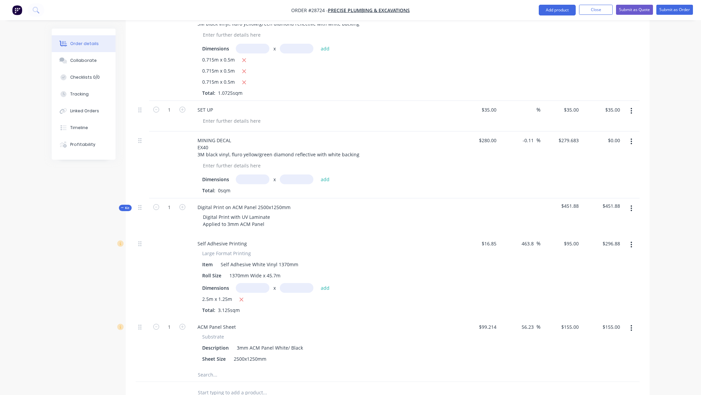
click at [127, 205] on span "Kit" at bounding box center [125, 207] width 9 height 5
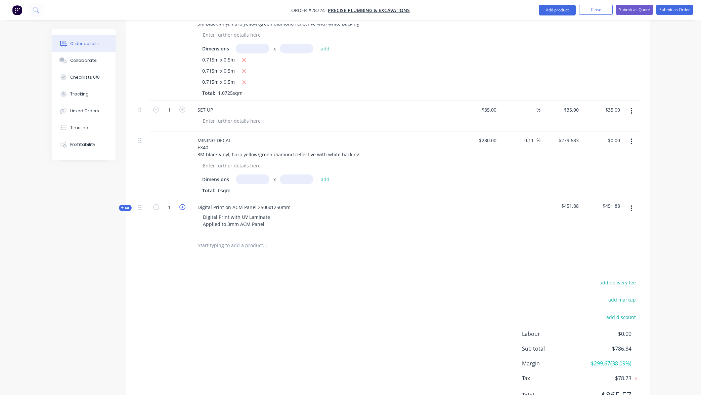
click at [183, 204] on icon "button" at bounding box center [182, 207] width 6 height 6
click at [155, 202] on icon "button" at bounding box center [156, 205] width 6 height 6
type input "2"
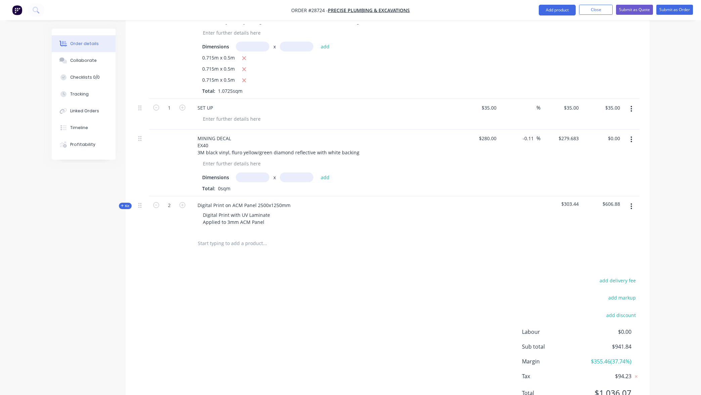
click at [230, 236] on input "text" at bounding box center [264, 242] width 134 height 13
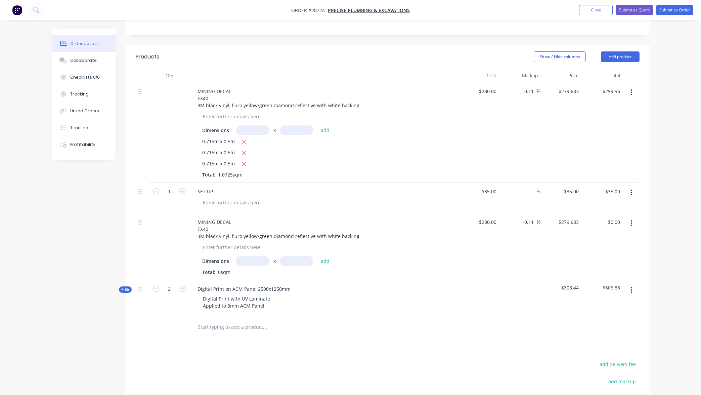
scroll to position [147, 0]
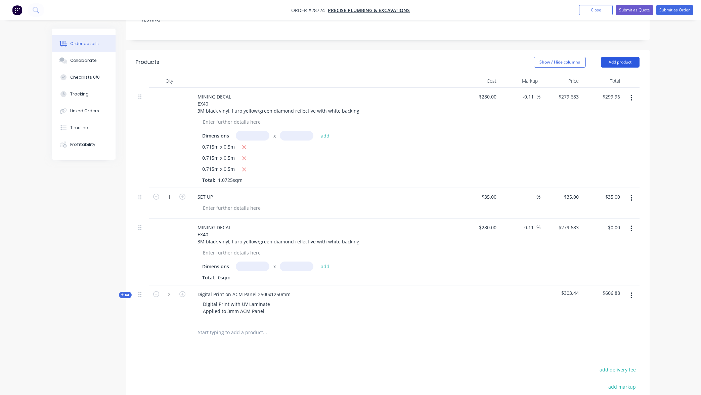
click at [622, 57] on button "Add product" at bounding box center [620, 62] width 39 height 11
click at [599, 74] on div "Product catalogue" at bounding box center [608, 79] width 52 height 10
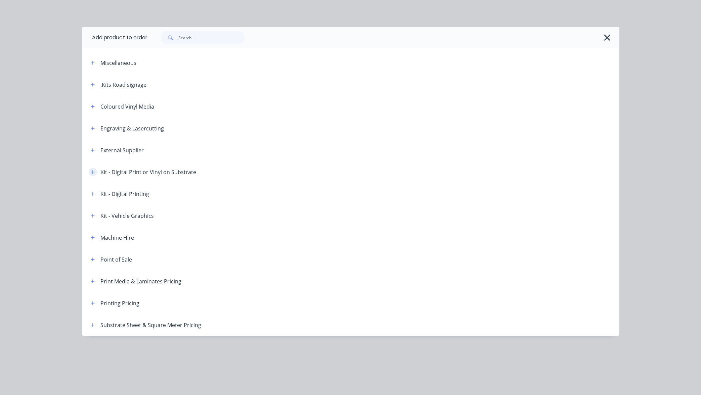
click at [93, 173] on icon "button" at bounding box center [93, 172] width 4 height 5
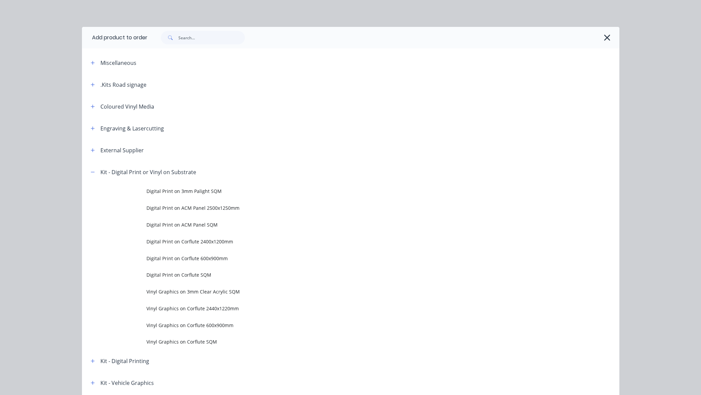
click at [212, 226] on span "Digital Print on ACM Panel SQM" at bounding box center [335, 224] width 378 height 7
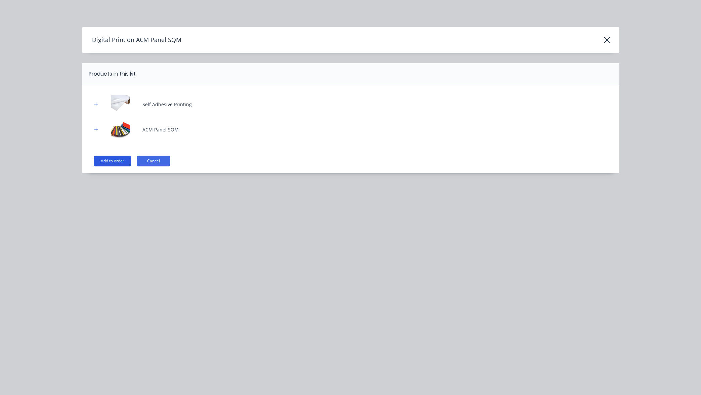
click at [117, 158] on button "Add to order" at bounding box center [113, 160] width 38 height 11
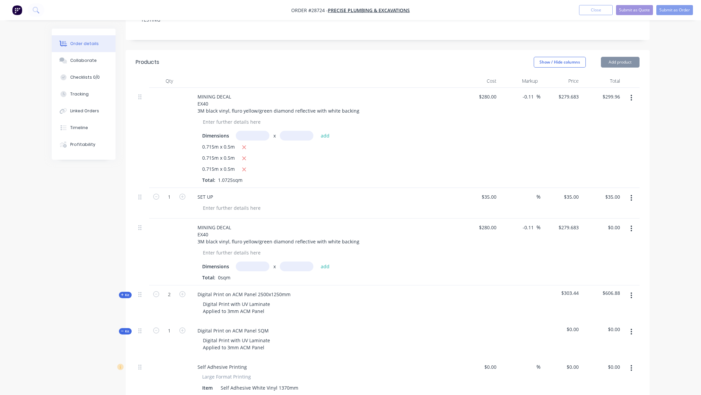
type input "$16.85"
type input "463.8"
type input "$95.00"
type input "$31.75"
type input "214.96"
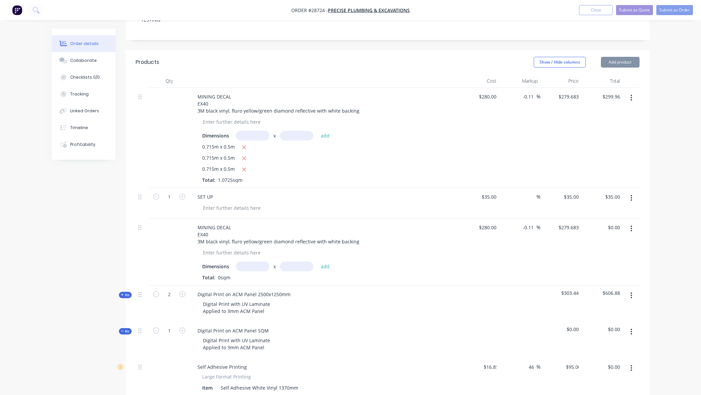
type input "$100.00"
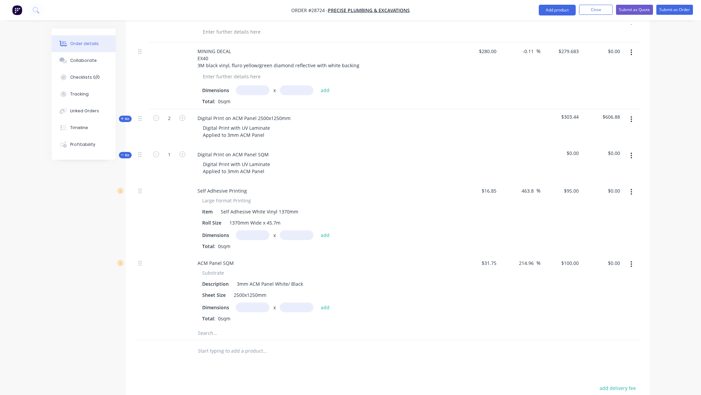
scroll to position [327, 0]
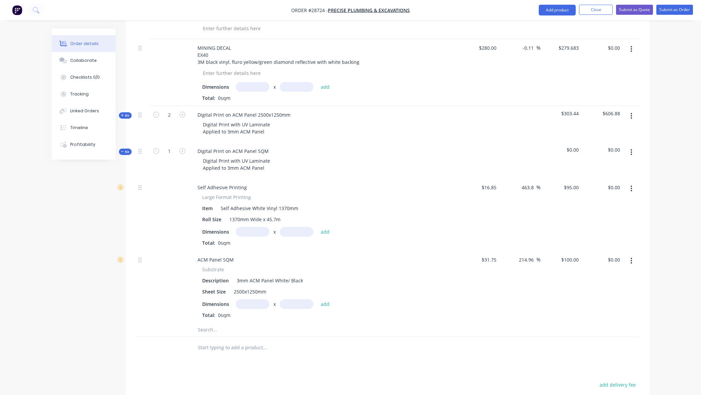
click at [252, 227] on input "text" at bounding box center [253, 232] width 34 height 10
type input "0.6m"
click at [298, 227] on input "text" at bounding box center [297, 232] width 34 height 10
type input "0.9m"
click at [249, 299] on input "text" at bounding box center [253, 304] width 34 height 10
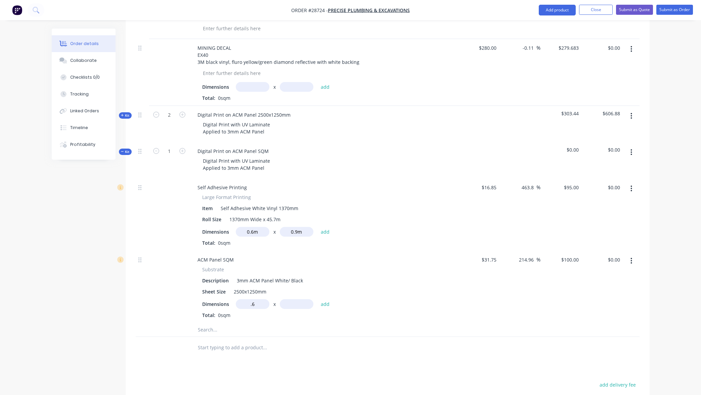
type input "0.6m"
drag, startPoint x: 293, startPoint y: 291, endPoint x: 306, endPoint y: 290, distance: 12.8
click at [293, 299] on input "text" at bounding box center [297, 304] width 34 height 10
type input "0.9m"
click at [326, 227] on button "add" at bounding box center [325, 231] width 16 height 9
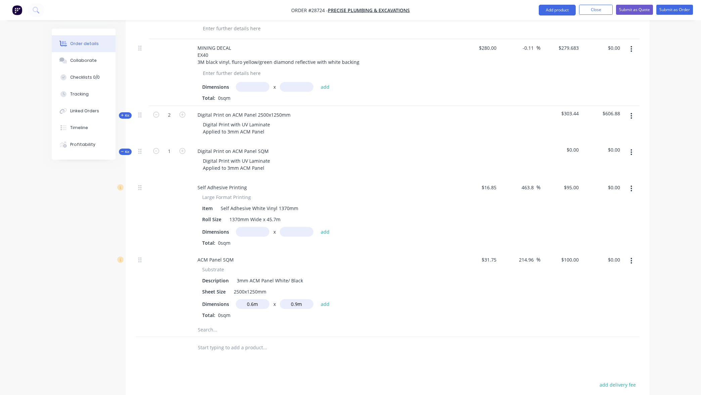
type input "$51.30"
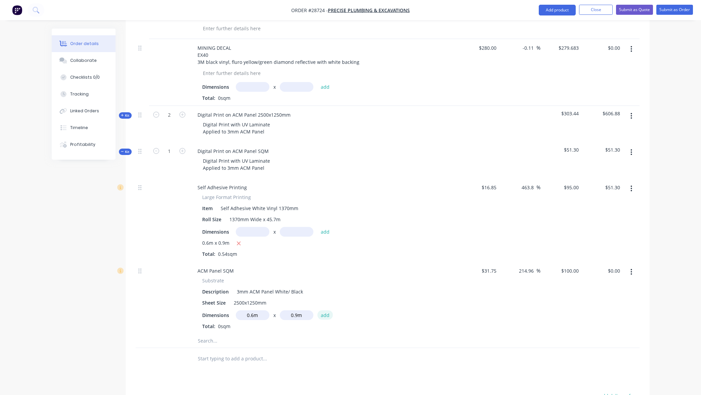
click at [326, 310] on button "add" at bounding box center [325, 314] width 16 height 9
type input "$54.00"
click at [124, 151] on icon "button" at bounding box center [122, 151] width 3 height 0
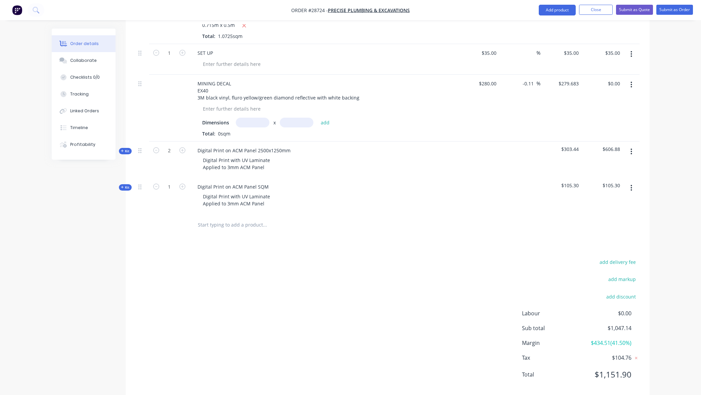
click at [126, 185] on span "Kit" at bounding box center [125, 187] width 9 height 5
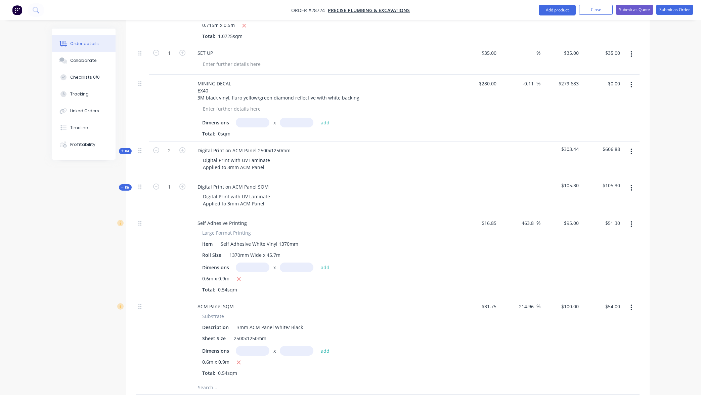
click at [125, 185] on span "Kit" at bounding box center [125, 187] width 9 height 5
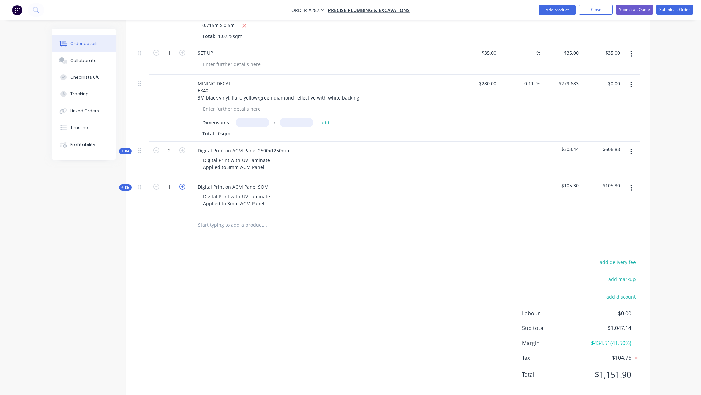
click at [182, 183] on icon "button" at bounding box center [182, 186] width 6 height 6
click at [183, 183] on icon "button" at bounding box center [182, 186] width 6 height 6
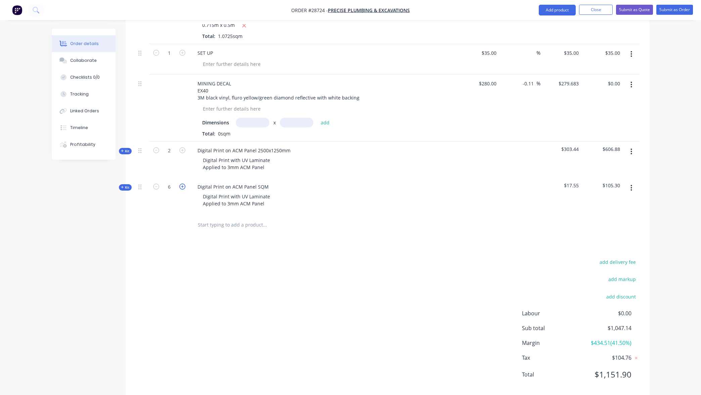
click at [183, 183] on icon "button" at bounding box center [182, 186] width 6 height 6
click at [122, 185] on icon "button" at bounding box center [122, 186] width 3 height 3
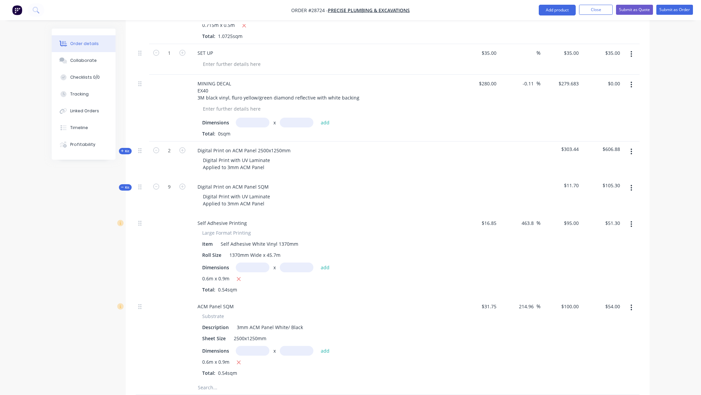
click at [256, 262] on input "text" at bounding box center [253, 267] width 34 height 10
click at [156, 183] on icon "button" at bounding box center [156, 186] width 6 height 6
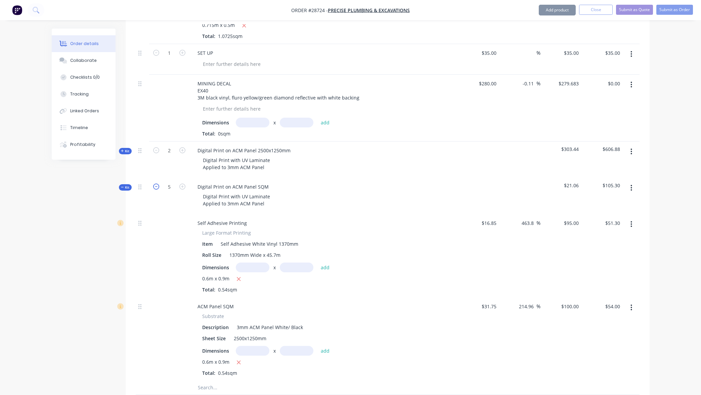
click at [156, 183] on icon "button" at bounding box center [156, 186] width 6 height 6
drag, startPoint x: 157, startPoint y: 173, endPoint x: 186, endPoint y: 178, distance: 30.0
click at [157, 183] on icon "button" at bounding box center [156, 186] width 6 height 6
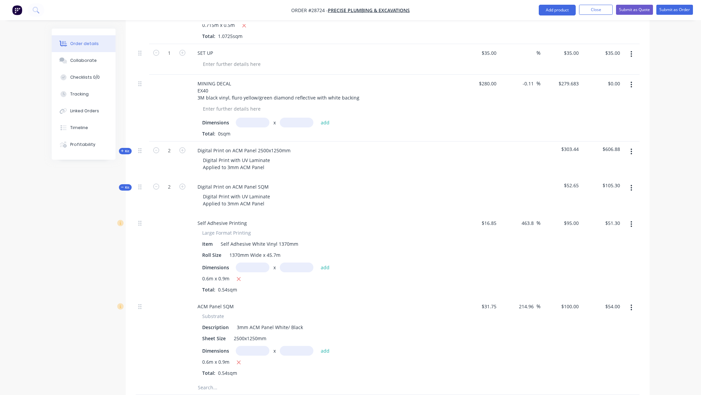
type input "1"
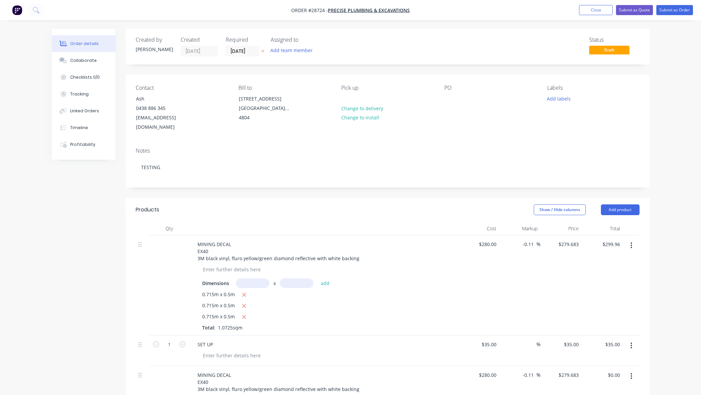
scroll to position [0, 0]
click at [601, 8] on button "Close" at bounding box center [596, 10] width 34 height 10
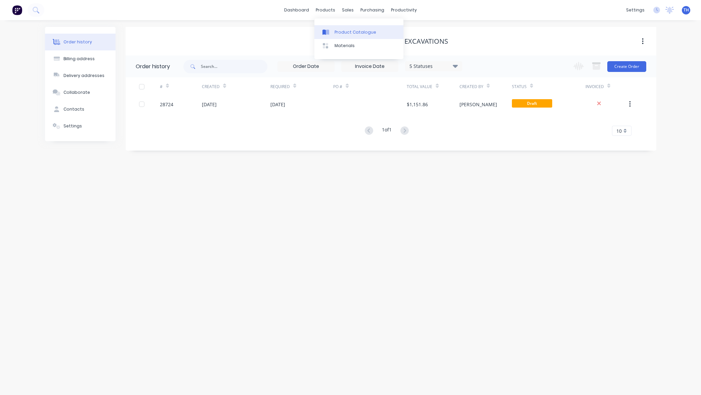
click at [345, 31] on div "Product Catalogue" at bounding box center [355, 32] width 42 height 6
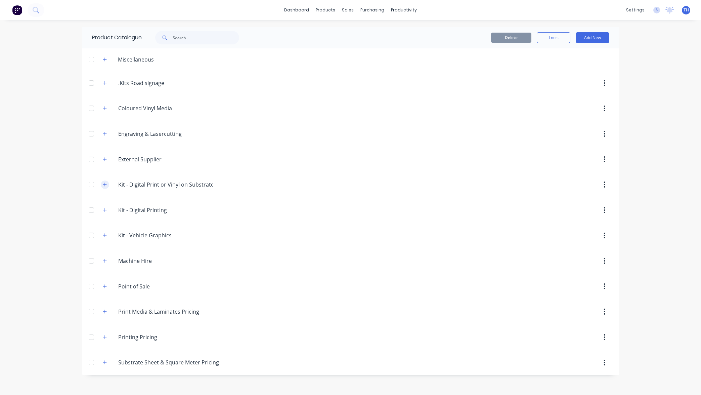
click at [105, 184] on icon "button" at bounding box center [105, 184] width 4 height 5
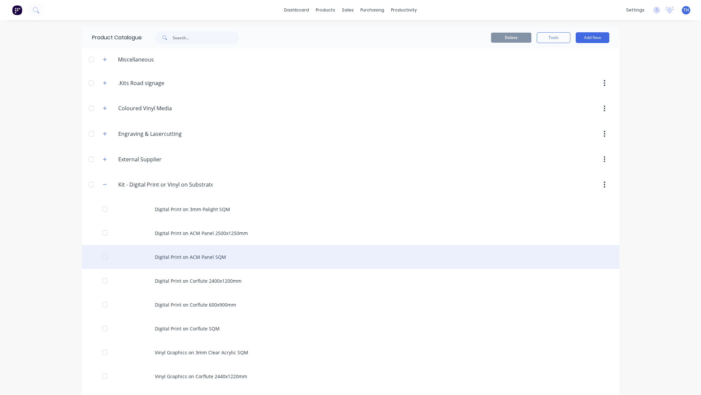
click at [194, 257] on div "Digital Print on ACM Panel SQM" at bounding box center [350, 257] width 537 height 24
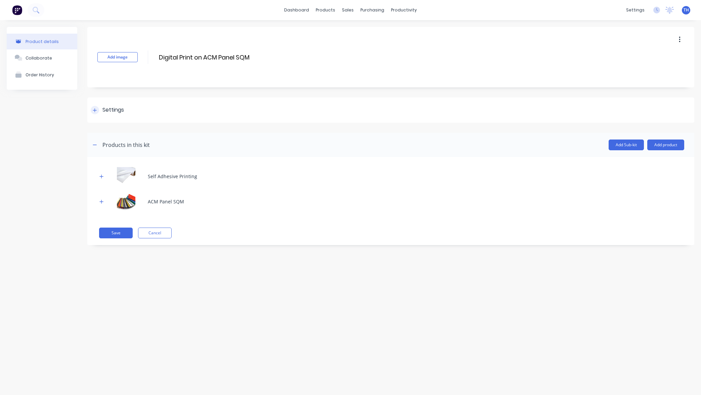
click at [94, 109] on icon at bounding box center [95, 110] width 4 height 5
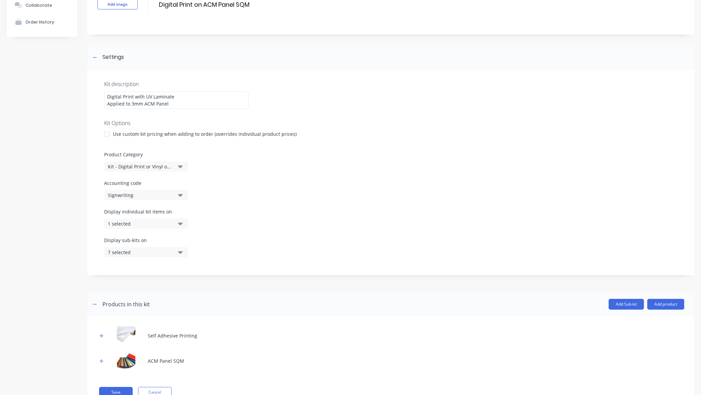
scroll to position [55, 0]
click at [167, 221] on div "1 selected" at bounding box center [140, 221] width 65 height 7
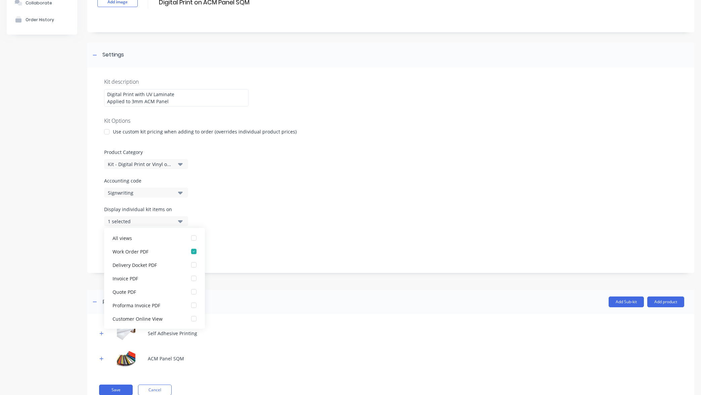
click at [231, 219] on div "Display individual kit items on 1 selected" at bounding box center [390, 220] width 573 height 29
click at [249, 223] on div "Display individual kit items on 1 selected" at bounding box center [390, 220] width 573 height 29
click at [179, 221] on icon "button" at bounding box center [180, 221] width 5 height 3
click at [181, 249] on icon "button" at bounding box center [180, 249] width 5 height 3
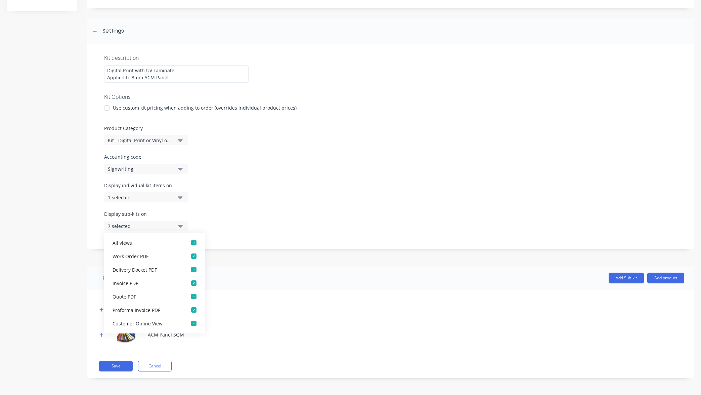
scroll to position [0, 0]
click at [235, 213] on div "Display sub-kits on 7 selected" at bounding box center [390, 224] width 573 height 29
click at [222, 198] on div "Display individual kit items on 1 selected" at bounding box center [390, 196] width 573 height 29
click at [67, 160] on div "Product details Collaborate Order History" at bounding box center [42, 168] width 71 height 440
click at [102, 308] on icon "button" at bounding box center [101, 309] width 4 height 5
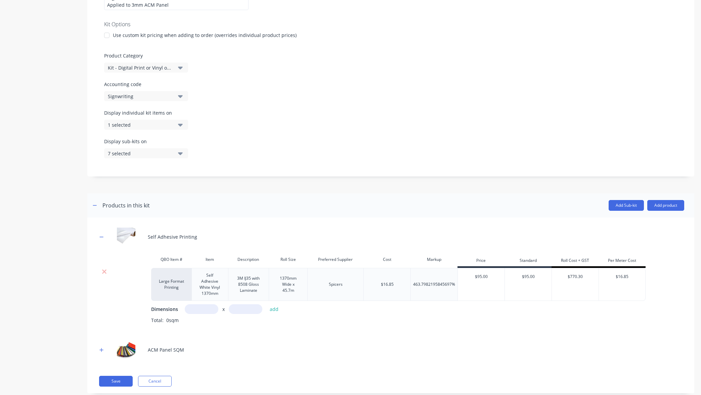
scroll to position [151, 0]
click at [101, 237] on icon "button" at bounding box center [101, 237] width 4 height 5
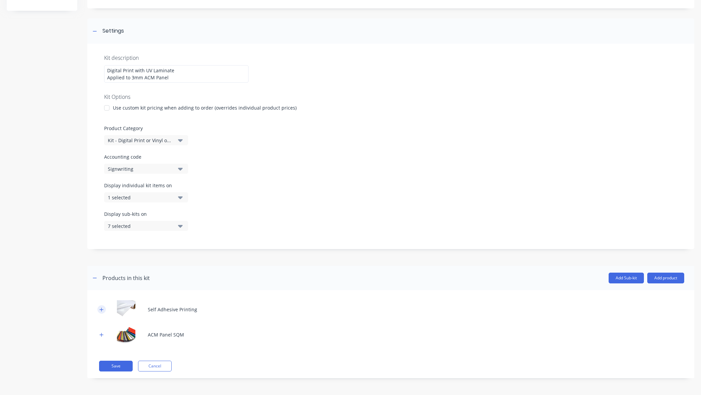
scroll to position [79, 0]
click at [94, 277] on icon "button" at bounding box center [95, 277] width 4 height 5
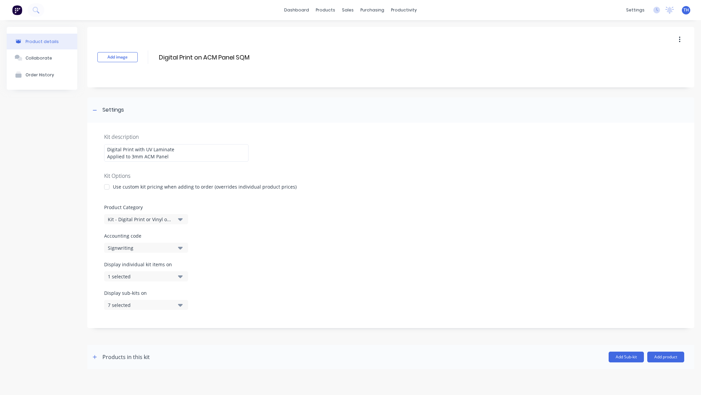
scroll to position [0, 0]
click at [354, 32] on div "Product Catalogue" at bounding box center [355, 32] width 42 height 6
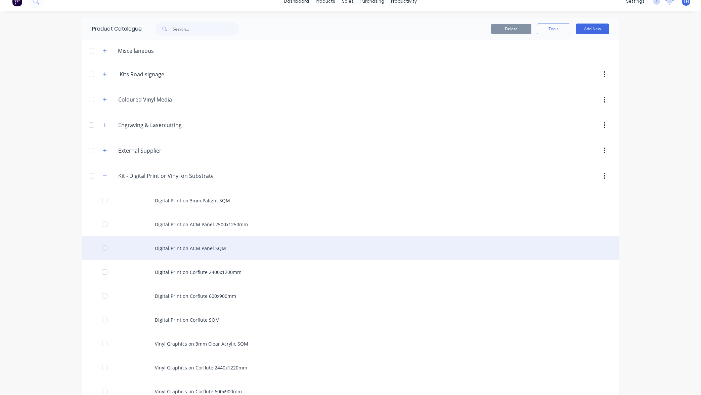
click at [210, 247] on div "Digital Print on ACM Panel SQM" at bounding box center [350, 248] width 537 height 24
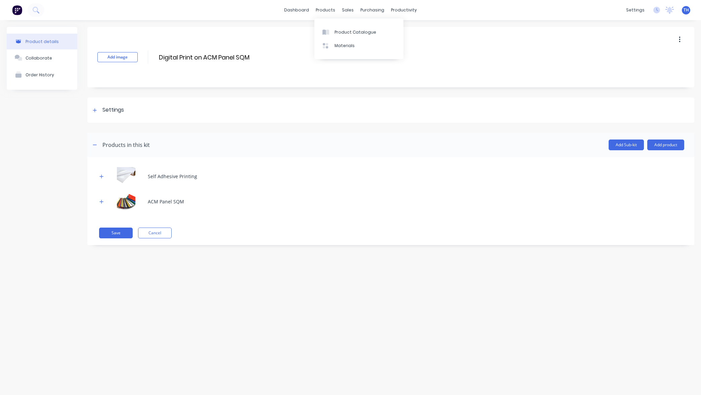
click at [510, 11] on div "dashboard products sales purchasing productivity dashboard products Product Cat…" at bounding box center [350, 10] width 701 height 20
drag, startPoint x: 558, startPoint y: 21, endPoint x: 424, endPoint y: 19, distance: 134.3
click at [557, 21] on div "Product details Collaborate Order History Add image Digital Print on ACM Panel …" at bounding box center [350, 200] width 701 height 361
click at [374, 45] on div "Customers" at bounding box center [371, 46] width 24 height 6
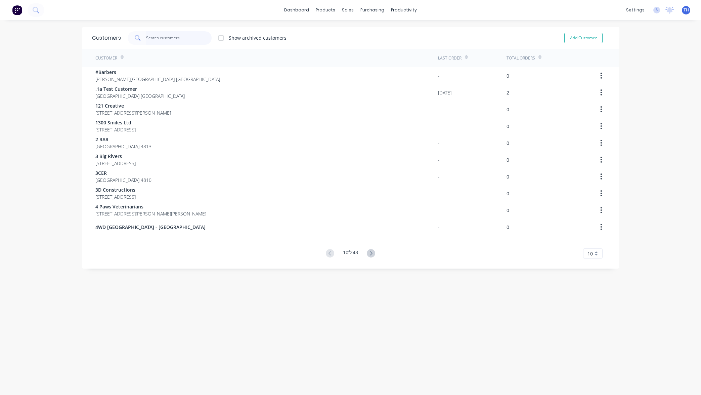
click at [186, 39] on input "text" at bounding box center [178, 37] width 65 height 13
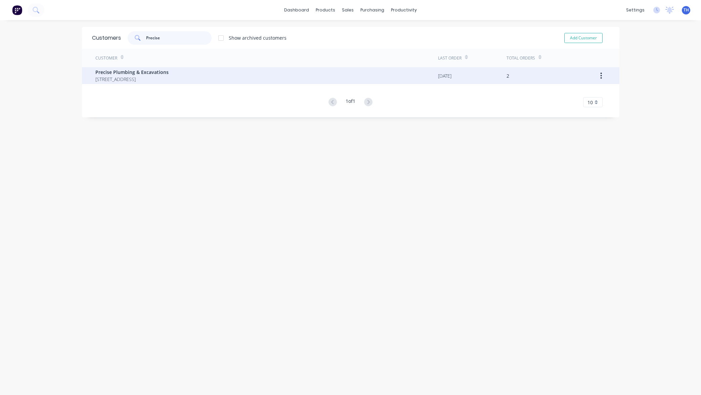
type input "Precise"
click at [158, 77] on span "[STREET_ADDRESS]" at bounding box center [131, 79] width 73 height 7
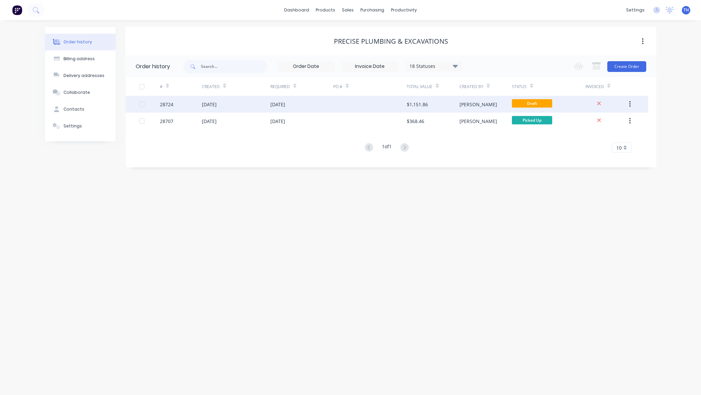
click at [420, 103] on div "$1,151.86" at bounding box center [417, 104] width 21 height 7
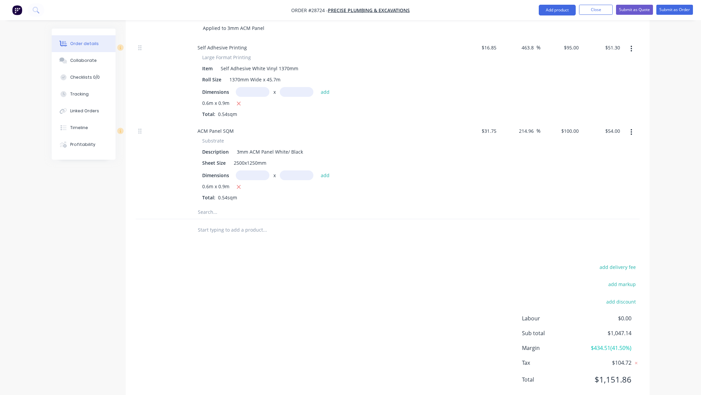
scroll to position [613, 0]
click at [224, 223] on input "text" at bounding box center [264, 229] width 134 height 13
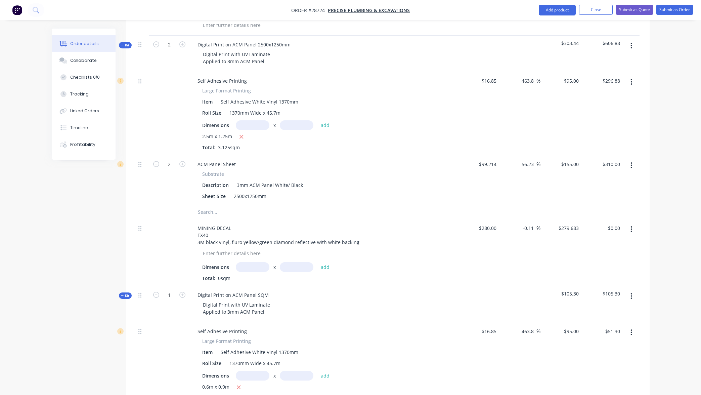
scroll to position [335, 0]
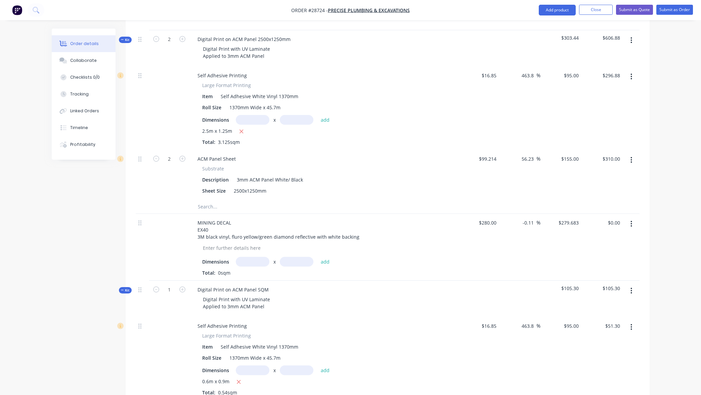
click at [630, 284] on button "button" at bounding box center [631, 290] width 16 height 12
click at [616, 344] on div "Delete" at bounding box center [608, 349] width 52 height 10
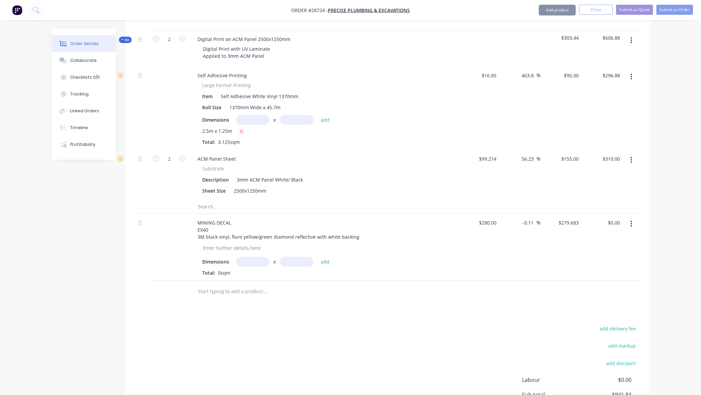
click at [631, 221] on icon "button" at bounding box center [631, 224] width 1 height 6
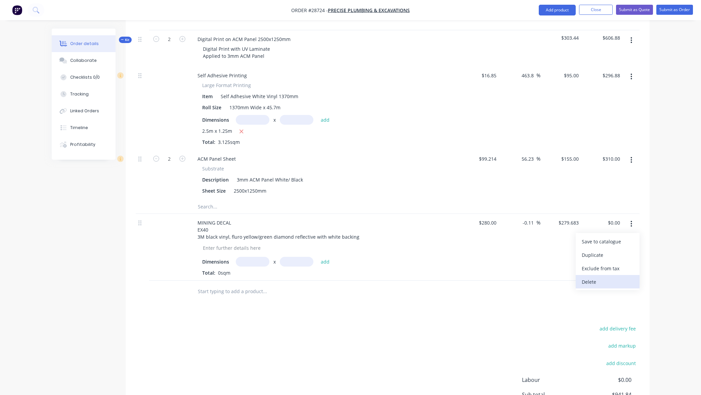
click at [613, 277] on div "Delete" at bounding box center [608, 282] width 52 height 10
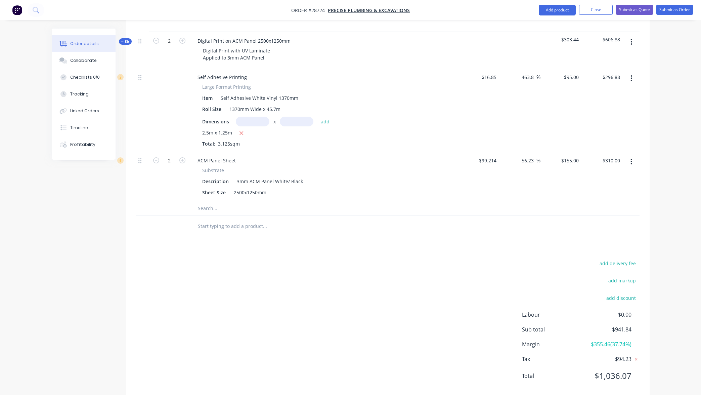
click at [630, 158] on icon "button" at bounding box center [631, 161] width 2 height 7
click at [615, 201] on div "Delete" at bounding box center [608, 206] width 52 height 10
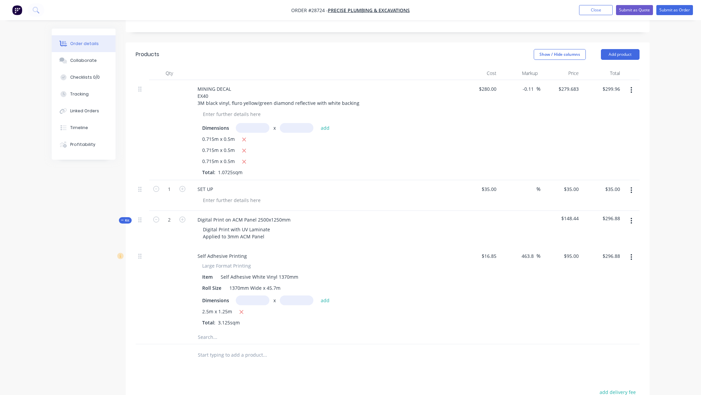
scroll to position [156, 0]
click at [623, 48] on button "Add product" at bounding box center [620, 53] width 39 height 11
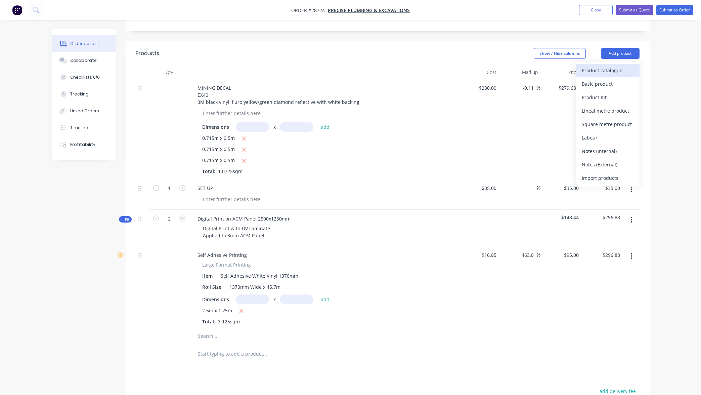
click at [612, 65] on div "Product catalogue" at bounding box center [608, 70] width 52 height 10
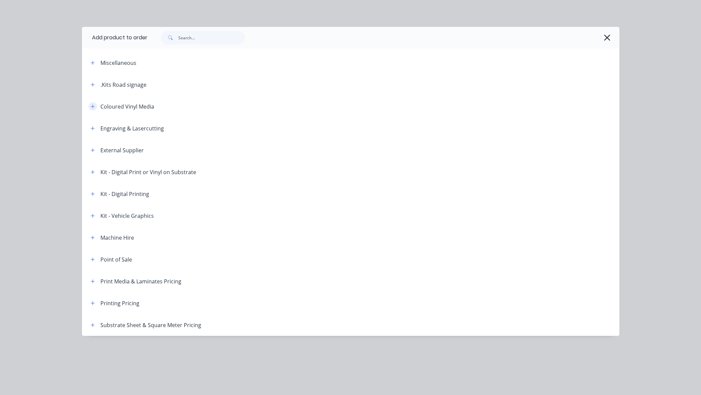
click at [92, 105] on icon "button" at bounding box center [93, 106] width 4 height 5
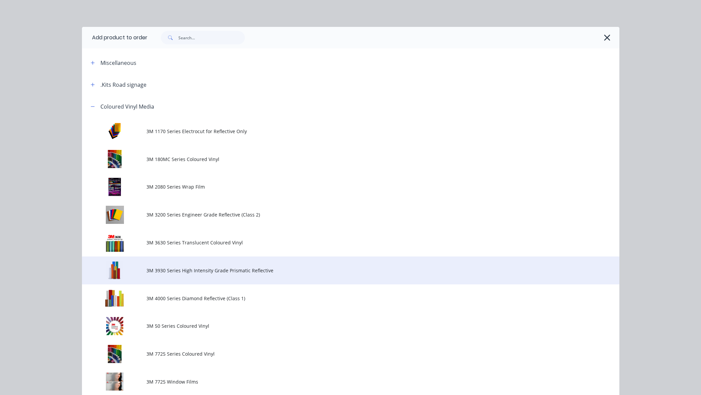
scroll to position [13, 0]
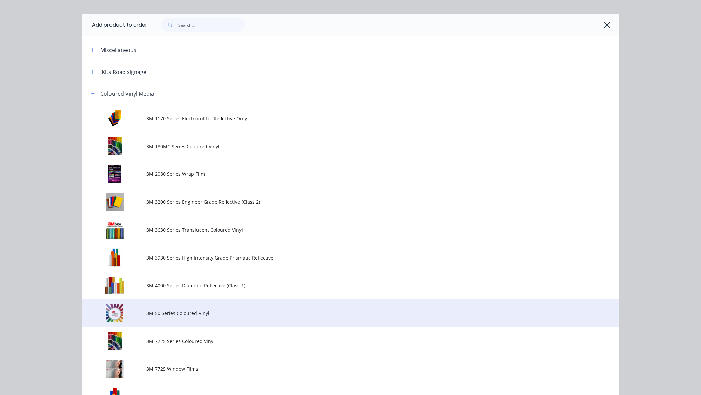
click at [187, 310] on span "3M 50 Series Coloured Vinyl" at bounding box center [335, 312] width 378 height 7
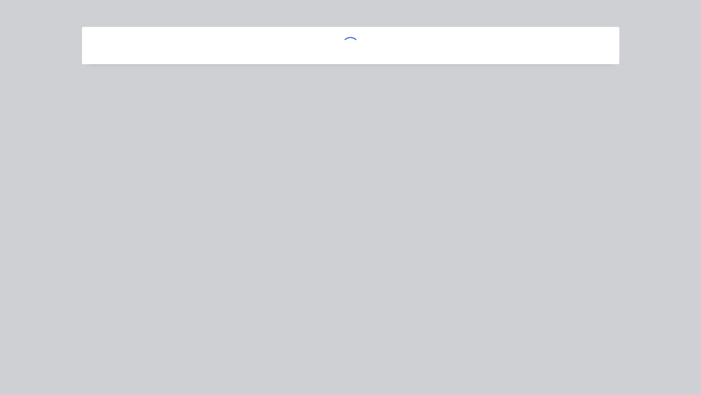
scroll to position [0, 0]
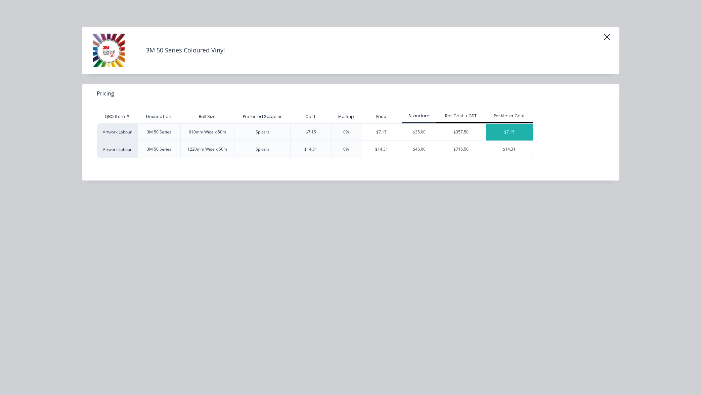
click at [512, 131] on div "$7.15" at bounding box center [509, 132] width 47 height 17
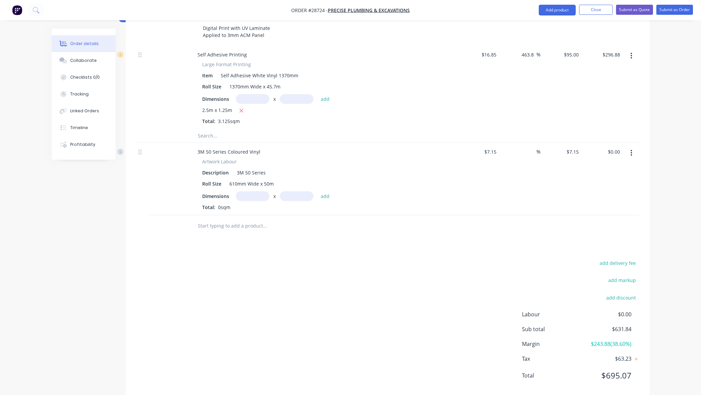
scroll to position [356, 0]
click at [256, 191] on input "text" at bounding box center [253, 196] width 34 height 10
type input "0.6m"
click at [299, 191] on input "text" at bounding box center [297, 196] width 34 height 10
type input "0.5m"
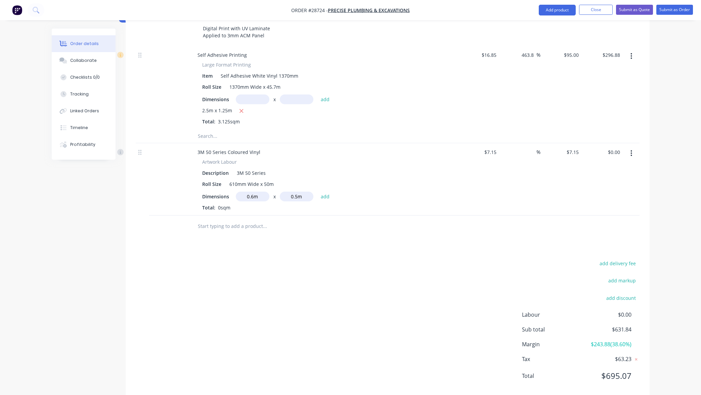
click at [369, 191] on div "Dimensions 0.6m x 0.5m add" at bounding box center [323, 196] width 243 height 10
click at [325, 191] on button "add" at bounding box center [325, 195] width 16 height 9
type input "$2.15"
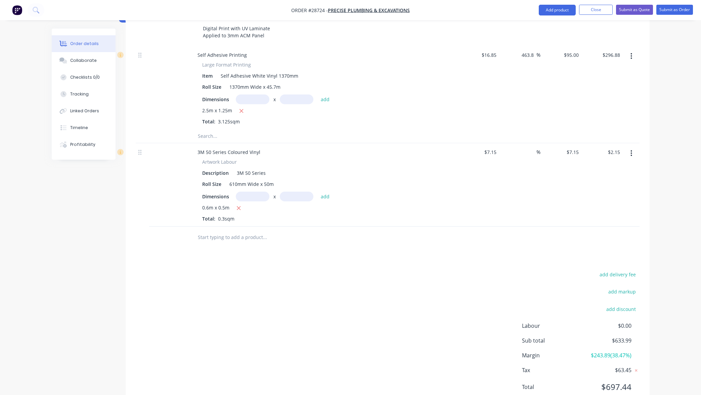
click at [170, 143] on div at bounding box center [169, 184] width 40 height 83
drag, startPoint x: 170, startPoint y: 141, endPoint x: 164, endPoint y: 140, distance: 6.1
click at [170, 143] on div at bounding box center [169, 184] width 40 height 83
click at [164, 143] on div at bounding box center [169, 184] width 40 height 83
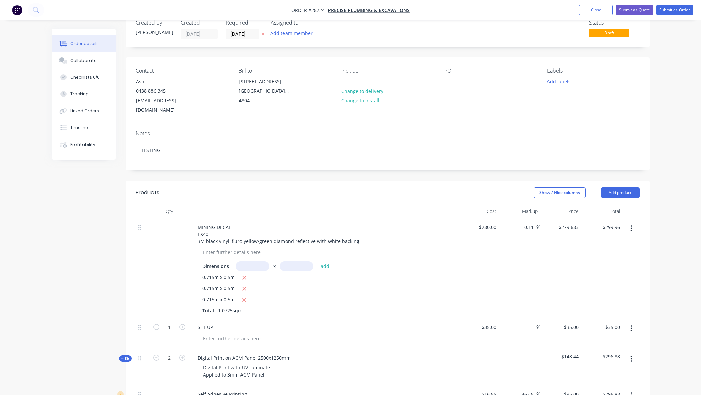
scroll to position [0, 0]
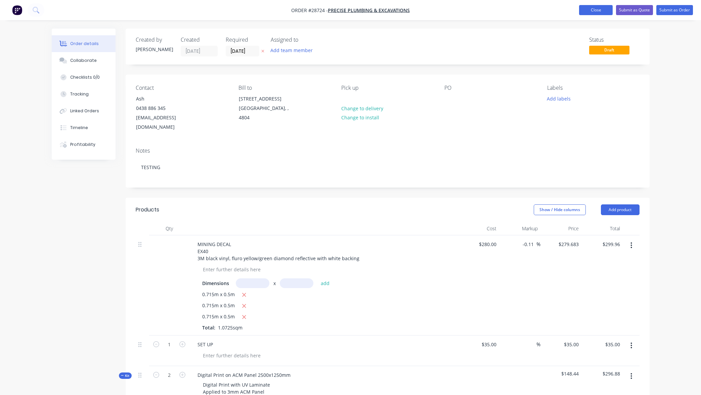
click at [592, 10] on button "Close" at bounding box center [596, 10] width 34 height 10
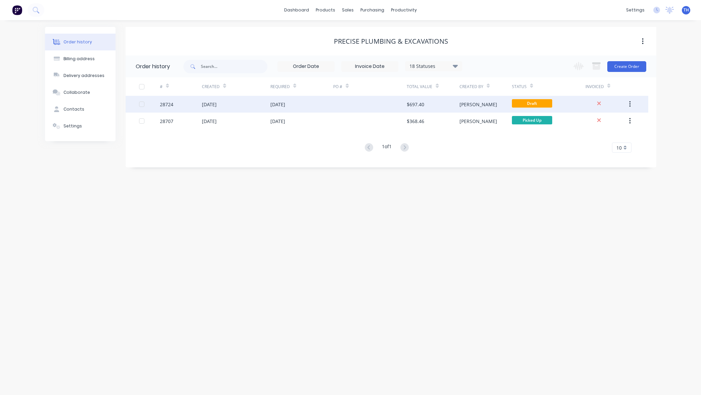
click at [632, 103] on button "button" at bounding box center [630, 104] width 16 height 12
click at [608, 122] on div "Archive" at bounding box center [606, 122] width 52 height 10
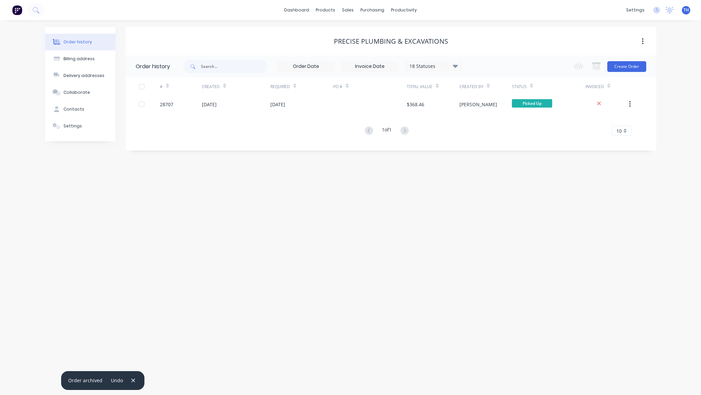
click at [650, 124] on div "Order history 18 Statuses Invoice Status Invoiced Not Invoiced Partial Order St…" at bounding box center [391, 99] width 531 height 88
click at [347, 33] on div "Product Catalogue" at bounding box center [355, 32] width 42 height 6
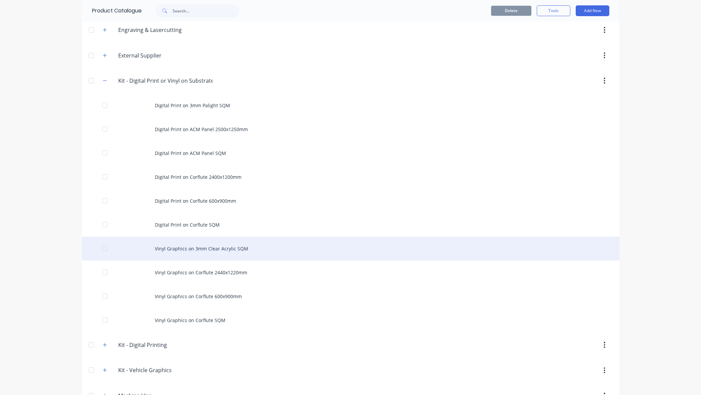
scroll to position [56, 0]
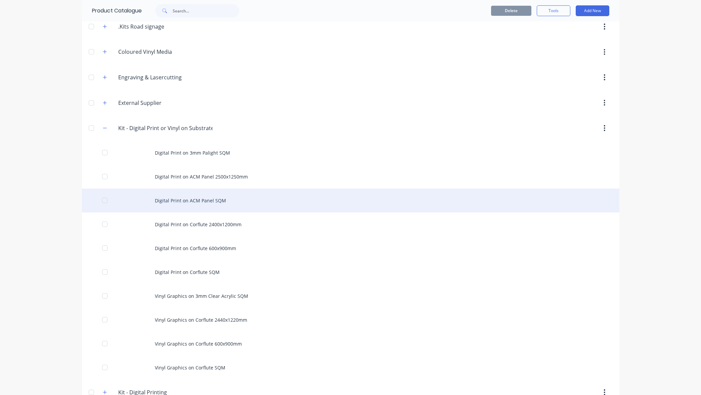
click at [198, 200] on div "Digital Print on ACM Panel SQM" at bounding box center [350, 200] width 537 height 24
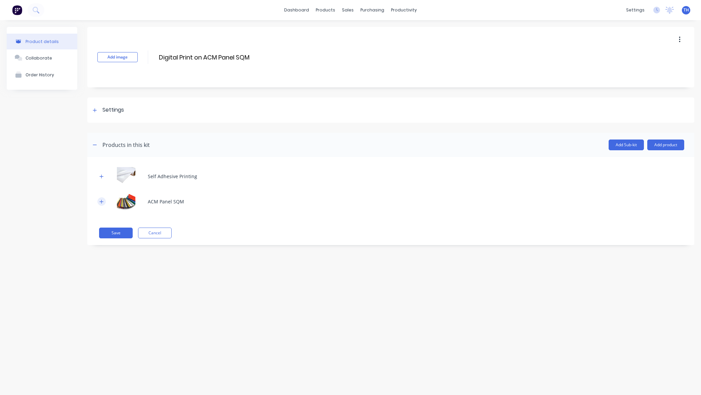
click at [102, 201] on icon "button" at bounding box center [102, 201] width 4 height 4
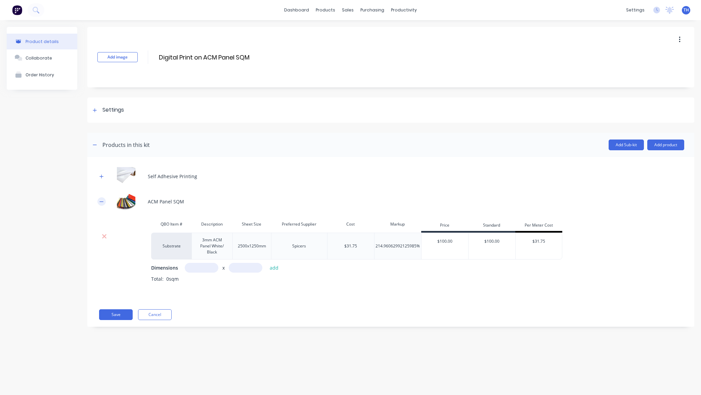
click at [102, 201] on icon "button" at bounding box center [102, 201] width 4 height 0
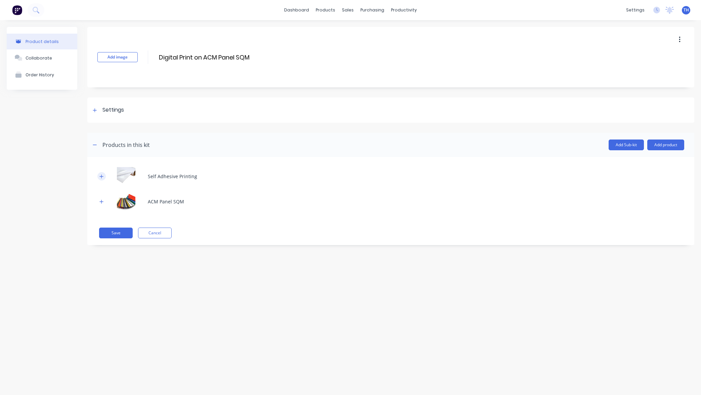
click at [103, 176] on icon "button" at bounding box center [102, 176] width 4 height 4
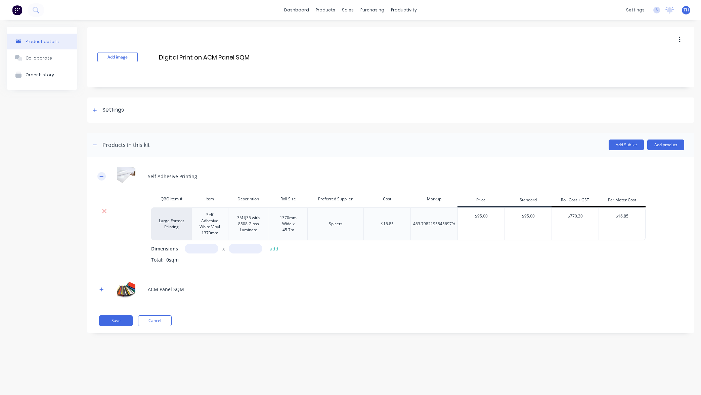
click at [103, 176] on icon "button" at bounding box center [102, 176] width 4 height 0
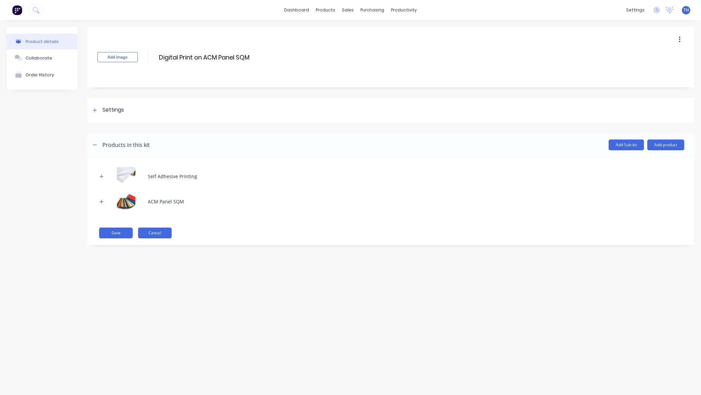
click at [150, 233] on button "Cancel" at bounding box center [155, 232] width 34 height 11
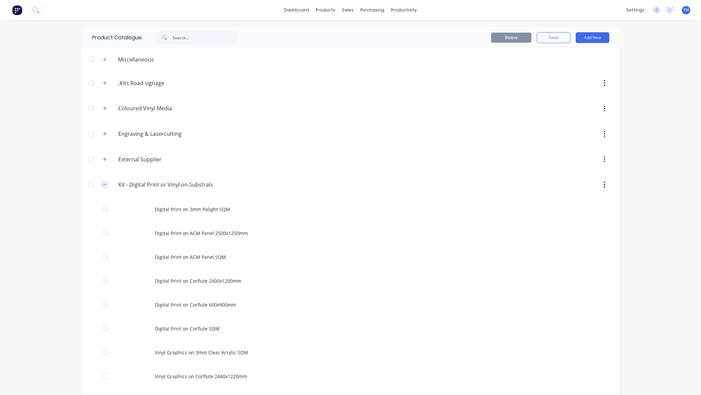
click at [106, 184] on icon "button" at bounding box center [105, 184] width 4 height 0
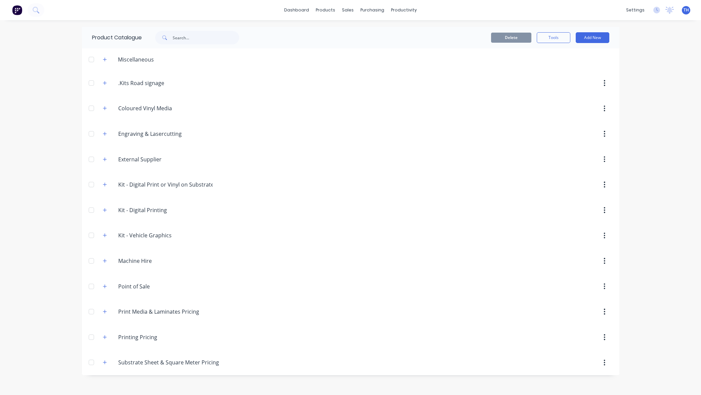
click at [677, 83] on div "dashboard products sales purchasing productivity dashboard products Product Cat…" at bounding box center [350, 197] width 701 height 395
click at [330, 11] on div "products" at bounding box center [325, 10] width 26 height 10
click at [350, 11] on div "sales" at bounding box center [347, 10] width 18 height 10
click at [371, 32] on div "Sales Orders" at bounding box center [373, 32] width 28 height 6
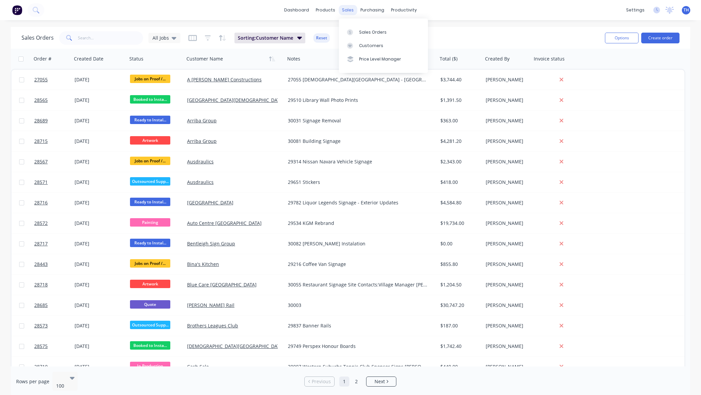
click at [353, 9] on div "sales" at bounding box center [347, 10] width 18 height 10
click at [360, 35] on link "Sales Orders" at bounding box center [383, 31] width 89 height 13
click at [375, 31] on div "Sales Orders" at bounding box center [373, 32] width 28 height 6
click at [345, 35] on div "Product Catalogue" at bounding box center [355, 32] width 42 height 6
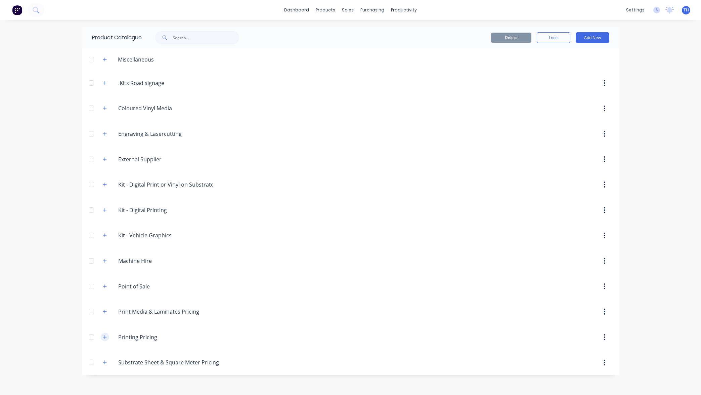
click at [105, 336] on icon "button" at bounding box center [105, 337] width 4 height 4
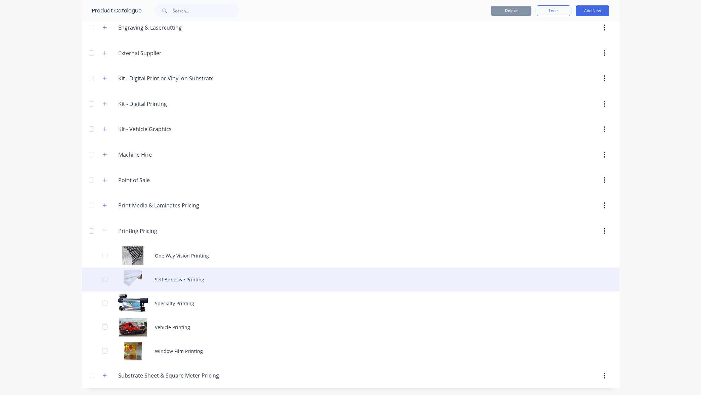
scroll to position [106, 0]
click at [189, 277] on div "Self Adhesive Printing" at bounding box center [350, 279] width 537 height 24
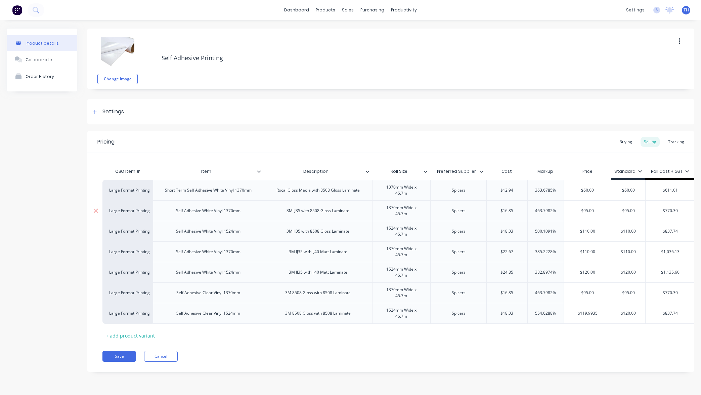
click at [204, 213] on div "Self Adhesive White Vinyl 1370mm" at bounding box center [208, 210] width 75 height 9
click at [215, 211] on div "Self Adhesive White Vinyl 1370mm" at bounding box center [208, 210] width 75 height 9
click at [403, 214] on div "1370mm Wide x 45.7m" at bounding box center [401, 210] width 53 height 15
click at [95, 108] on div at bounding box center [95, 111] width 8 height 8
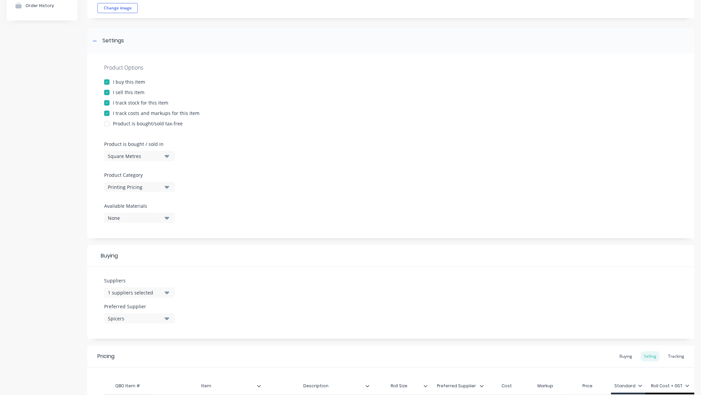
scroll to position [70, 0]
click at [166, 220] on icon "button" at bounding box center [167, 218] width 5 height 7
click at [230, 208] on div "Product Options I buy this item I sell this item I track stock for this item I …" at bounding box center [390, 146] width 607 height 185
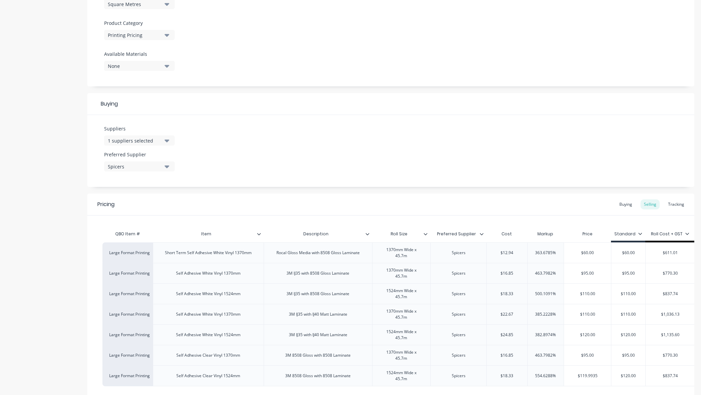
scroll to position [273, 0]
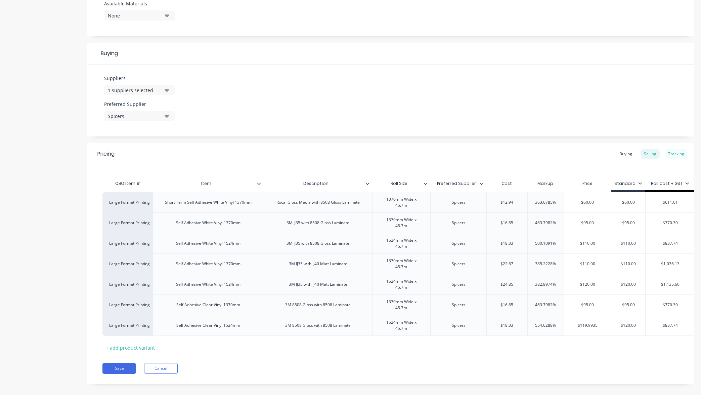
click at [674, 154] on div "Tracking" at bounding box center [676, 154] width 23 height 10
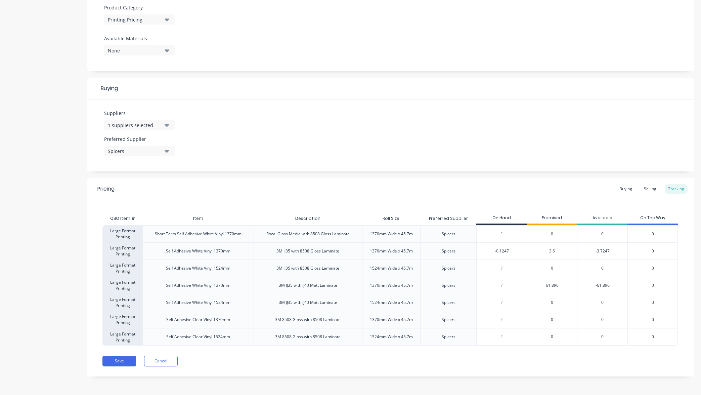
scroll to position [238, 0]
click at [651, 189] on div "Selling" at bounding box center [649, 189] width 19 height 10
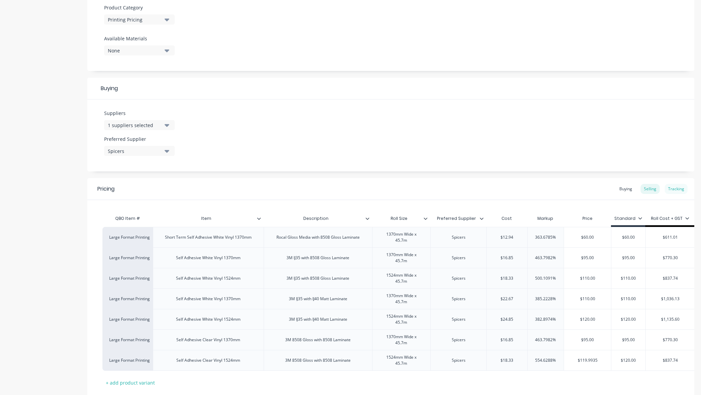
click at [671, 190] on div "Tracking" at bounding box center [676, 189] width 23 height 10
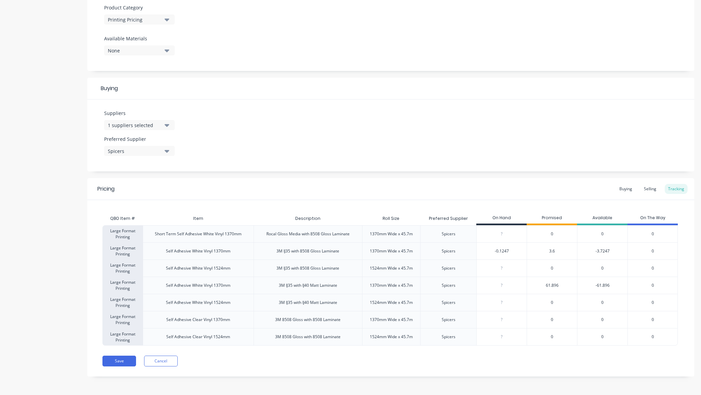
click at [660, 189] on div "Buying Selling Tracking" at bounding box center [652, 189] width 72 height 10
click at [650, 189] on div "Selling" at bounding box center [649, 189] width 19 height 10
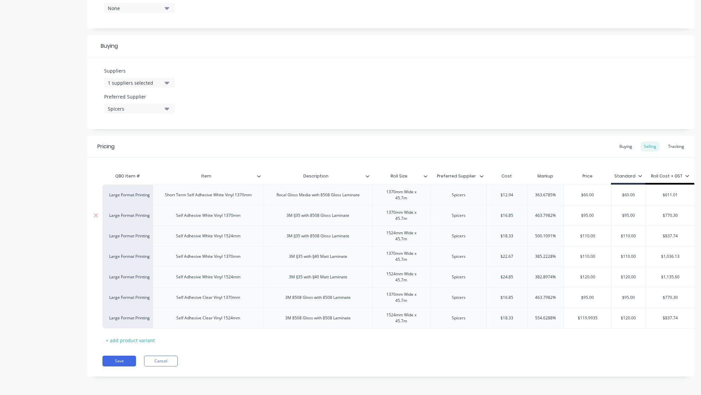
scroll to position [280, 0]
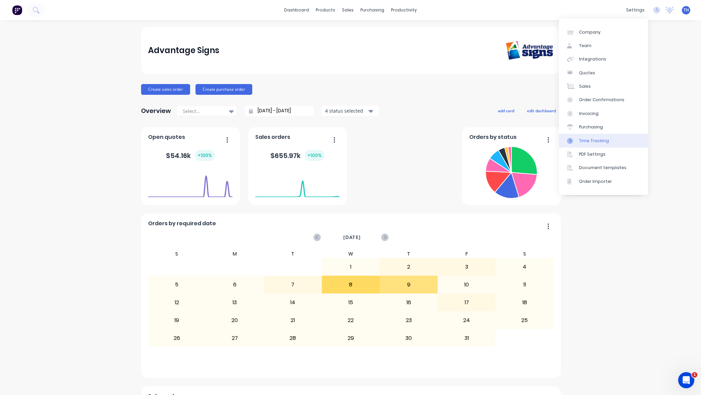
click at [597, 139] on div "Time Tracking" at bounding box center [594, 141] width 30 height 6
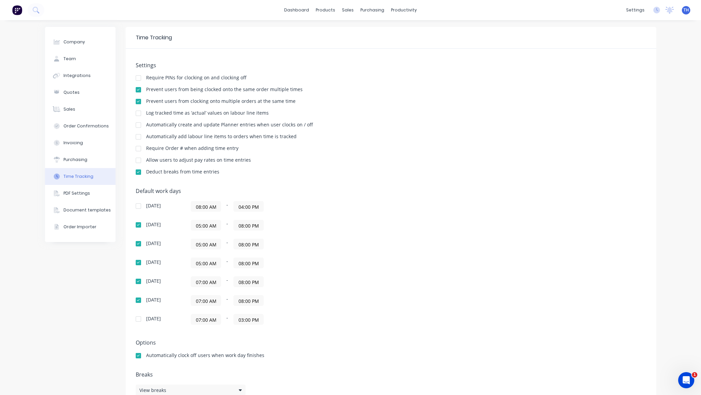
scroll to position [17, 0]
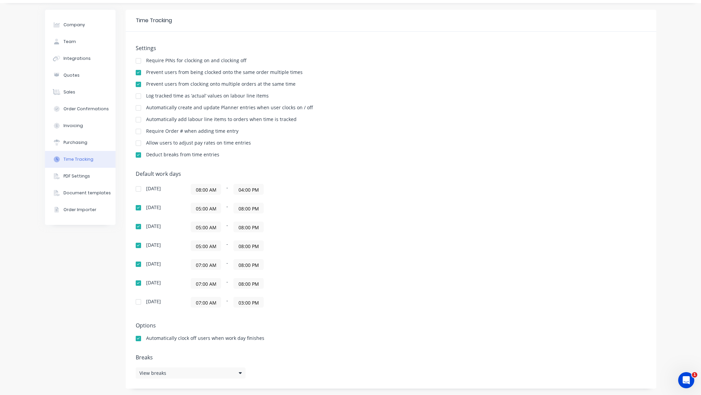
click at [199, 265] on input "07:00 AM" at bounding box center [206, 264] width 30 height 10
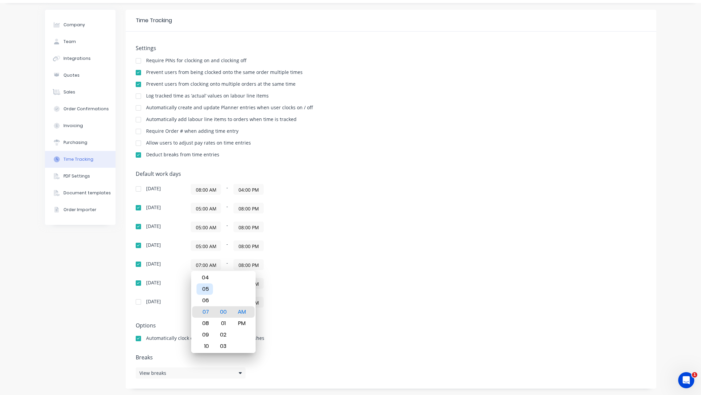
click at [209, 289] on div "05" at bounding box center [204, 288] width 16 height 11
type input "05:00 AM"
drag, startPoint x: 314, startPoint y: 276, endPoint x: 309, endPoint y: 277, distance: 4.8
click at [314, 276] on div "Sunday 08:00 AM - 04:00 PM Monday 05:00 AM - 08:00 PM Tuesday 05:00 AM - 08:00 …" at bounding box center [253, 246] width 235 height 124
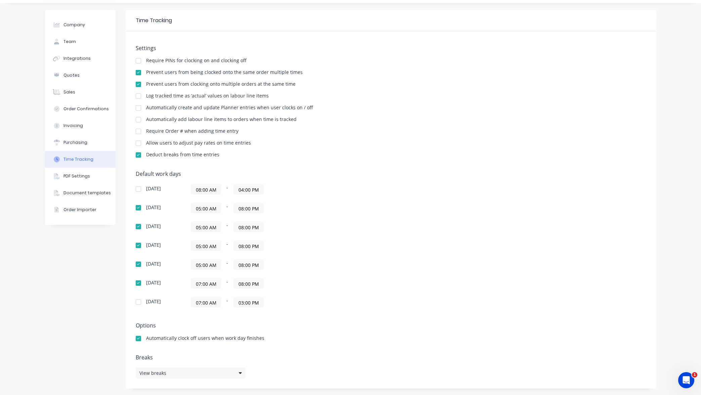
click at [198, 284] on input "07:00 AM" at bounding box center [206, 283] width 30 height 10
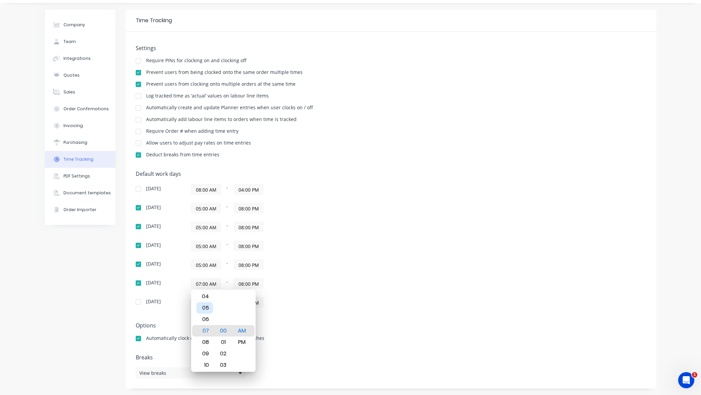
drag, startPoint x: 210, startPoint y: 309, endPoint x: 213, endPoint y: 308, distance: 3.4
click at [210, 309] on div "05" at bounding box center [204, 307] width 16 height 11
type input "05:00 AM"
click at [305, 297] on div "07:00 AM - 03:00 PM" at bounding box center [275, 302] width 168 height 11
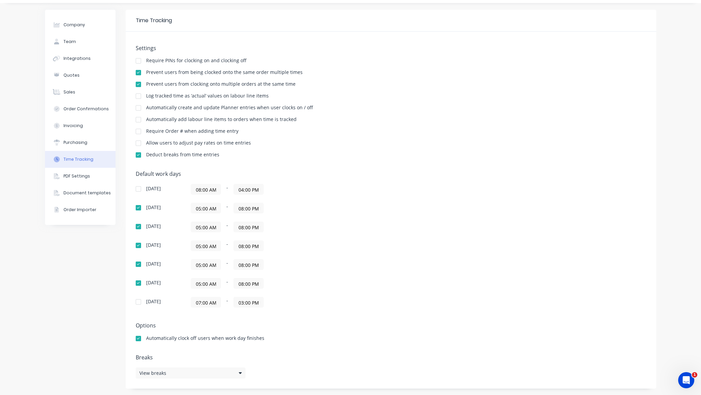
click at [309, 286] on div "05:00 AM - 08:00 PM" at bounding box center [275, 283] width 168 height 11
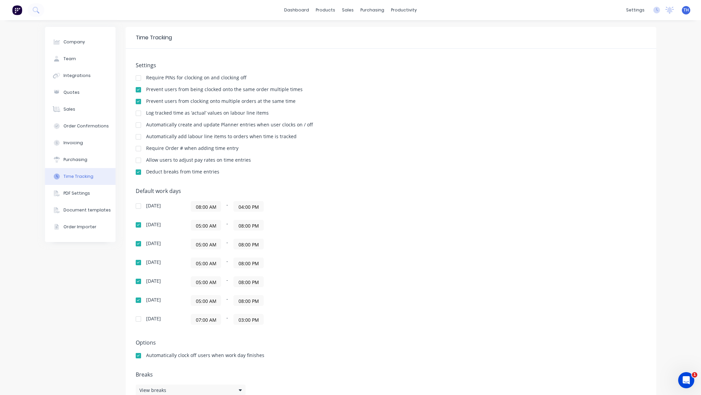
scroll to position [0, 0]
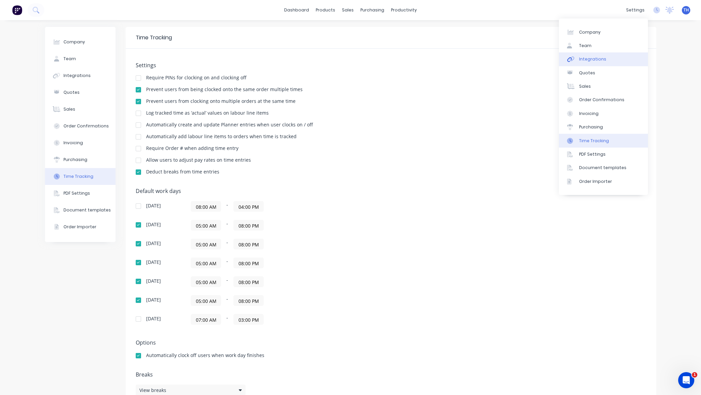
drag, startPoint x: 592, startPoint y: 126, endPoint x: 611, endPoint y: 59, distance: 69.7
click at [592, 126] on div "Purchasing" at bounding box center [591, 127] width 24 height 6
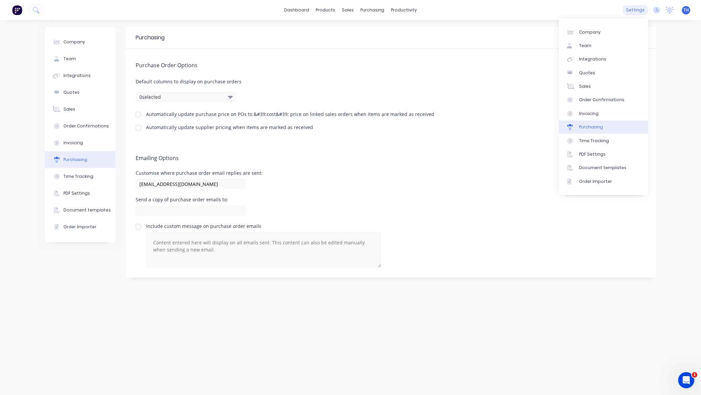
click at [635, 10] on div "settings" at bounding box center [635, 10] width 25 height 10
click at [589, 141] on div "Time Tracking" at bounding box center [594, 141] width 30 height 6
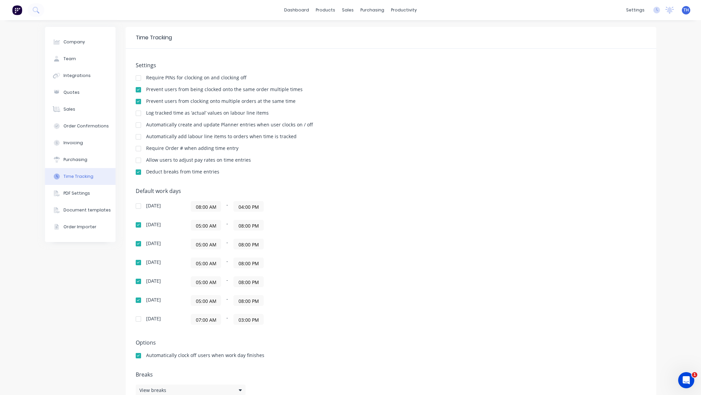
click at [476, 89] on div "Prevent users from being clocked onto the same order multiple times" at bounding box center [391, 90] width 510 height 6
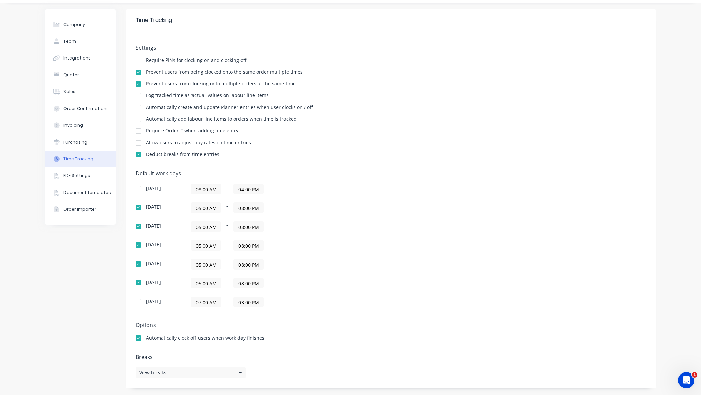
scroll to position [17, 0]
